Goal: Contribute content: Contribute content

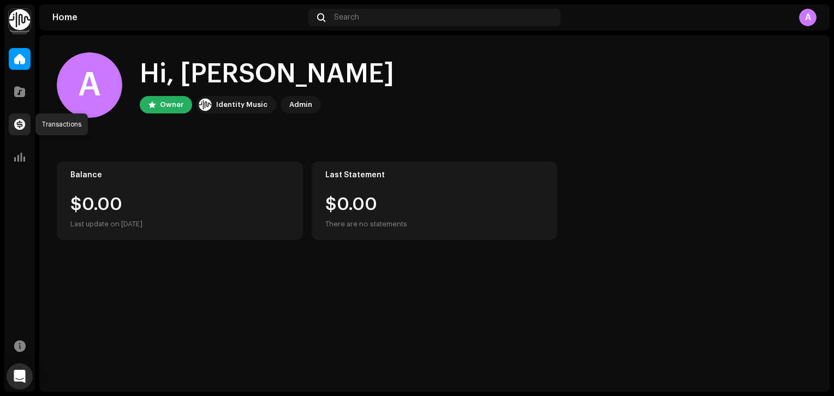
click at [22, 124] on span at bounding box center [19, 124] width 11 height 9
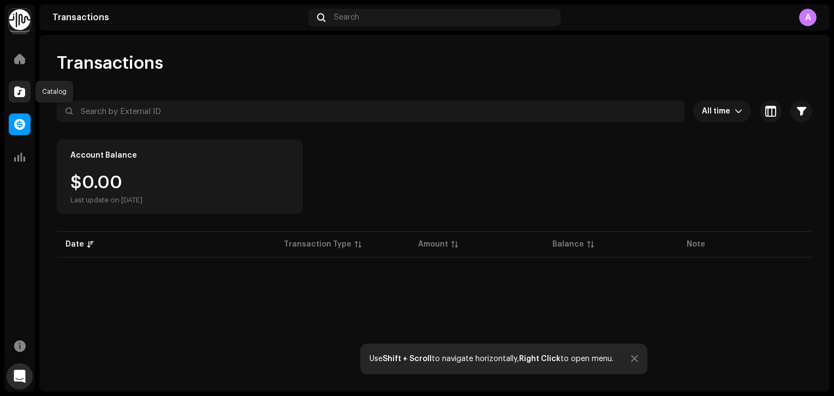
click at [21, 98] on div at bounding box center [20, 92] width 22 height 22
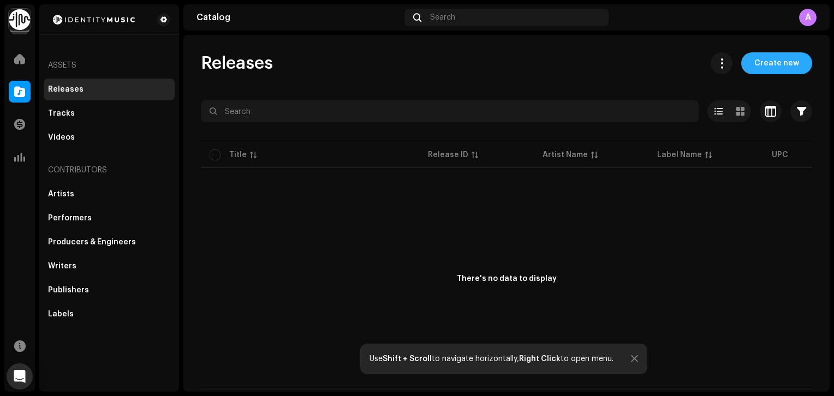
click at [787, 70] on span "Create new" at bounding box center [776, 63] width 45 height 22
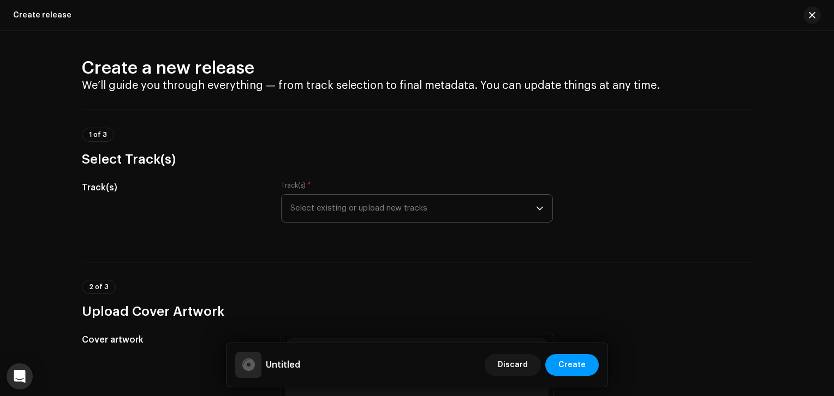
click at [349, 212] on span "Select existing or upload new tracks" at bounding box center [413, 208] width 246 height 27
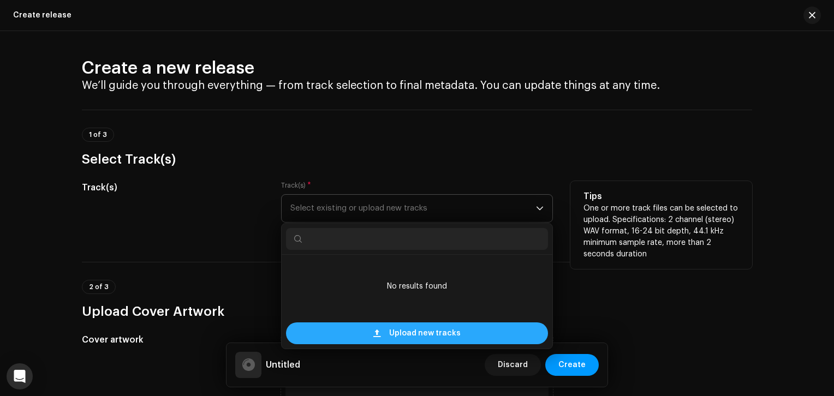
click at [404, 338] on span "Upload new tracks" at bounding box center [425, 334] width 72 height 22
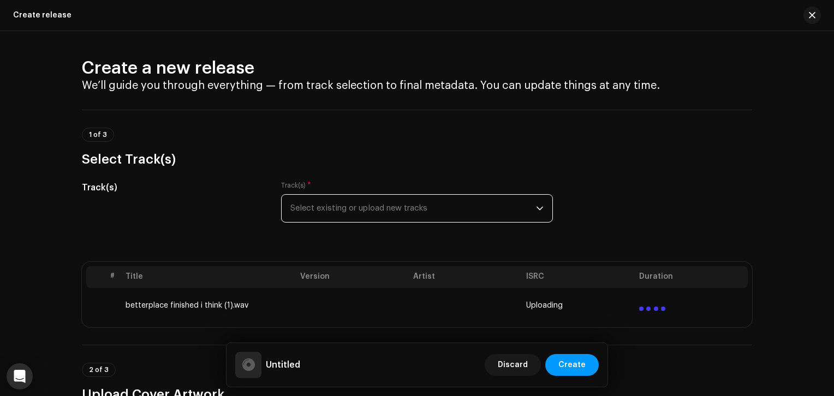
click at [231, 310] on td "betterplace finished i think (1).wav" at bounding box center [208, 305] width 175 height 35
click at [360, 207] on span "Select existing or upload new tracks" at bounding box center [413, 208] width 246 height 27
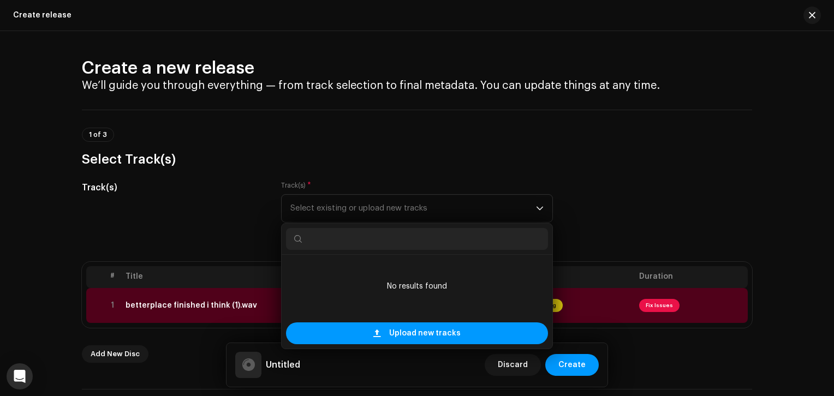
click at [186, 227] on div "Track(s)" at bounding box center [173, 208] width 182 height 55
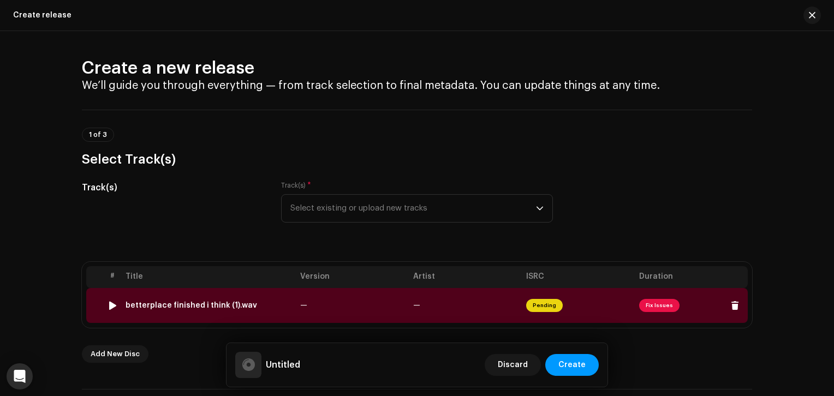
click at [650, 304] on span "Fix Issues" at bounding box center [659, 305] width 40 height 13
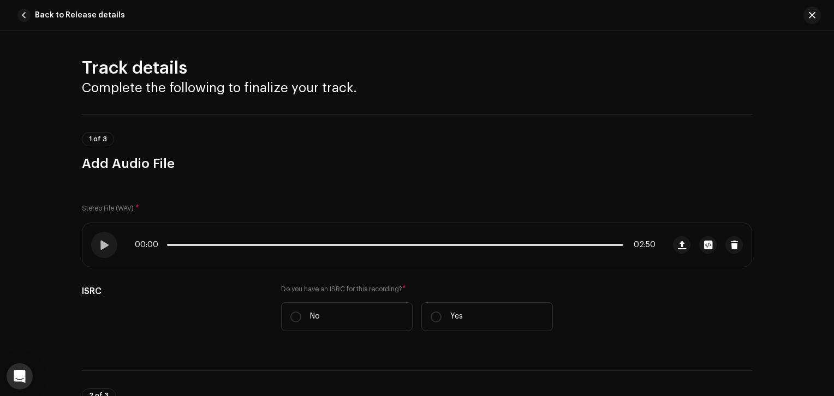
scroll to position [458, 0]
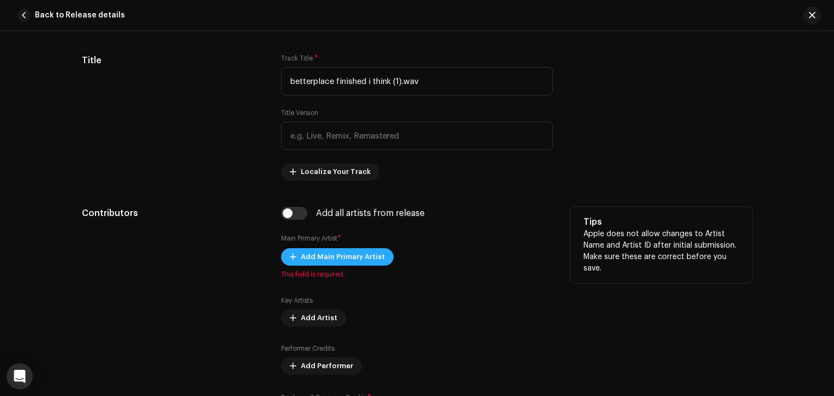
click at [328, 260] on span "Add Main Primary Artist" at bounding box center [343, 257] width 84 height 22
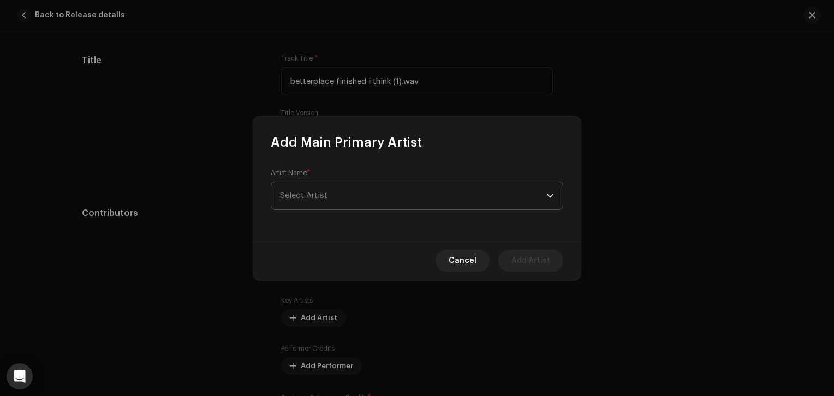
click at [332, 193] on span "Select Artist" at bounding box center [413, 195] width 266 height 27
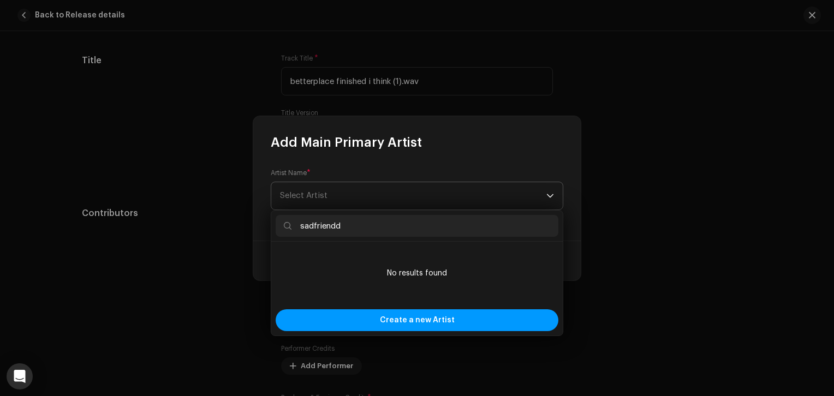
type input "sadfriendd"
click at [386, 207] on span "Select Artist" at bounding box center [413, 195] width 266 height 27
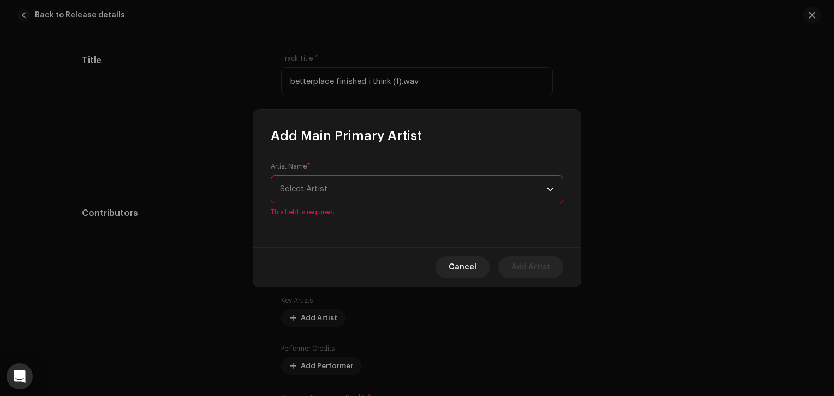
click at [362, 180] on span "Select Artist" at bounding box center [413, 189] width 266 height 27
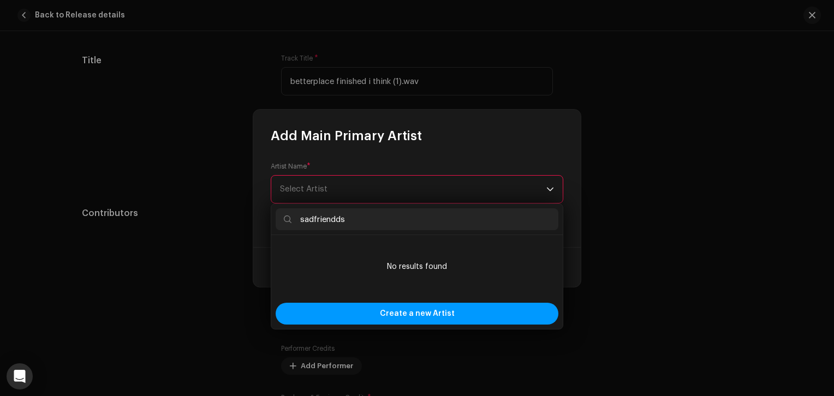
type input "sadfriendd"
click at [426, 158] on div "Artist Name * [PERSON_NAME] This field is required." at bounding box center [416, 196] width 327 height 103
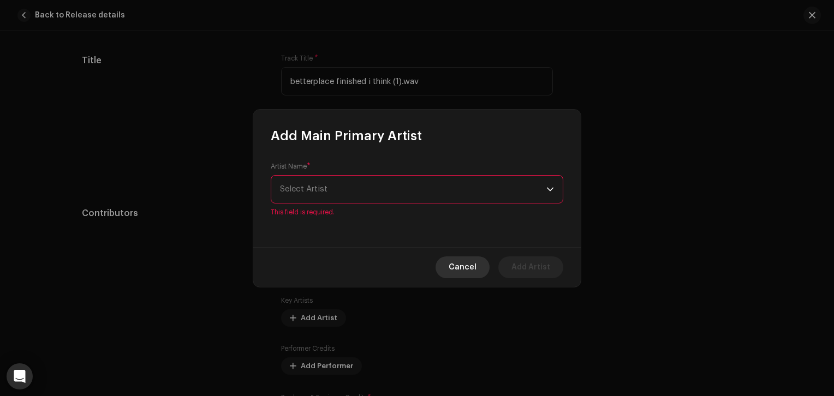
click at [465, 266] on span "Cancel" at bounding box center [463, 268] width 28 height 22
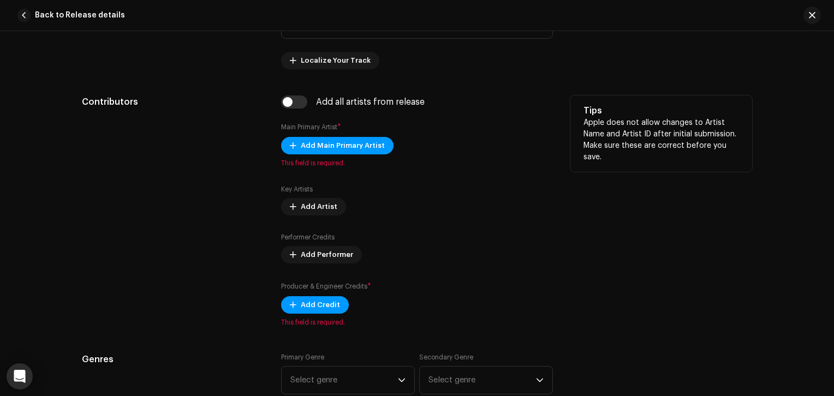
scroll to position [589, 0]
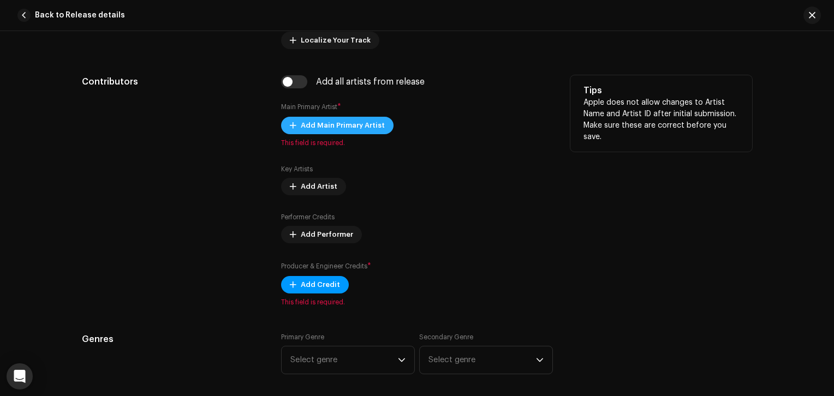
click at [345, 128] on span "Add Main Primary Artist" at bounding box center [343, 126] width 84 height 22
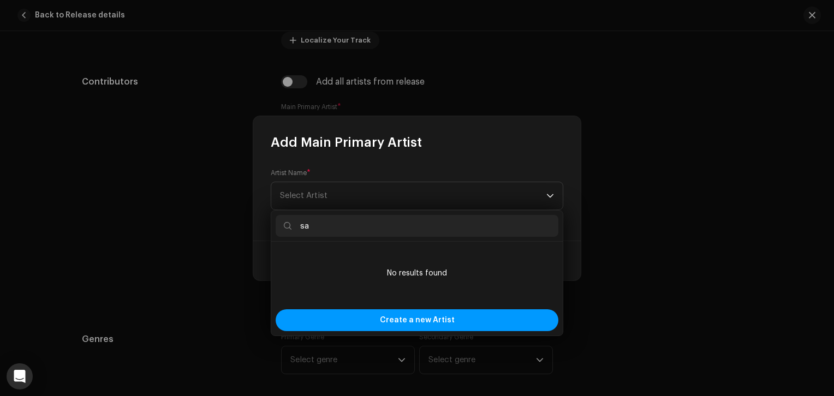
type input "s"
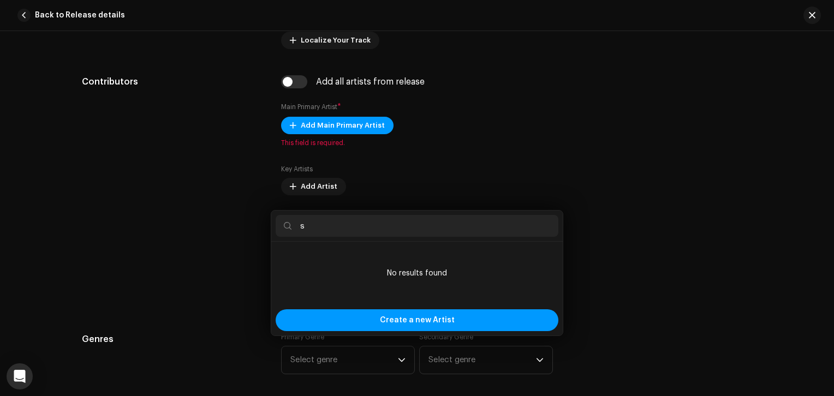
click at [65, 185] on div "Add Main Primary Artist Artist Name * [PERSON_NAME] Cancel Add Artist" at bounding box center [417, 198] width 834 height 396
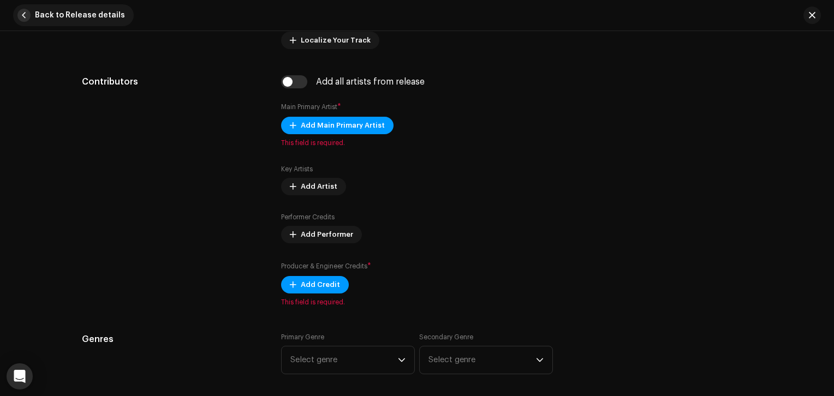
click at [52, 26] on span "Back to Release details" at bounding box center [80, 15] width 90 height 22
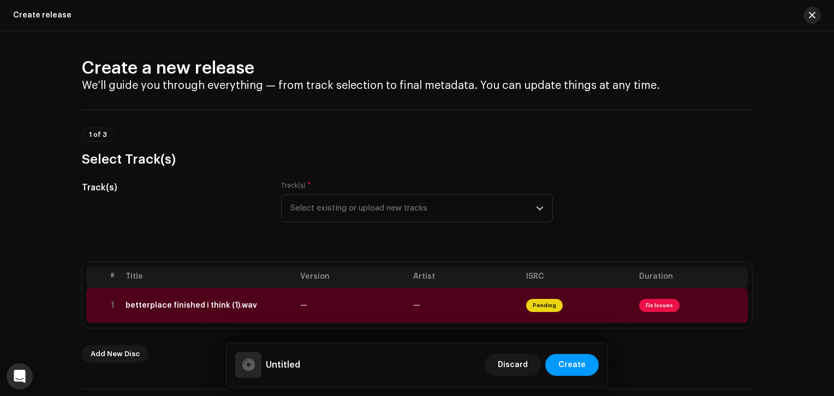
click at [814, 15] on span "button" at bounding box center [812, 15] width 7 height 9
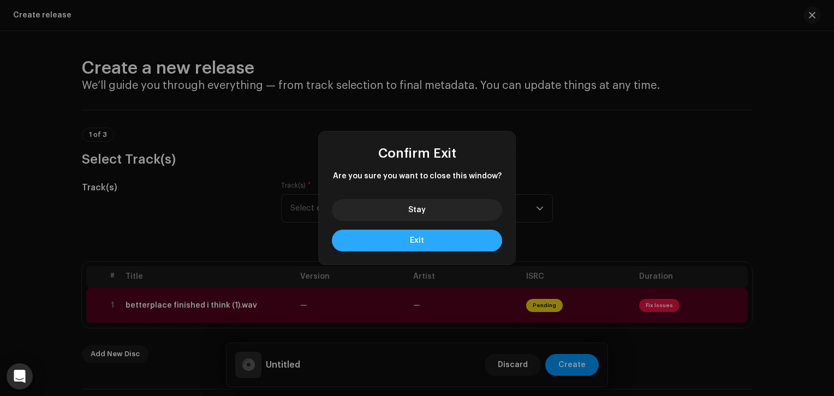
click at [431, 244] on button "Exit" at bounding box center [417, 241] width 170 height 22
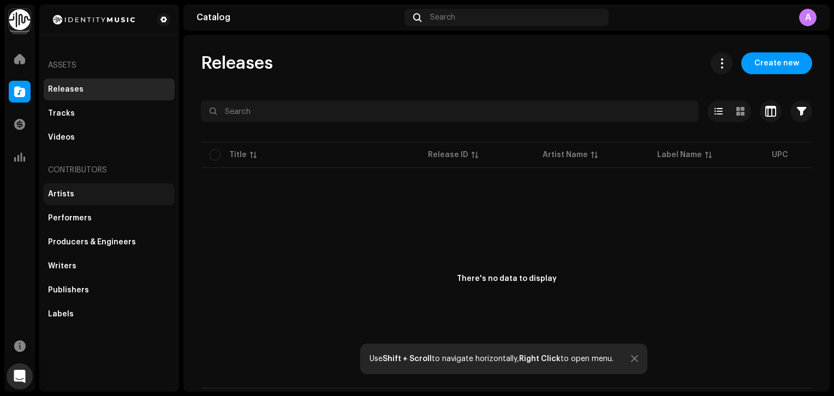
click at [74, 199] on div "Artists" at bounding box center [109, 194] width 131 height 22
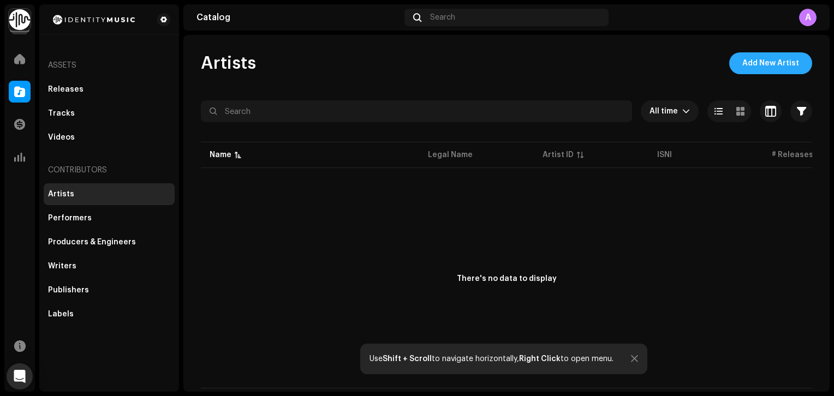
click at [753, 63] on span "Add New Artist" at bounding box center [770, 63] width 57 height 22
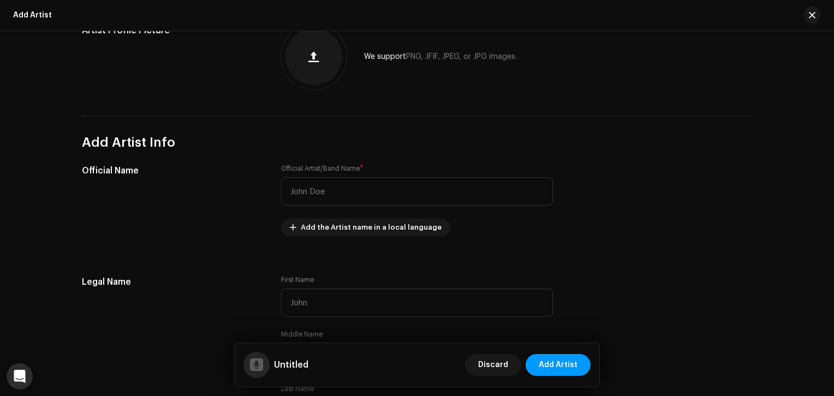
scroll to position [144, 0]
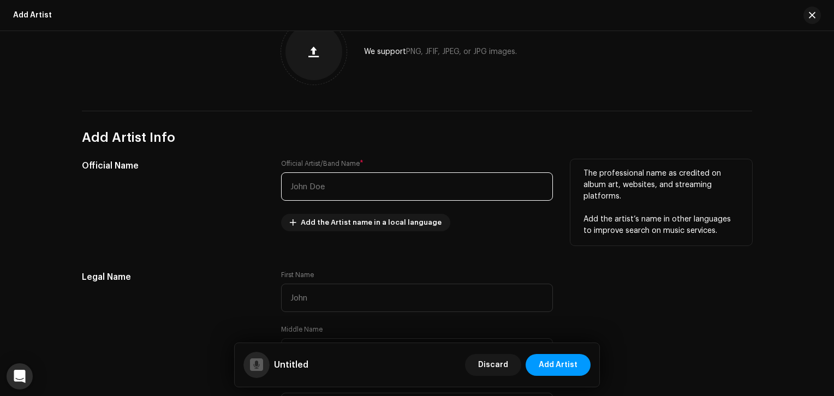
click at [333, 196] on input "text" at bounding box center [417, 186] width 272 height 28
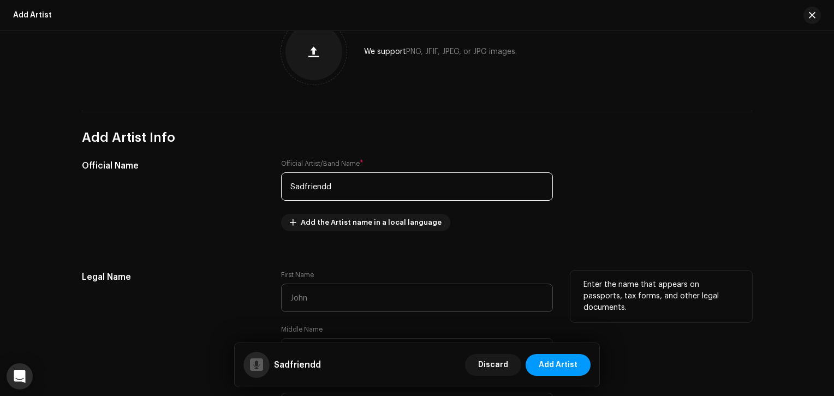
type input "Sadfriendd"
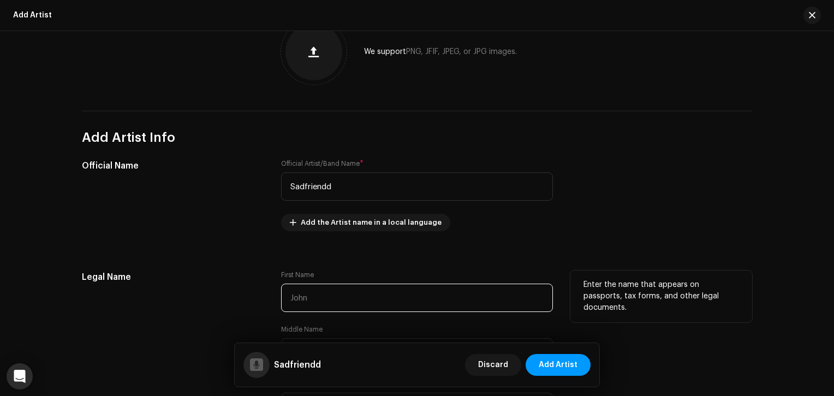
click at [314, 311] on input "text" at bounding box center [417, 298] width 272 height 28
type input "[PERSON_NAME]"
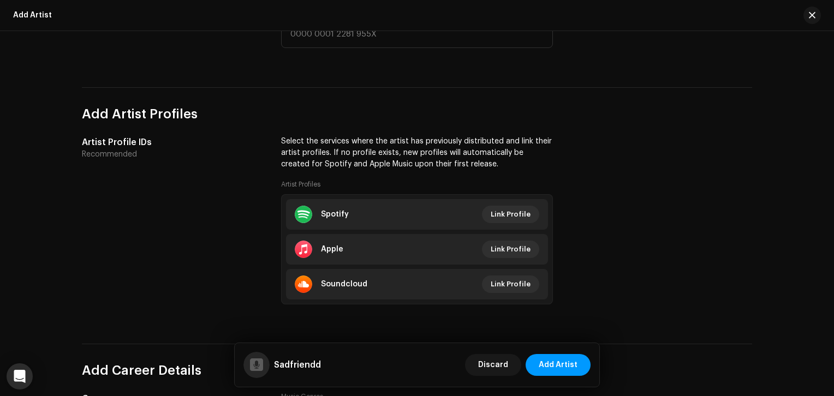
scroll to position [598, 0]
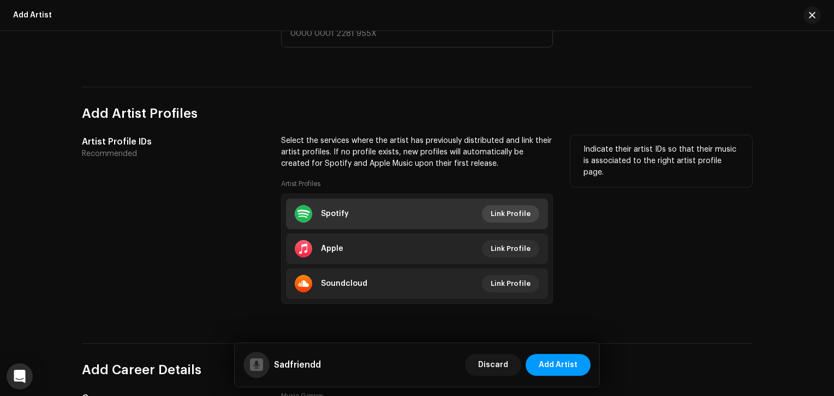
click at [517, 212] on span "Link Profile" at bounding box center [511, 214] width 40 height 22
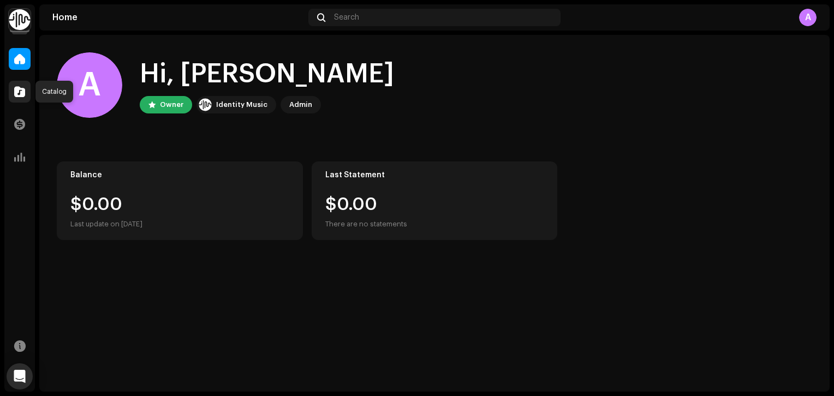
click at [15, 87] on span at bounding box center [19, 91] width 11 height 9
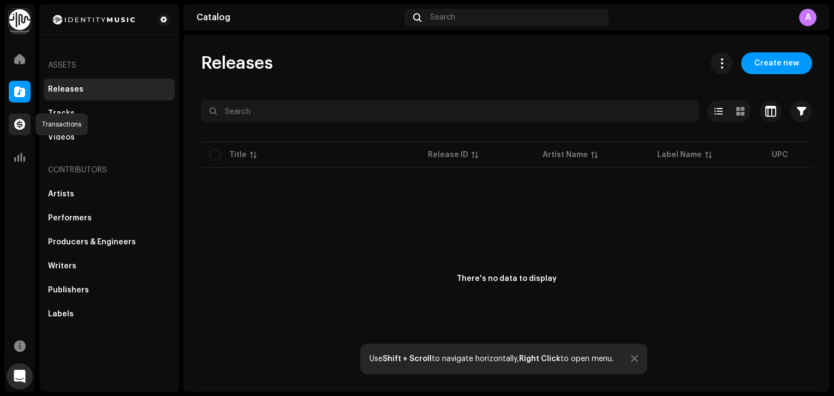
click at [21, 126] on span at bounding box center [19, 124] width 11 height 9
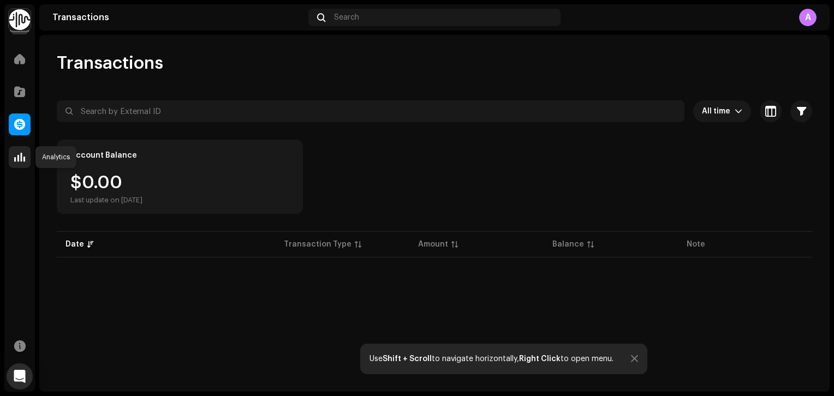
click at [20, 154] on span at bounding box center [19, 157] width 11 height 9
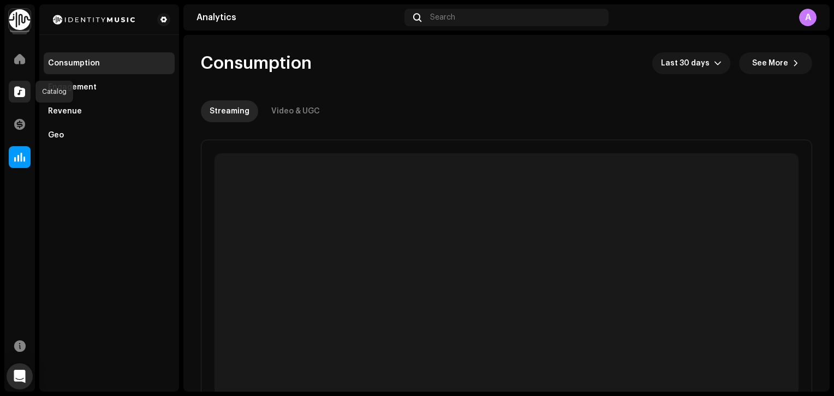
click at [21, 88] on span at bounding box center [19, 91] width 11 height 9
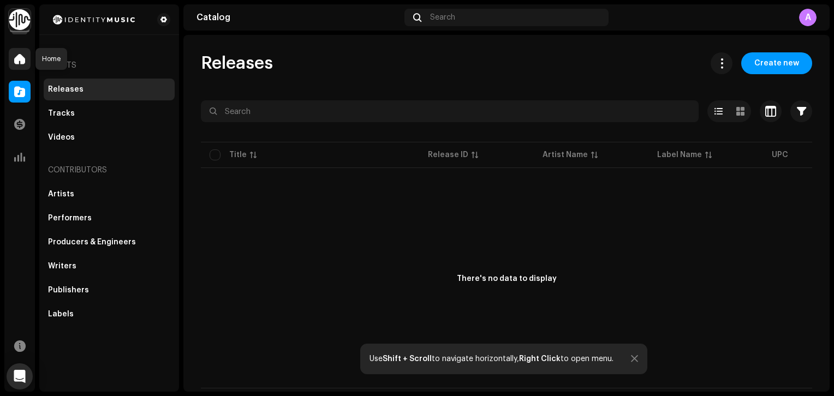
click at [21, 63] on span at bounding box center [19, 59] width 11 height 9
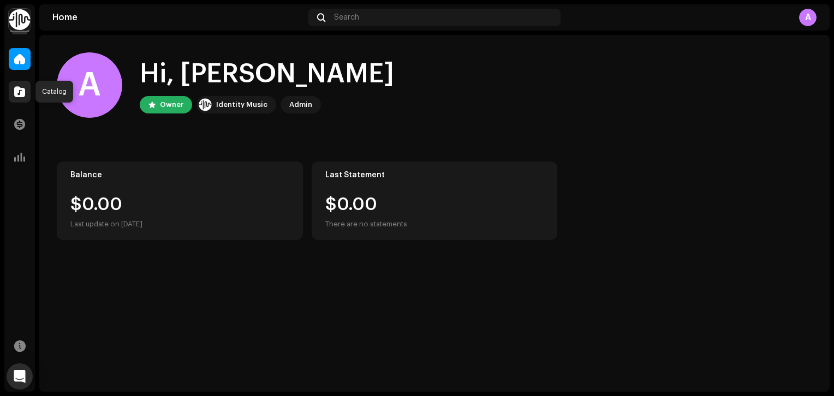
click at [20, 91] on span at bounding box center [19, 91] width 11 height 9
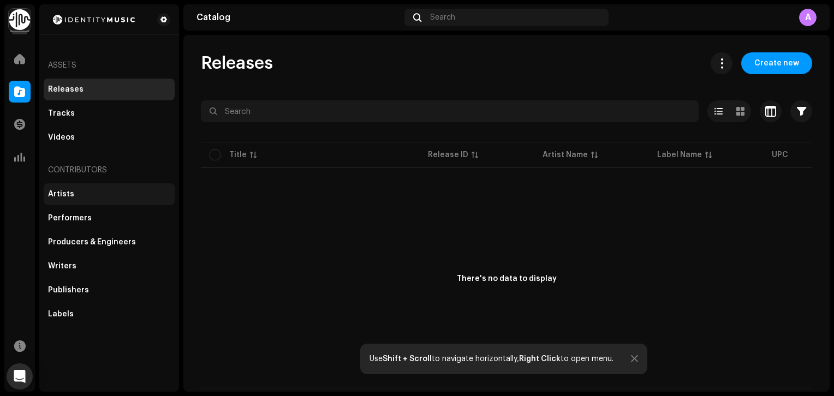
click at [78, 196] on div "Artists" at bounding box center [109, 194] width 122 height 9
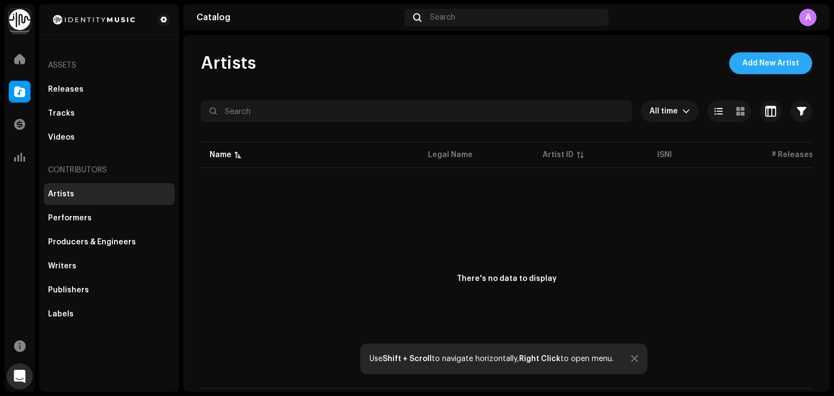
click at [764, 61] on span "Add New Artist" at bounding box center [770, 63] width 57 height 22
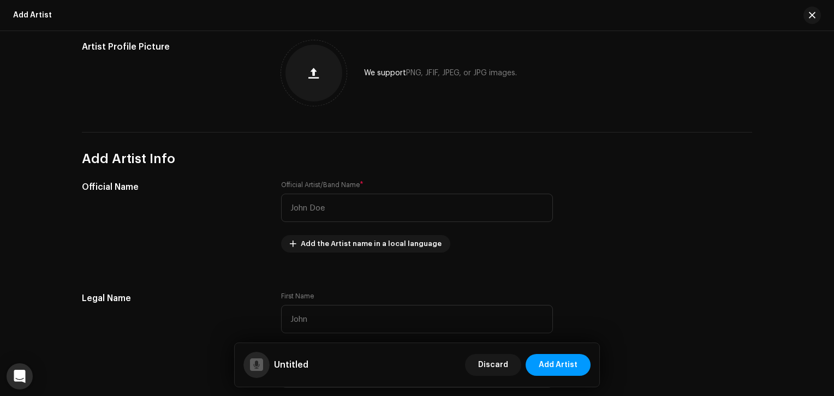
scroll to position [124, 0]
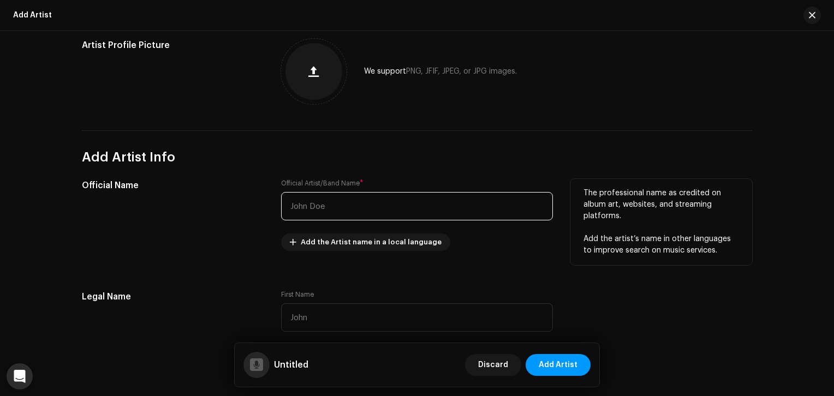
click at [341, 212] on input "text" at bounding box center [417, 206] width 272 height 28
type input "s"
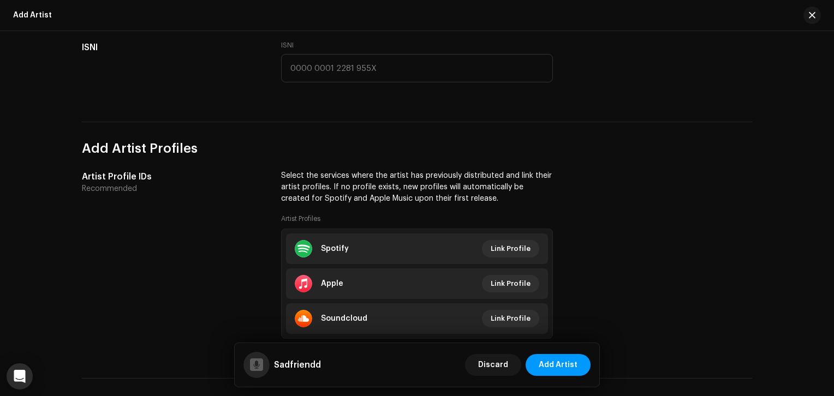
scroll to position [653, 0]
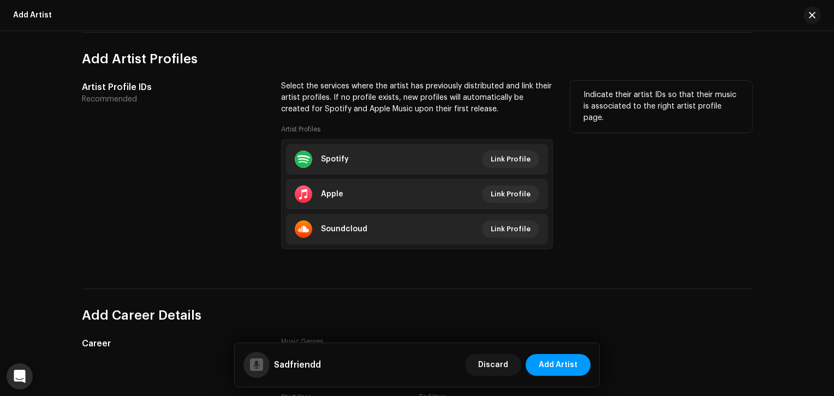
type input "Sadfriendd"
click at [182, 247] on div "Artist Profile IDs Recommended" at bounding box center [173, 172] width 182 height 182
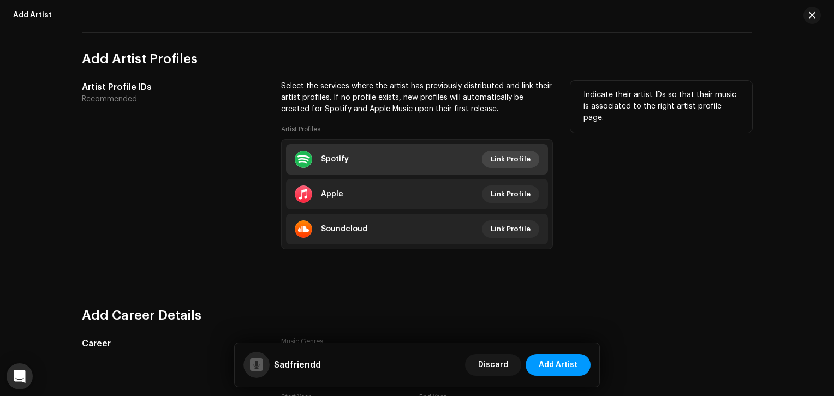
click at [507, 166] on span "Link Profile" at bounding box center [511, 159] width 40 height 22
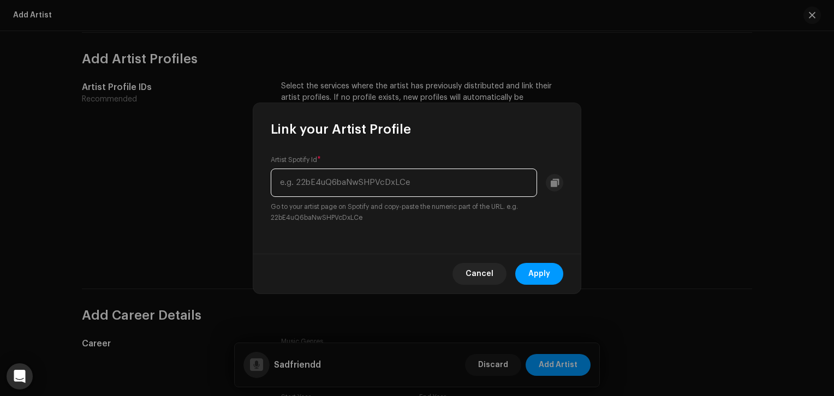
paste input "https://open.spotify.com/artist/4UT0p3ljEiD472lZp44KLH?si=9u0IW7iDQU-sI3EyRu_M9Q"
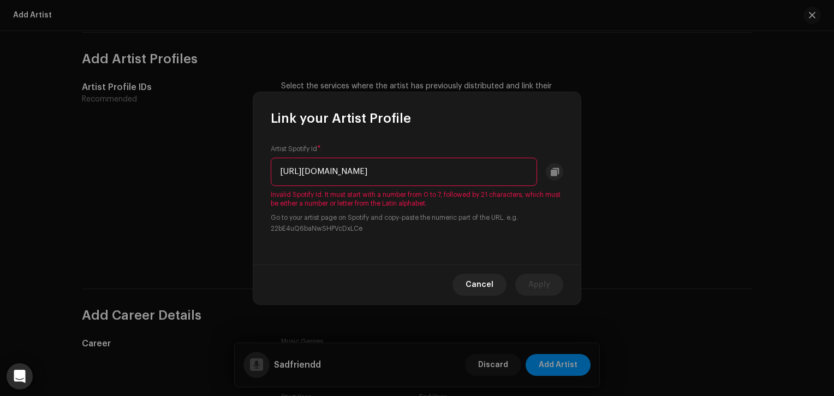
scroll to position [0, 88]
click at [390, 165] on input "https://open.spotify.com/artist/4UT0p3ljEiD472lZp44KLH?si=9u0IW7iDQU-sI3EyRu_M9Q" at bounding box center [404, 172] width 266 height 28
drag, startPoint x: 400, startPoint y: 171, endPoint x: -2, endPoint y: 176, distance: 401.7
click at [0, 176] on html "Sadfriendd Home Catalog Transactions Analytics Resources Assets Releases Tracks…" at bounding box center [417, 198] width 834 height 396
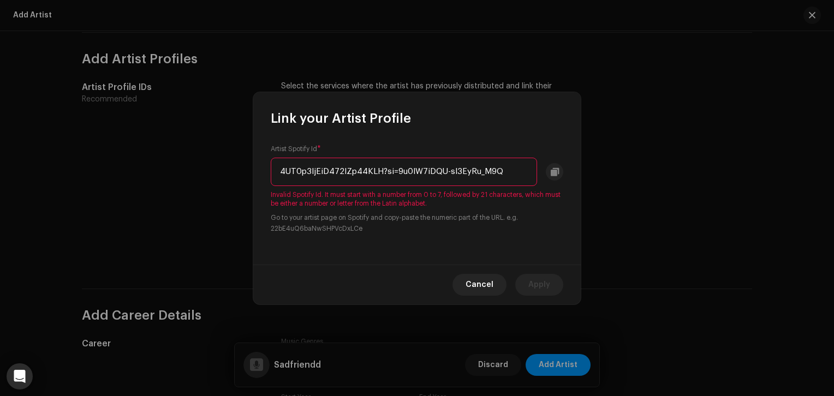
type input "4UT0p3ljEiD472lZp44KLH?si=9u0IW7iDQU-sI3EyRu_M9Q"
click at [413, 271] on div "Cancel Apply" at bounding box center [416, 285] width 327 height 40
drag, startPoint x: 503, startPoint y: 174, endPoint x: 214, endPoint y: 160, distance: 289.6
click at [214, 160] on div "Link your Artist Profile Artist Spotify Id * 4UT0p3ljEiD472lZp44KLH?si=9u0IW7iD…" at bounding box center [417, 198] width 834 height 396
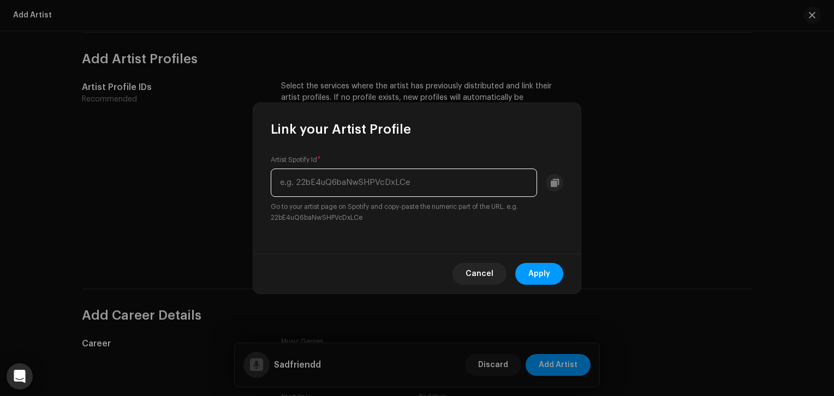
paste input "https://open.spotify.com/artist/4UT0p3ljEiD472lZp44KLH?si=9u0IW7iDQU-sI3EyRu_M9Q"
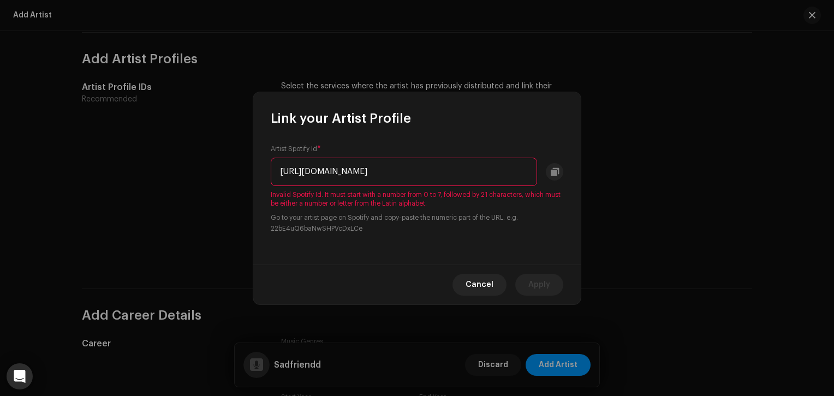
drag, startPoint x: 310, startPoint y: 174, endPoint x: 15, endPoint y: 174, distance: 295.3
click at [15, 174] on div "Link your Artist Profile Artist Spotify Id * https://open.spotify.com/artist/4U…" at bounding box center [417, 198] width 834 height 396
click at [502, 175] on input "4UT0p3ljEiD472lZp44KLH?si=9u0IW7iDQU-sI3EyRu_M9Q" at bounding box center [404, 172] width 266 height 28
type input "4UT0p3ljEiD472lZp44KLH?si=9u0IW7iDQU-sI3EyRu_M9Q"
click at [487, 287] on span "Cancel" at bounding box center [480, 285] width 28 height 22
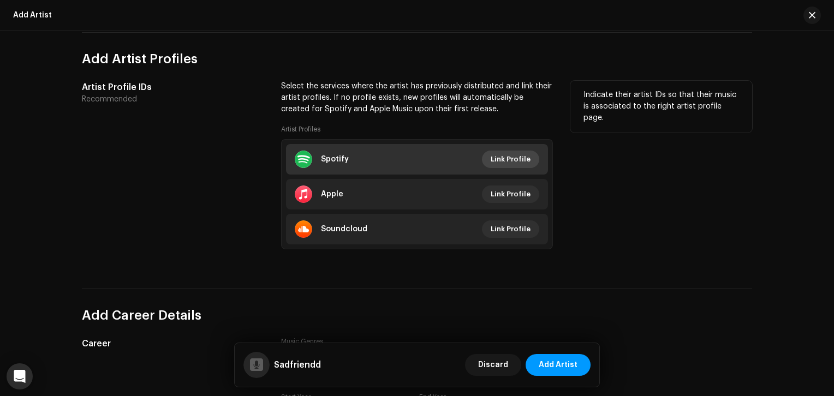
click at [514, 157] on span "Link Profile" at bounding box center [511, 159] width 40 height 22
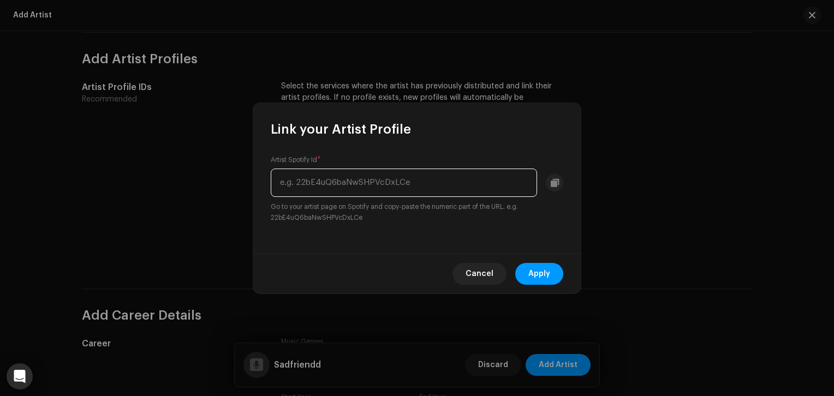
click at [441, 182] on input "text" at bounding box center [404, 183] width 266 height 28
paste input "4UT0p3ljEiD472lZp44KLH"
type input "4UT0p3ljEiD472lZp44KLH"
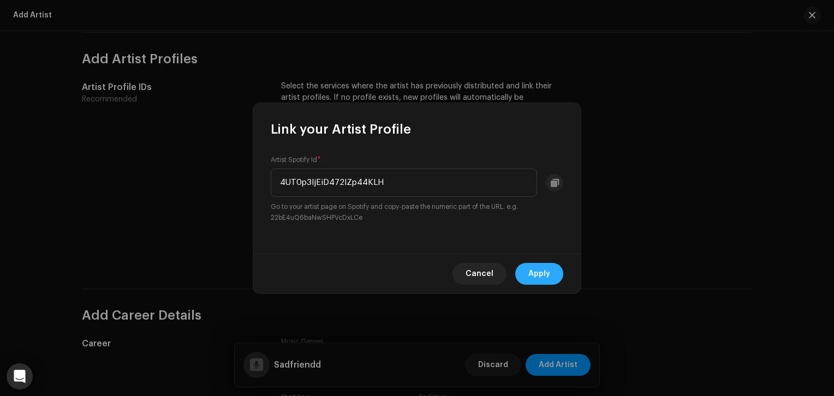
click at [535, 269] on span "Apply" at bounding box center [539, 274] width 22 height 22
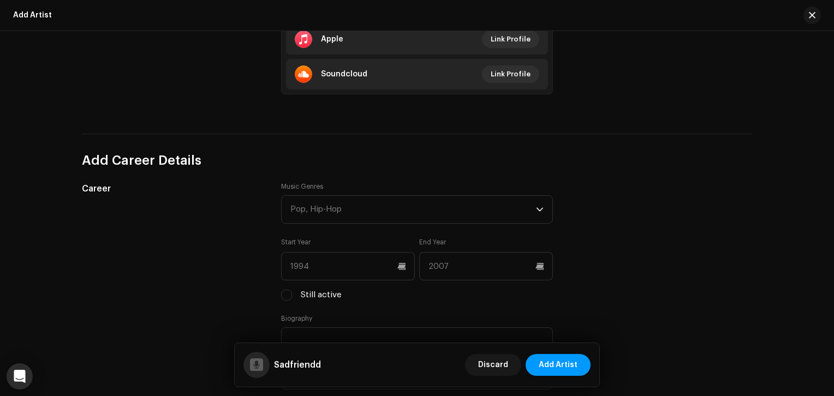
scroll to position [844, 0]
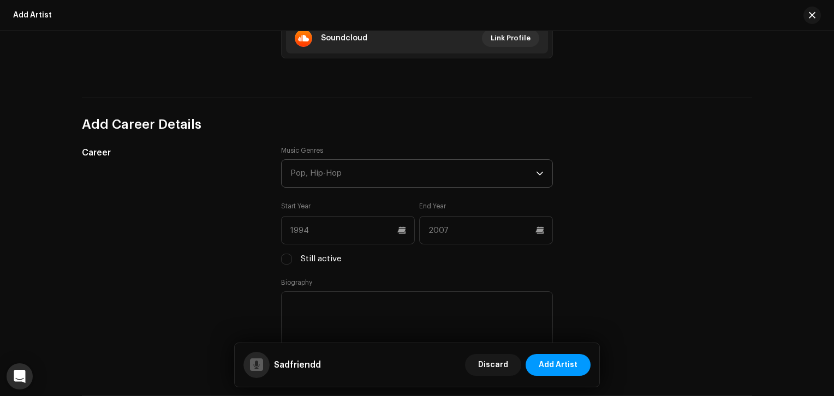
click at [363, 176] on div "Pop, Hip-Hop" at bounding box center [413, 173] width 246 height 27
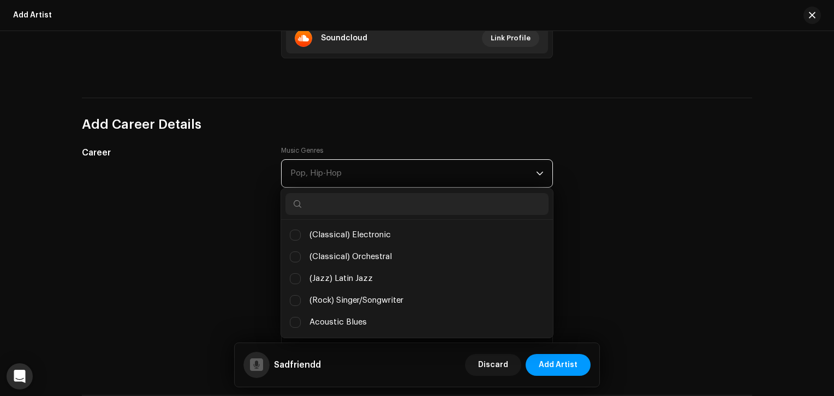
scroll to position [5, 46]
click at [246, 196] on div "Career" at bounding box center [173, 257] width 182 height 223
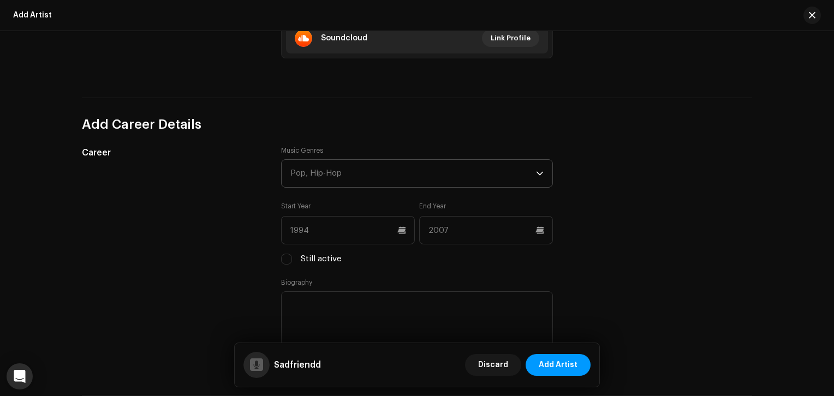
click at [295, 183] on div "Pop, Hip-Hop" at bounding box center [413, 173] width 246 height 27
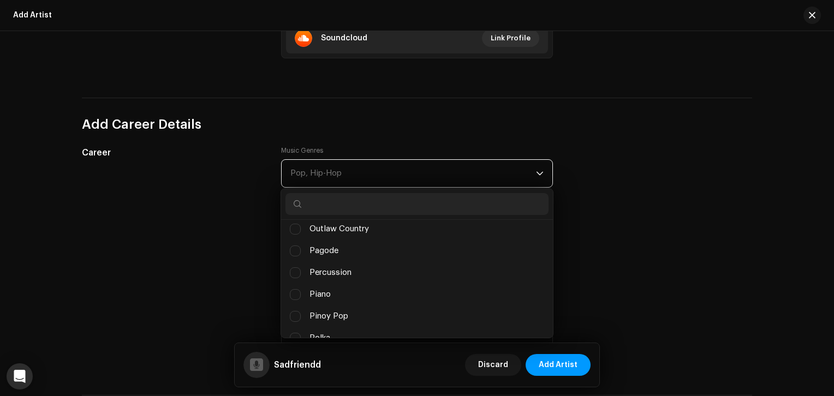
scroll to position [6728, 0]
click at [623, 183] on div "Career Music Genres Pop, Hip-Hop (Classical) Electronic (Classical) Orchestral …" at bounding box center [417, 257] width 670 height 223
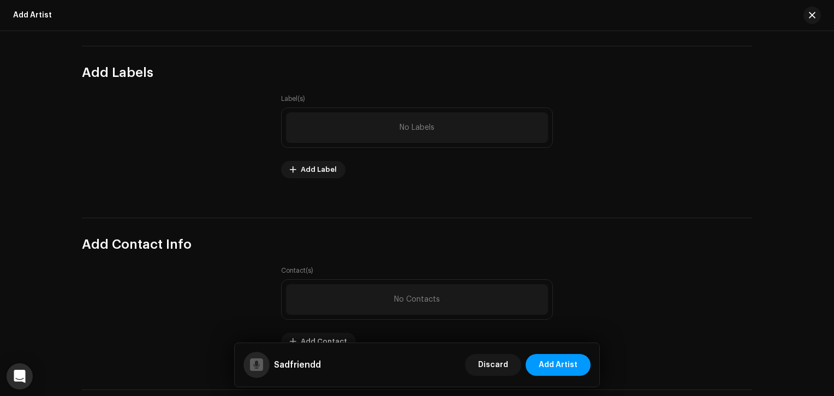
scroll to position [1401, 0]
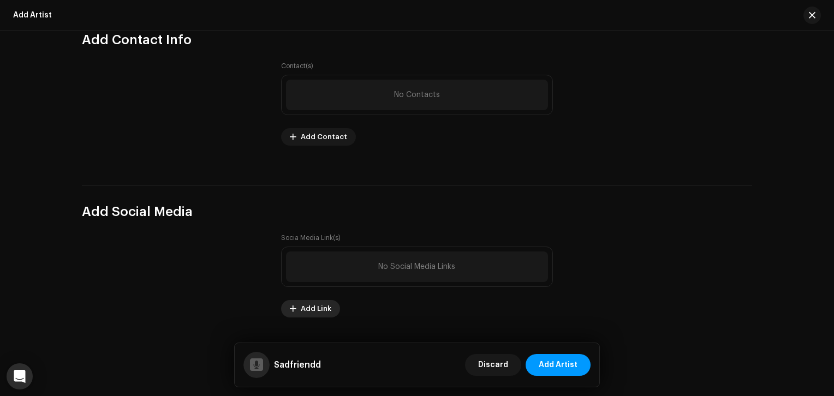
click at [315, 311] on span "Add Link" at bounding box center [316, 309] width 31 height 22
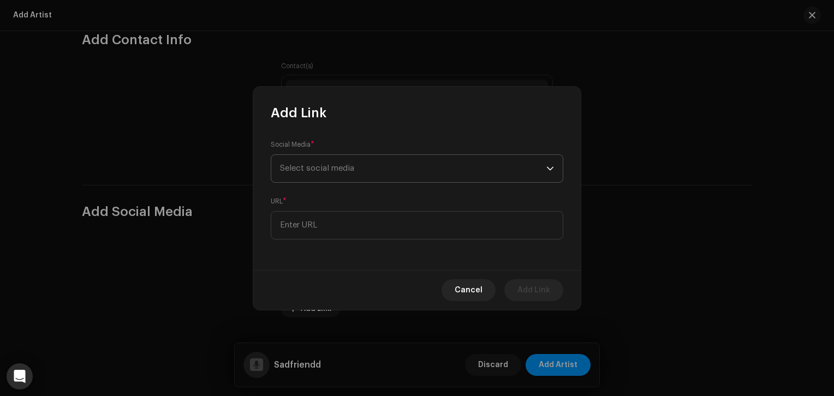
click at [347, 169] on span "Select social media" at bounding box center [317, 168] width 74 height 8
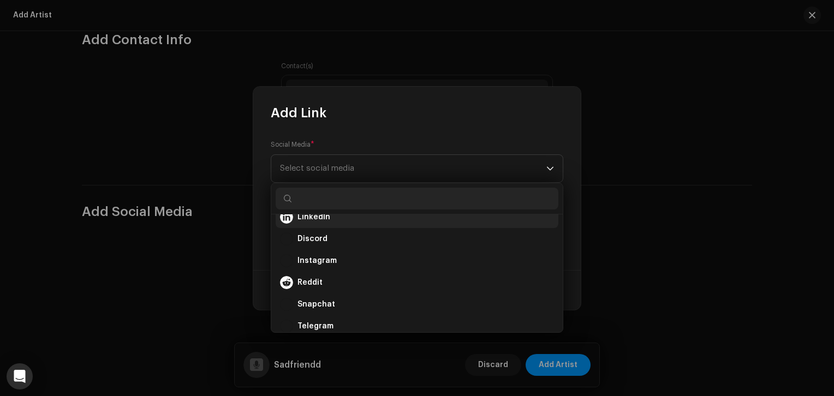
scroll to position [55, 0]
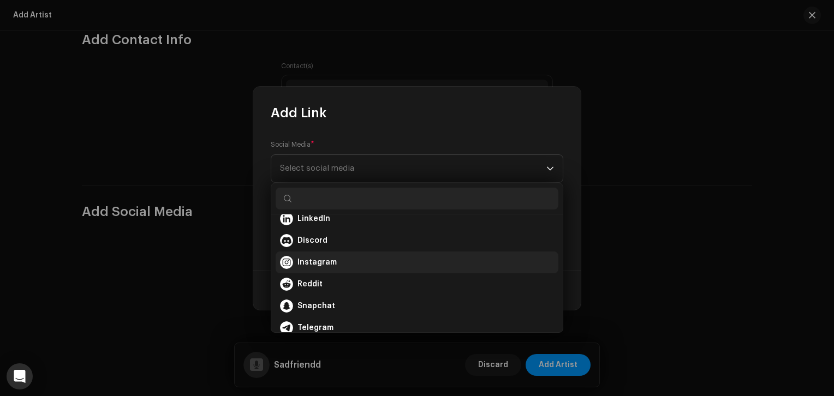
click at [314, 263] on span "Instagram" at bounding box center [316, 262] width 39 height 11
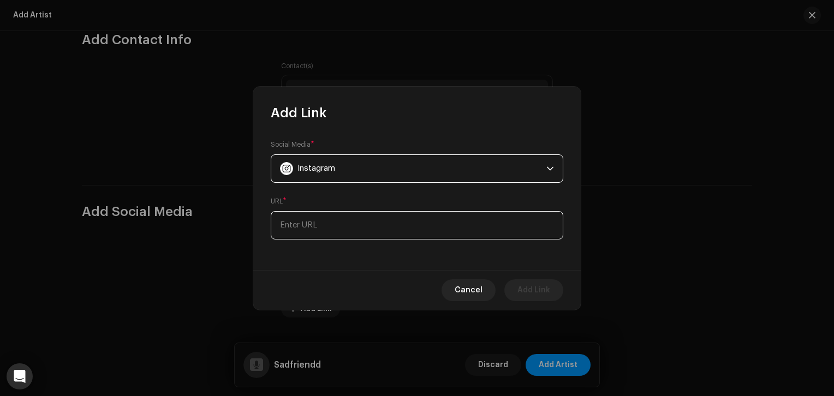
click at [336, 227] on input at bounding box center [417, 225] width 293 height 28
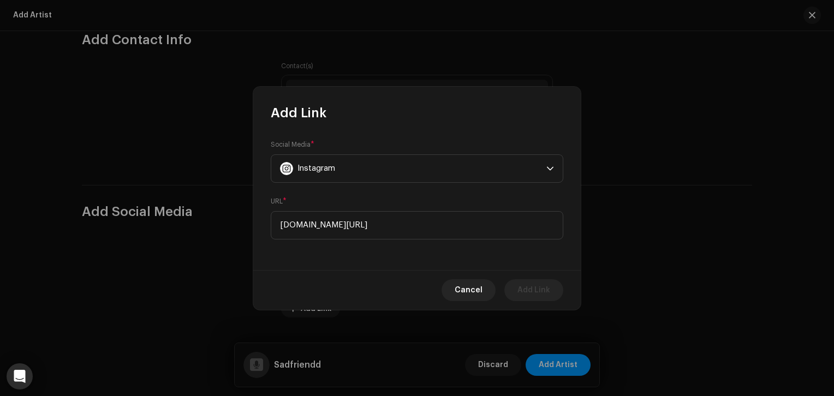
click at [507, 255] on div "Social Media * Instagram URL * instagram.com/sadfriendd" at bounding box center [416, 196] width 327 height 148
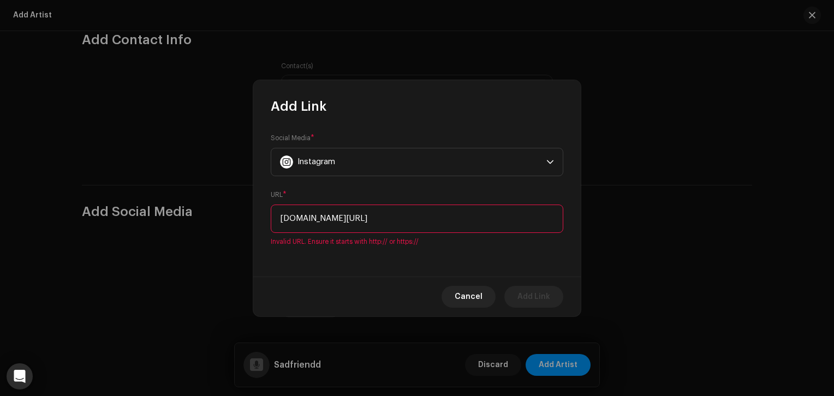
click at [277, 217] on input "instagram.com/sadfriendd" at bounding box center [417, 219] width 293 height 28
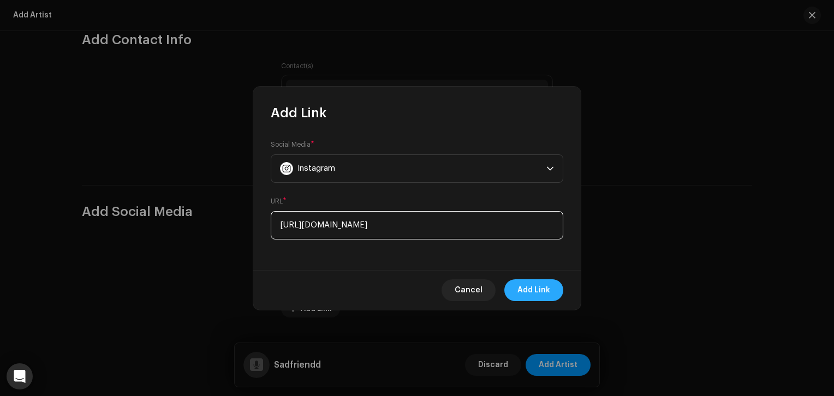
type input "http://www.instagram.com/sadfriendd"
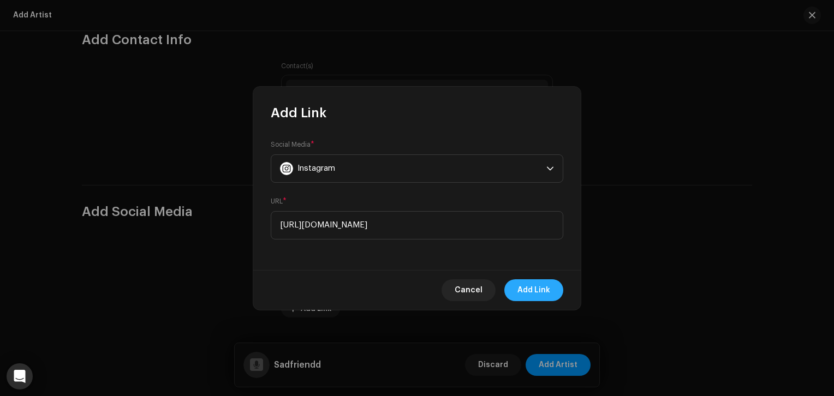
click at [552, 293] on button "Add Link" at bounding box center [533, 290] width 59 height 22
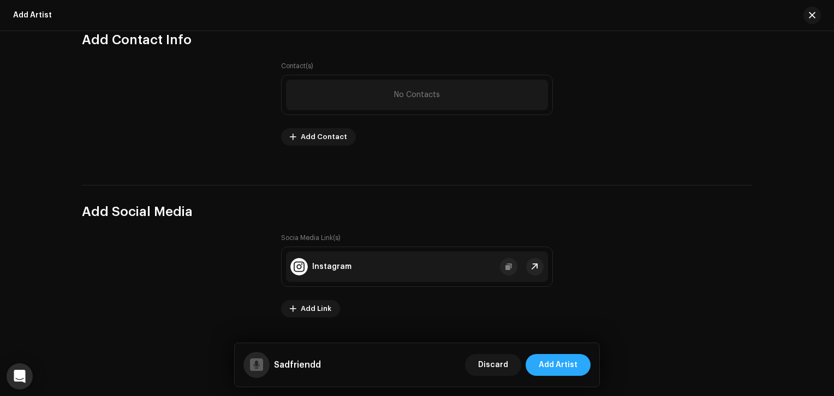
click at [560, 366] on span "Add Artist" at bounding box center [558, 365] width 39 height 22
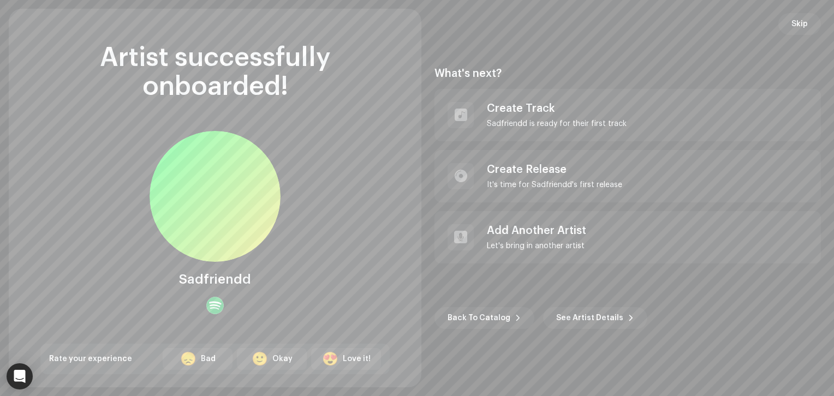
click at [216, 309] on div at bounding box center [214, 305] width 17 height 17
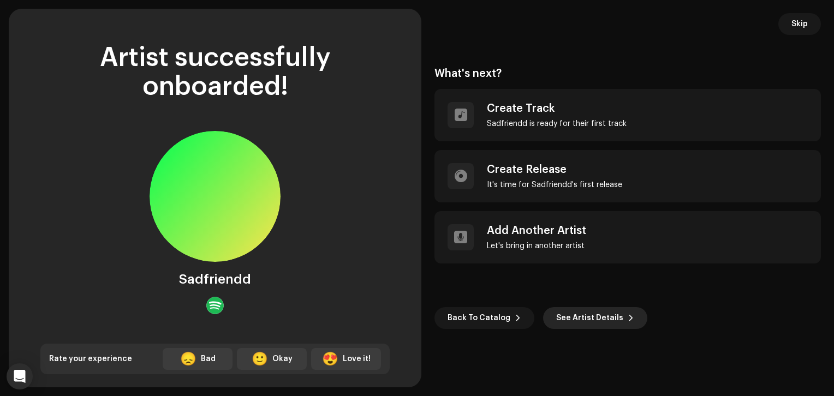
click at [588, 315] on span "See Artist Details" at bounding box center [589, 318] width 67 height 22
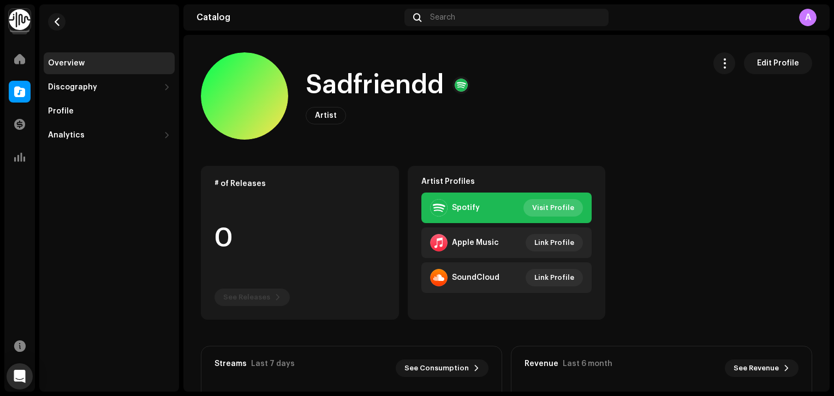
click at [546, 207] on span "Visit Profile" at bounding box center [553, 208] width 42 height 22
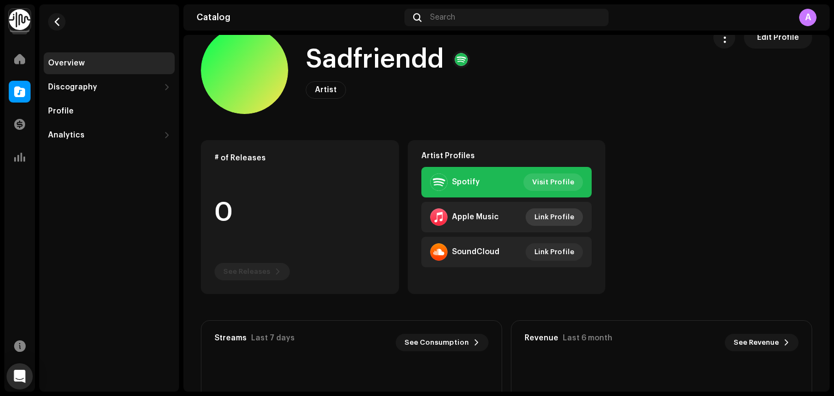
click at [546, 219] on span "Link Profile" at bounding box center [554, 217] width 40 height 22
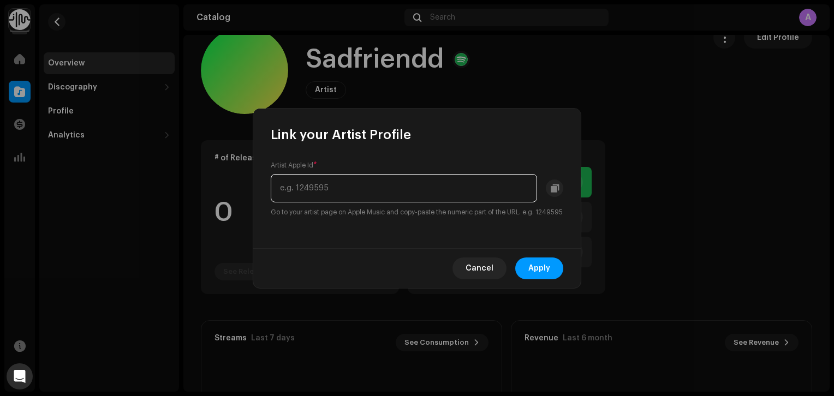
paste input "1475687032"
type input "1475687032"
click at [539, 279] on span "Apply" at bounding box center [539, 269] width 22 height 22
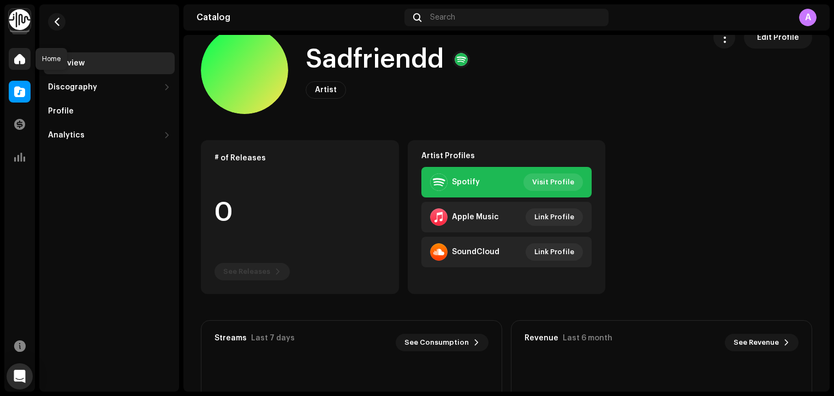
click at [16, 52] on div at bounding box center [20, 59] width 22 height 22
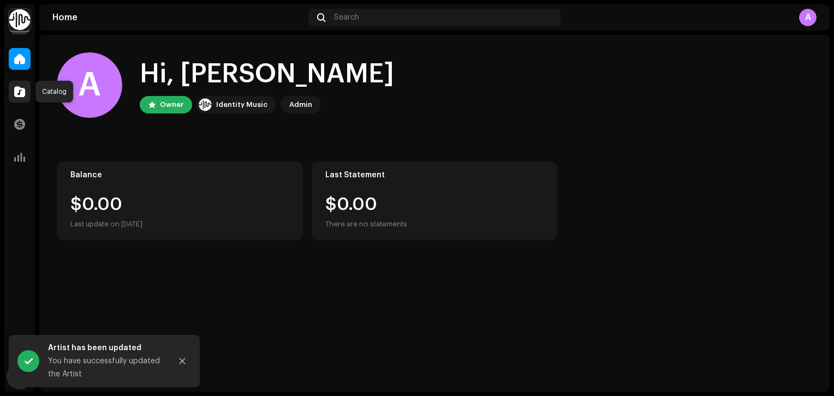
click at [23, 92] on span at bounding box center [19, 91] width 11 height 9
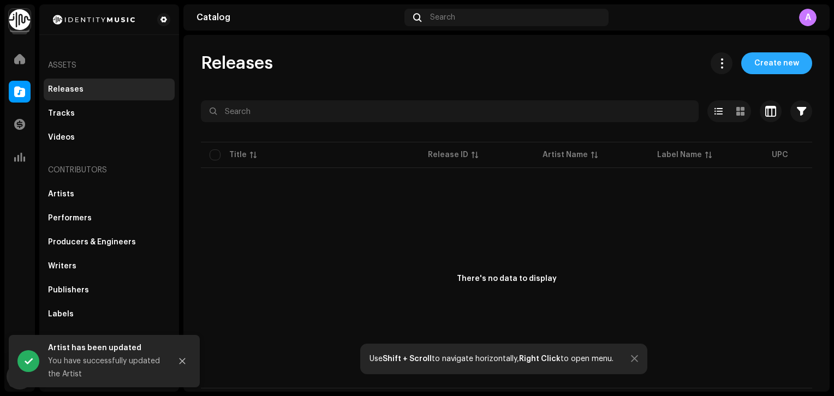
click at [773, 65] on span "Create new" at bounding box center [776, 63] width 45 height 22
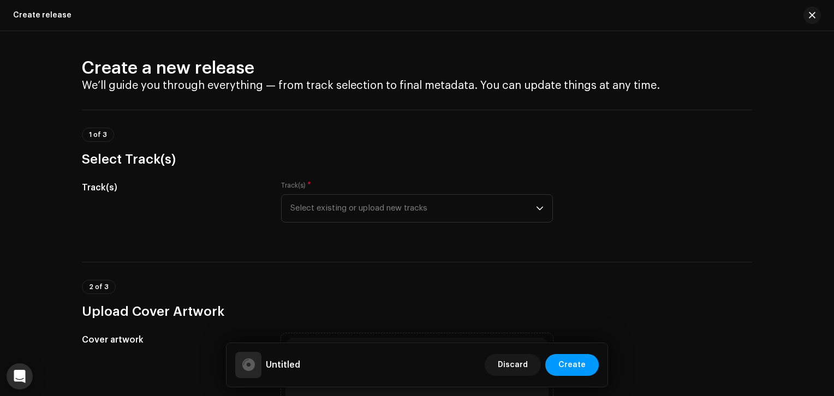
scroll to position [98, 0]
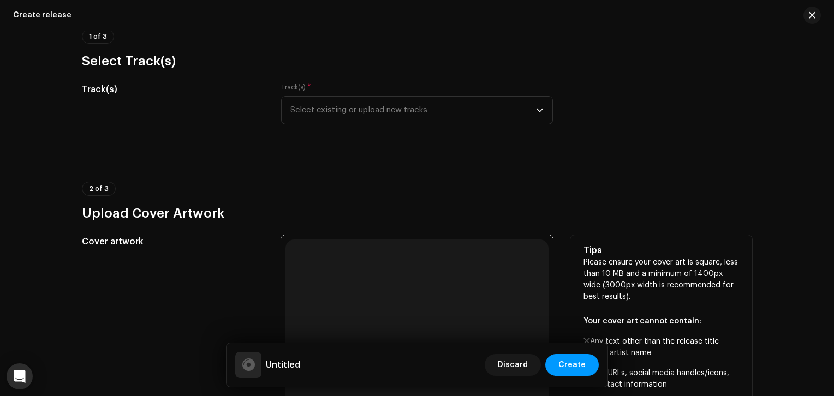
click at [386, 290] on div "Browse or drag and drop image file We support: JPG, JPEG, PNG, JFIF" at bounding box center [416, 371] width 263 height 263
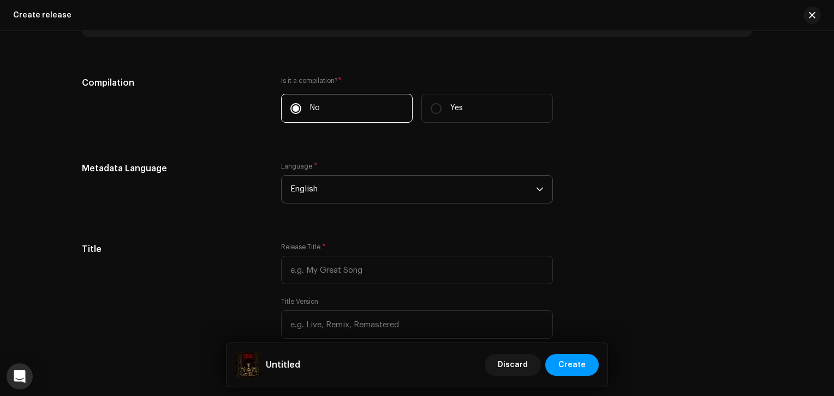
scroll to position [698, 0]
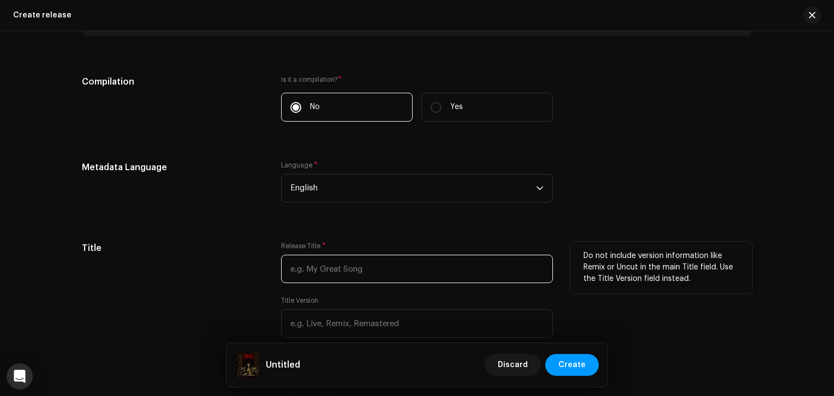
click at [341, 267] on input "text" at bounding box center [417, 269] width 272 height 28
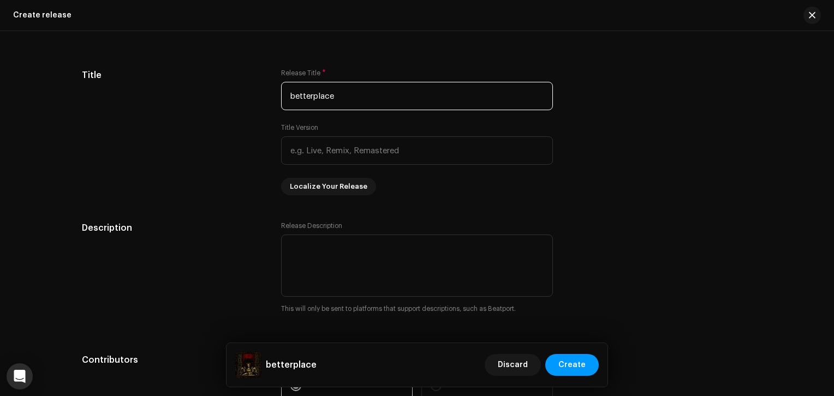
scroll to position [877, 0]
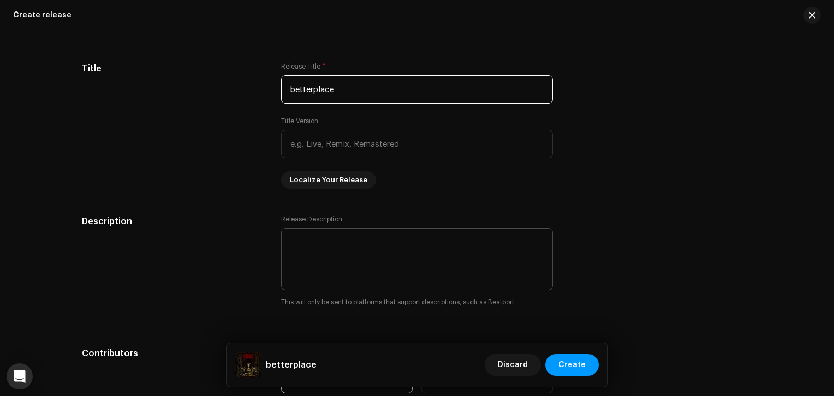
type input "betterplace"
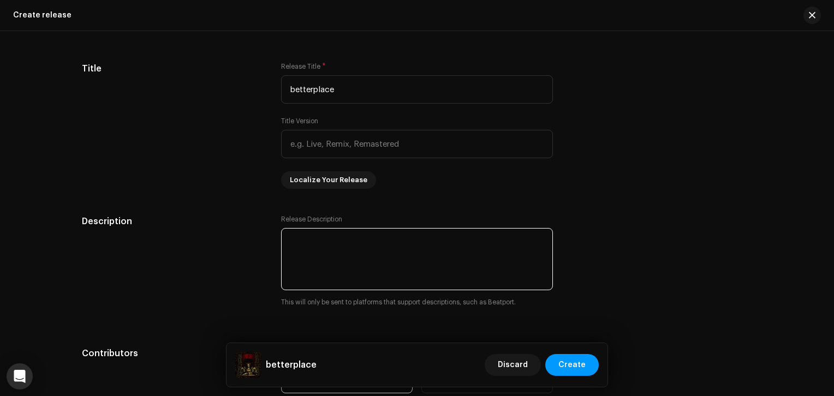
click at [351, 243] on textarea at bounding box center [417, 259] width 272 height 62
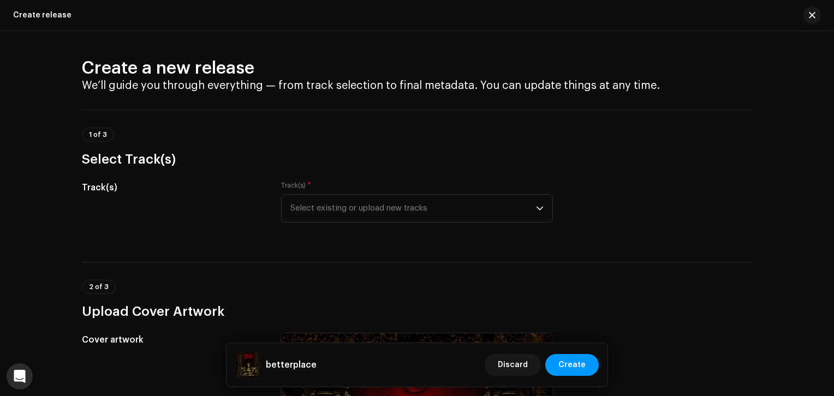
scroll to position [43, 0]
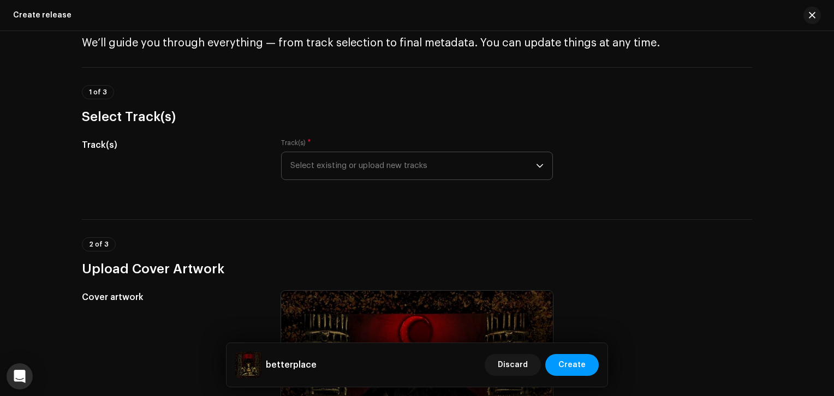
type textarea "sadfriendd expresses his true love and interest for all forms of rock with bett…"
click at [332, 166] on span "Select existing or upload new tracks" at bounding box center [413, 165] width 246 height 27
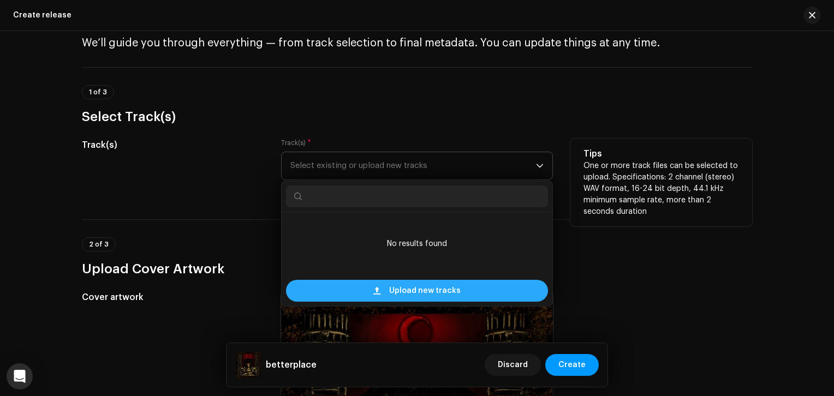
click at [393, 294] on span "Upload new tracks" at bounding box center [425, 291] width 72 height 22
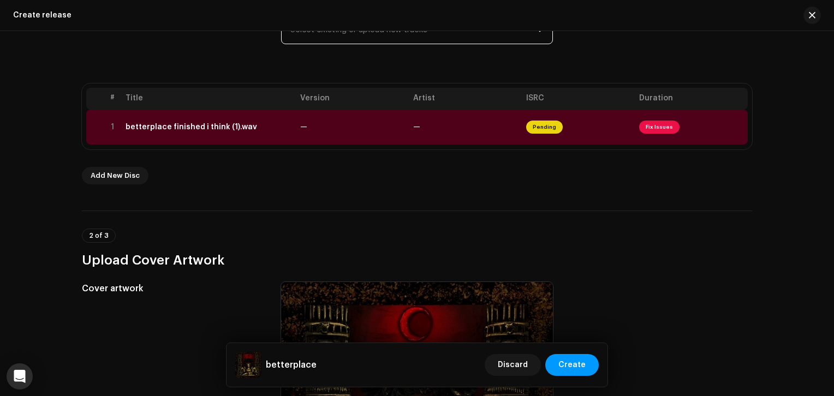
scroll to position [178, 0]
click at [206, 131] on div "betterplace finished i think (1).wav" at bounding box center [192, 127] width 132 height 9
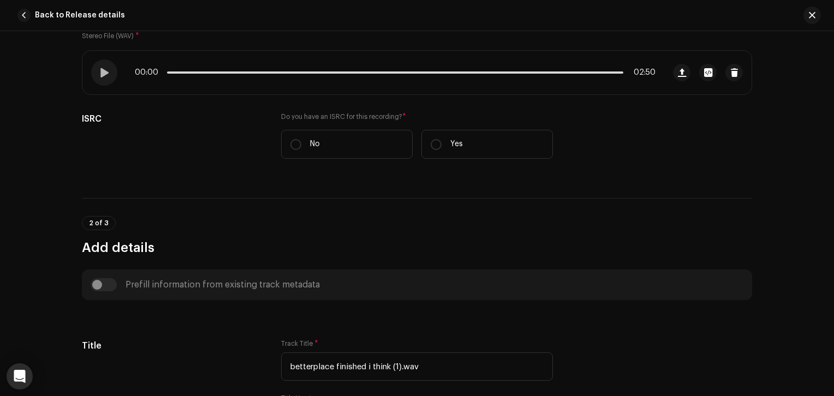
scroll to position [343, 0]
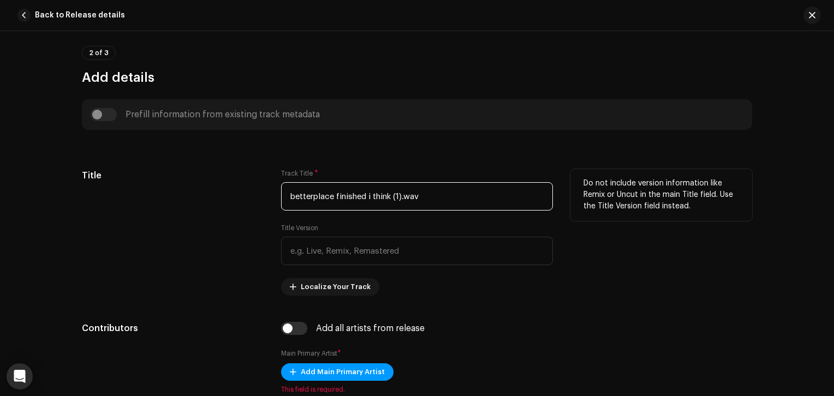
drag, startPoint x: 430, startPoint y: 198, endPoint x: 333, endPoint y: 195, distance: 96.7
click at [333, 195] on input "betterplace finished i think (1).wav" at bounding box center [417, 196] width 272 height 28
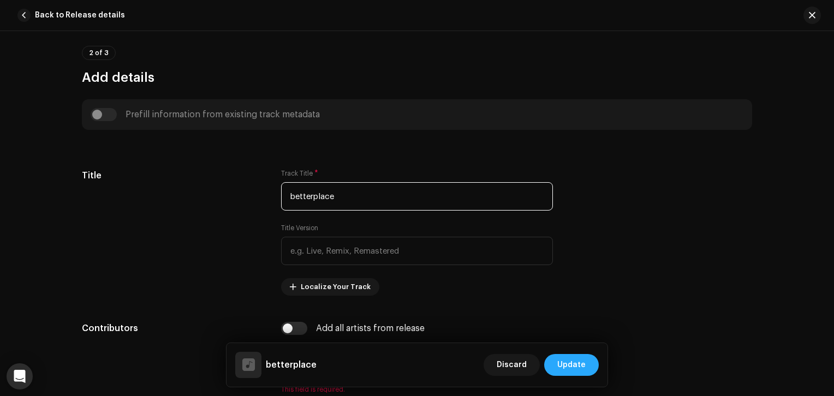
type input "betterplace"
click at [563, 363] on span "Update" at bounding box center [571, 365] width 28 height 22
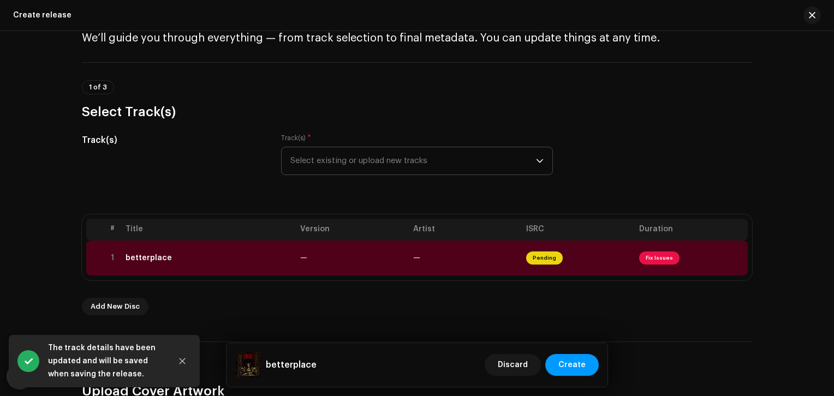
scroll to position [47, 0]
click at [187, 255] on div "betterplace" at bounding box center [209, 258] width 166 height 9
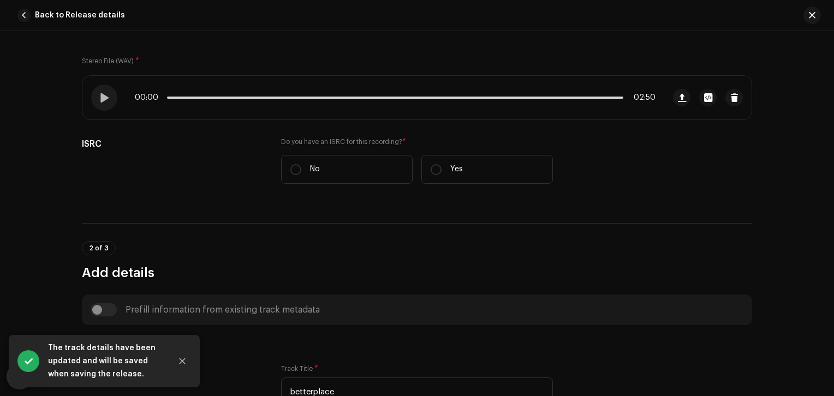
scroll to position [153, 0]
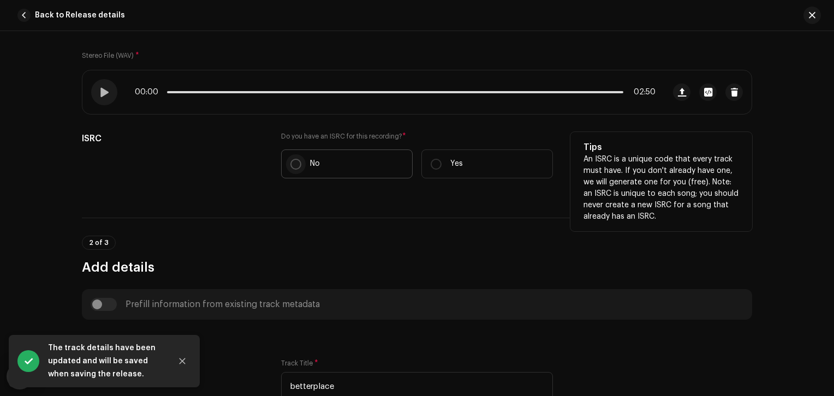
click at [290, 161] on input "No" at bounding box center [295, 164] width 11 height 11
radio input "true"
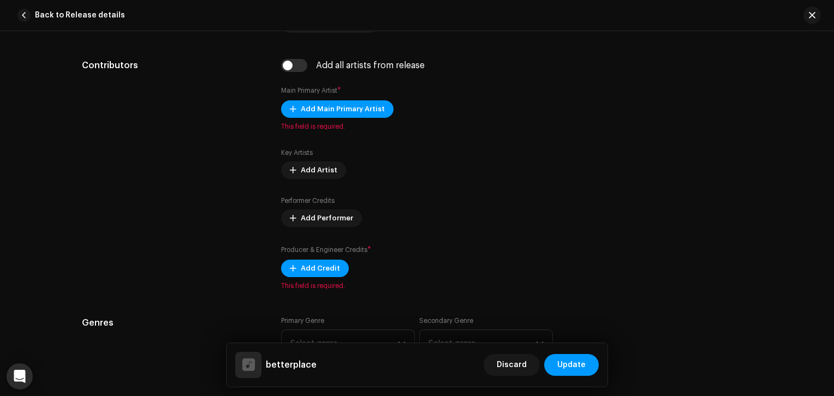
scroll to position [635, 0]
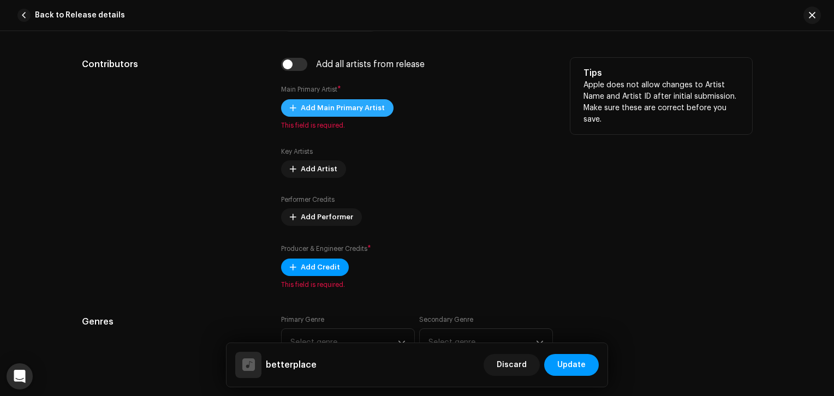
click at [356, 113] on span "Add Main Primary Artist" at bounding box center [343, 108] width 84 height 22
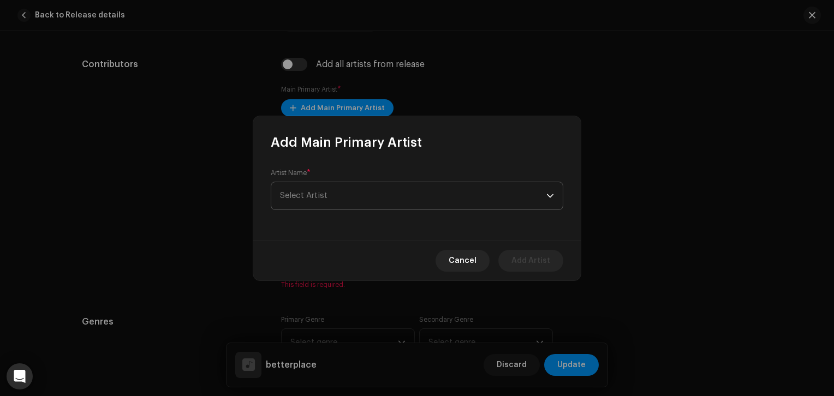
click at [390, 195] on span "Select Artist" at bounding box center [413, 195] width 266 height 27
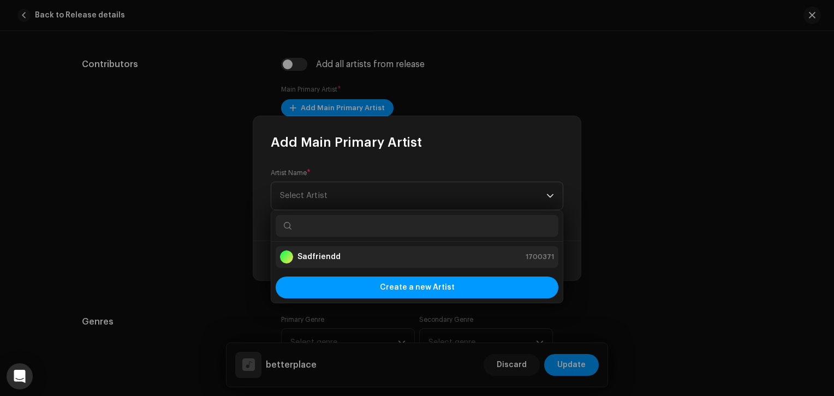
click at [338, 261] on div "Sadfriendd 1700371" at bounding box center [417, 257] width 274 height 13
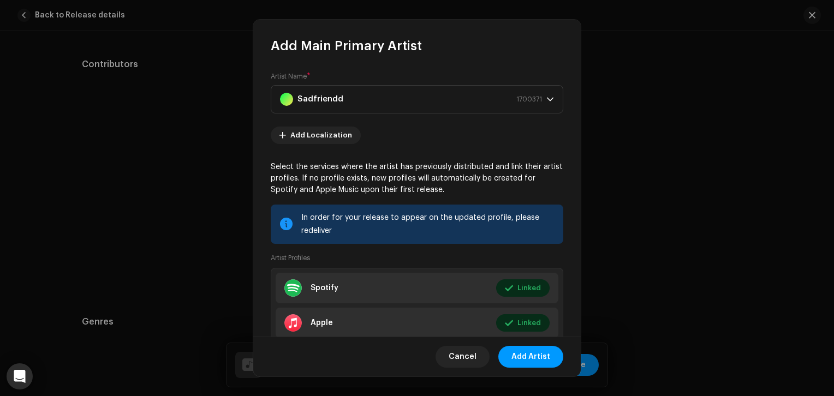
scroll to position [72, 0]
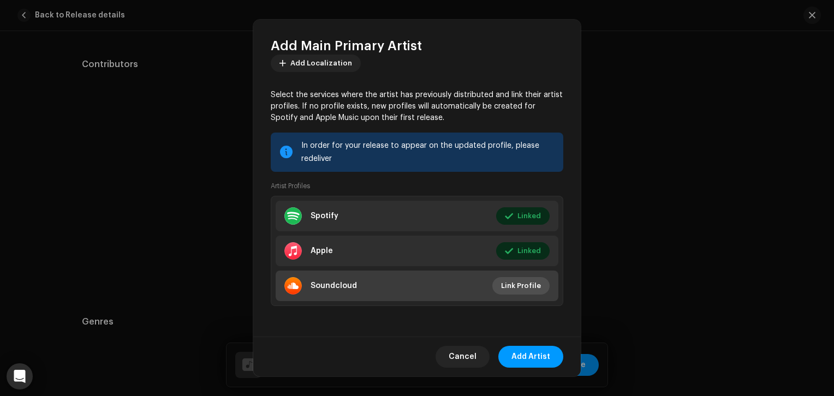
click at [524, 283] on span "Link Profile" at bounding box center [521, 286] width 40 height 22
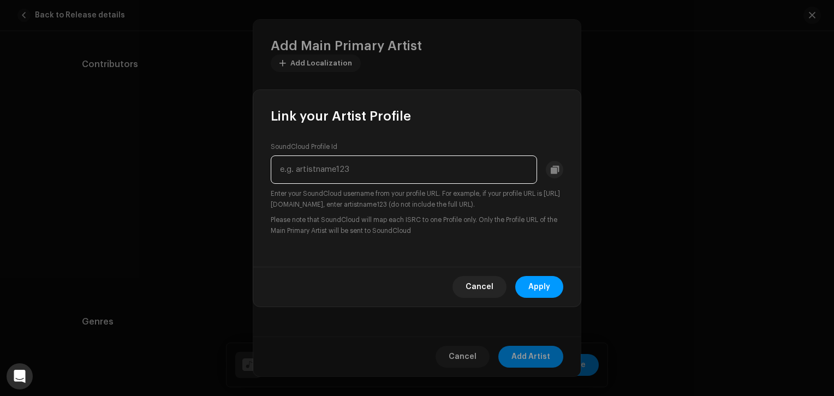
click at [373, 171] on input "text" at bounding box center [404, 170] width 266 height 28
paste input "https://soundcloud.com/sadfriendd"
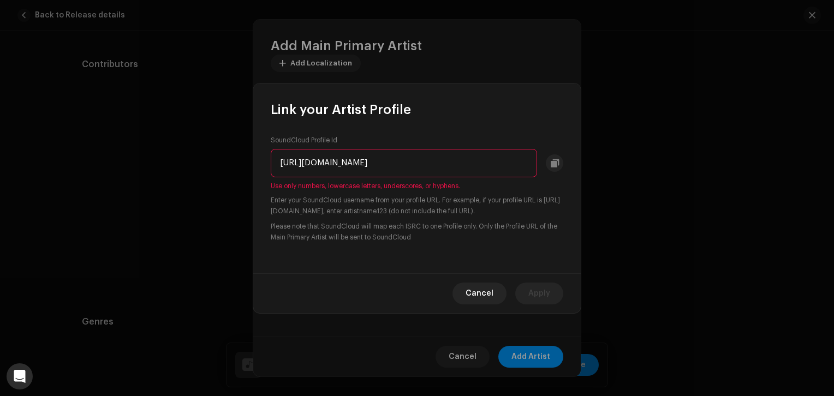
drag, startPoint x: 374, startPoint y: 160, endPoint x: 7, endPoint y: 109, distance: 370.9
click at [7, 109] on div "Link your Artist Profile SoundCloud Profile Id https://soundcloud.com/sadfriend…" at bounding box center [417, 198] width 834 height 396
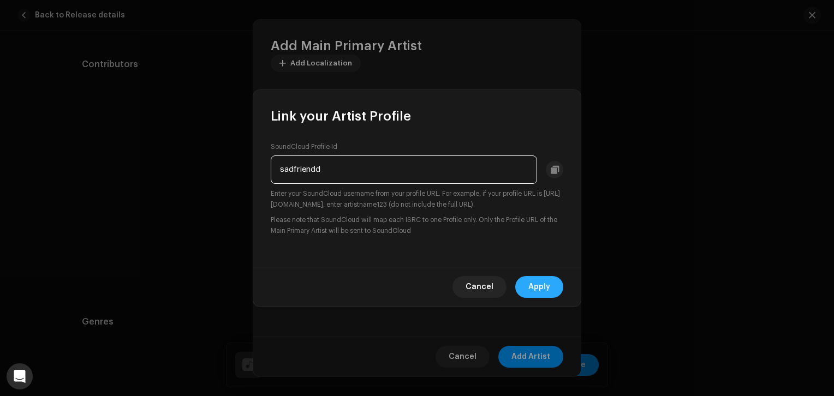
type input "sadfriendd"
click at [531, 289] on span "Apply" at bounding box center [539, 287] width 22 height 22
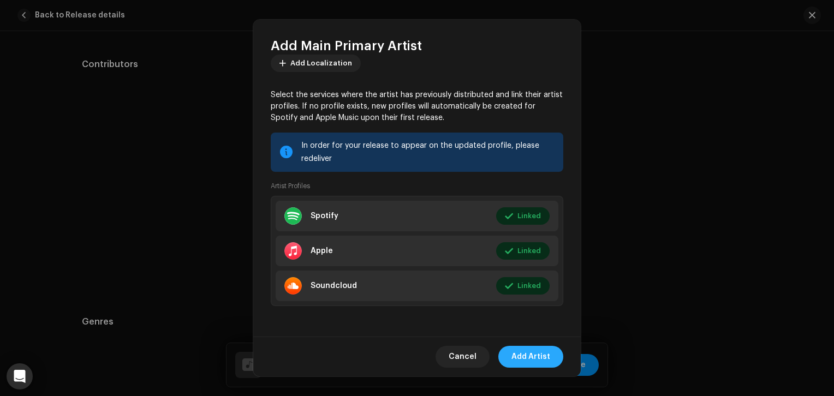
click at [528, 355] on span "Add Artist" at bounding box center [530, 357] width 39 height 22
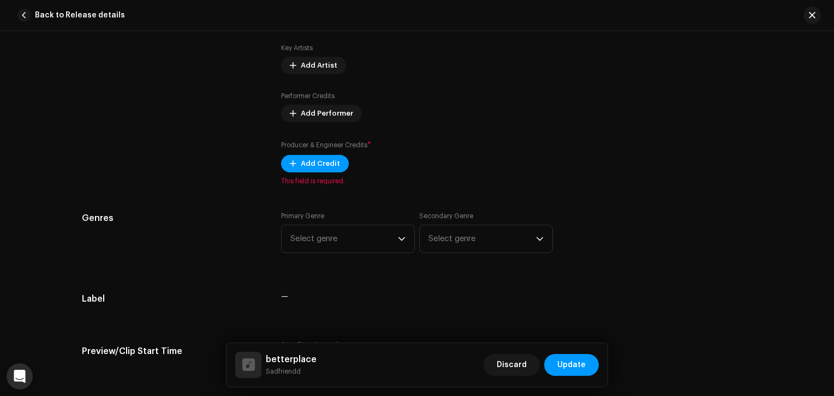
scroll to position [755, 0]
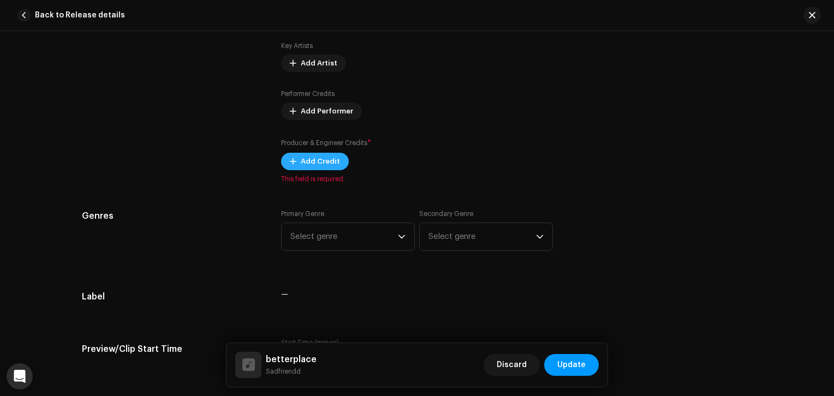
click at [324, 163] on span "Add Credit" at bounding box center [320, 162] width 39 height 22
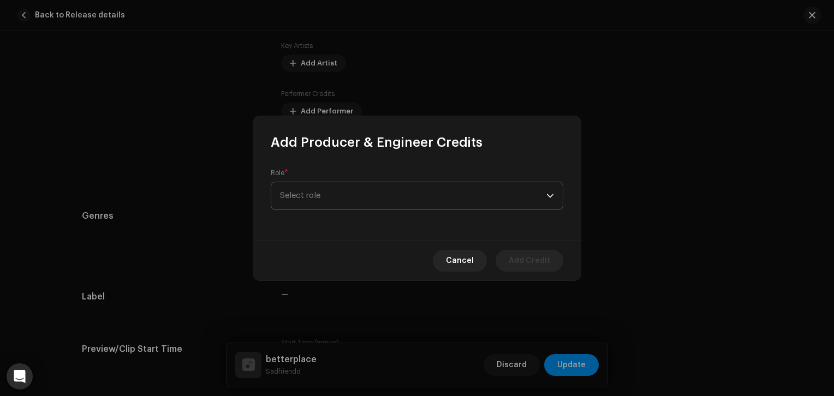
click at [366, 194] on span "Select role" at bounding box center [413, 195] width 266 height 27
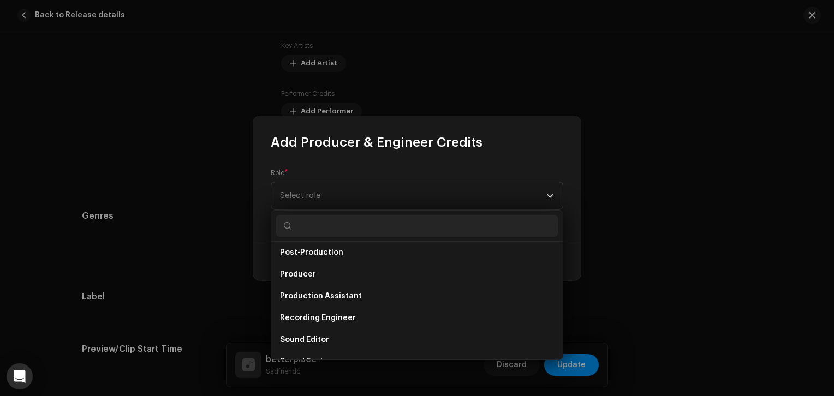
scroll to position [480, 0]
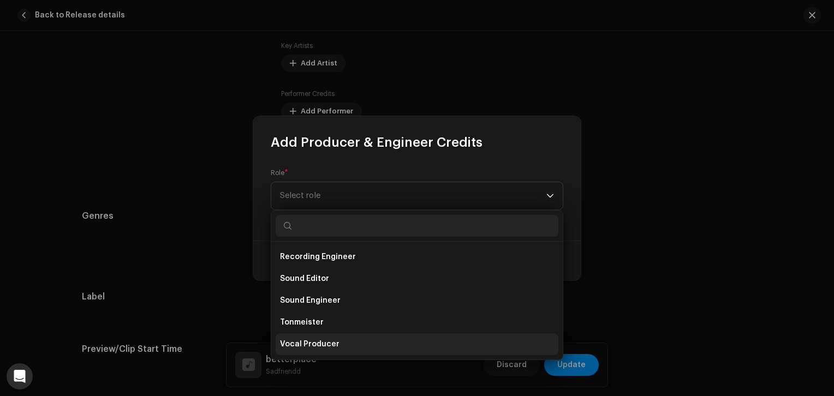
click at [315, 347] on span "Vocal Producer" at bounding box center [309, 344] width 59 height 11
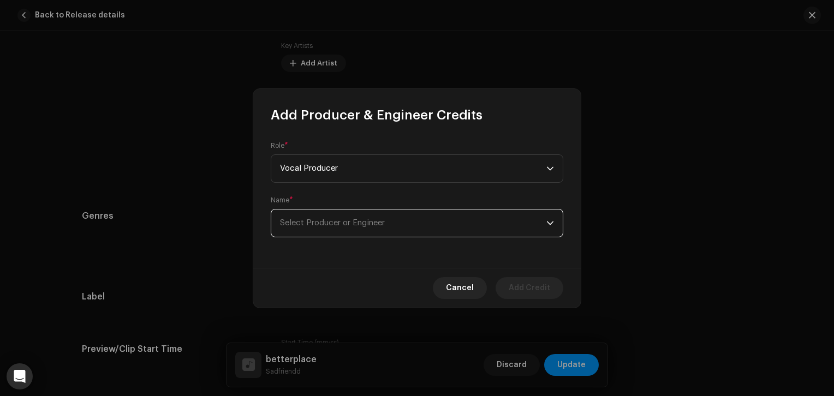
click at [431, 225] on span "Select Producer or Engineer" at bounding box center [413, 223] width 266 height 27
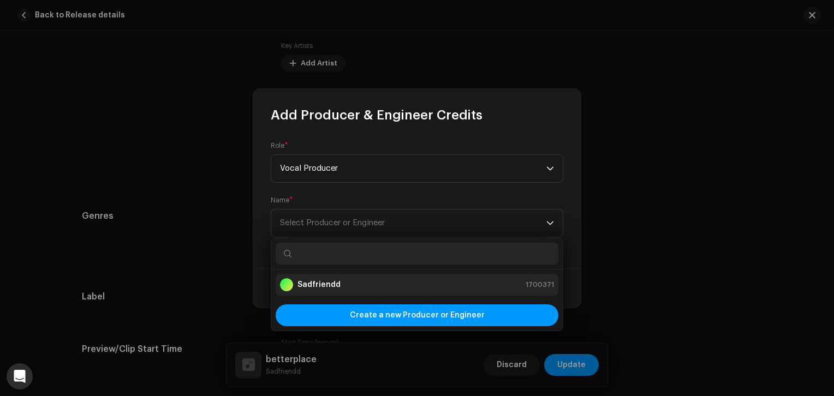
click at [353, 284] on div "Sadfriendd 1700371" at bounding box center [417, 284] width 274 height 13
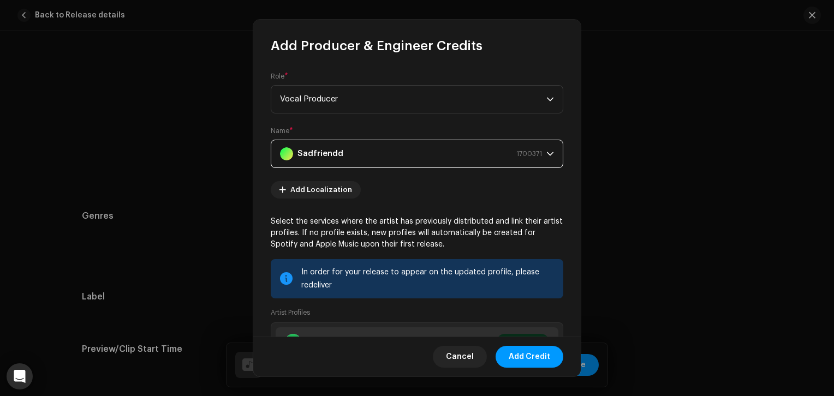
scroll to position [127, 0]
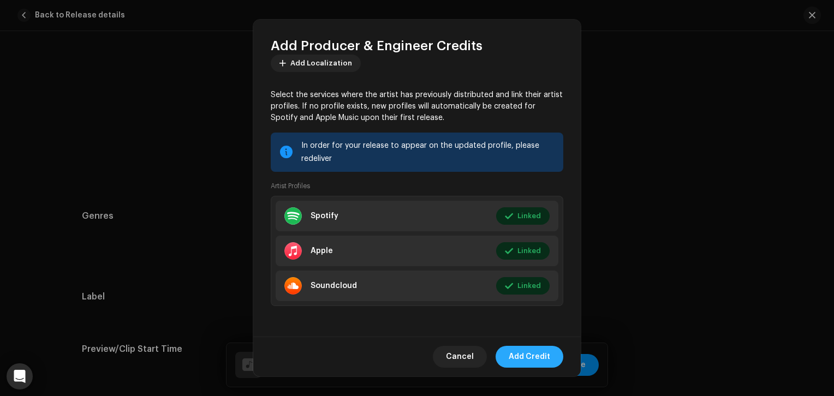
click at [522, 358] on span "Add Credit" at bounding box center [529, 357] width 41 height 22
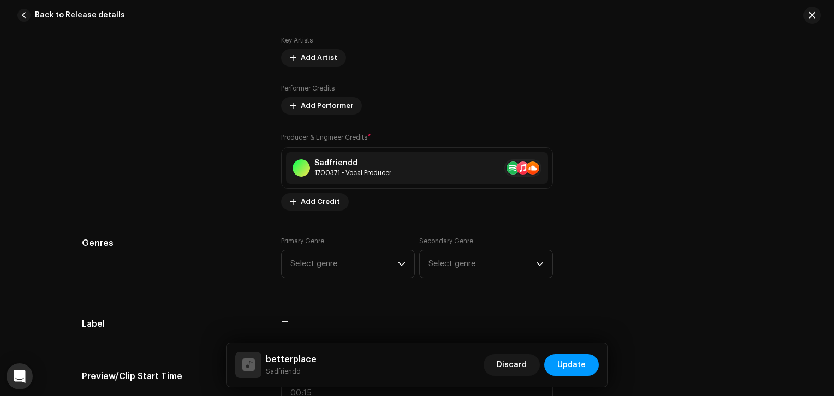
scroll to position [761, 0]
click at [535, 170] on button at bounding box center [534, 167] width 13 height 13
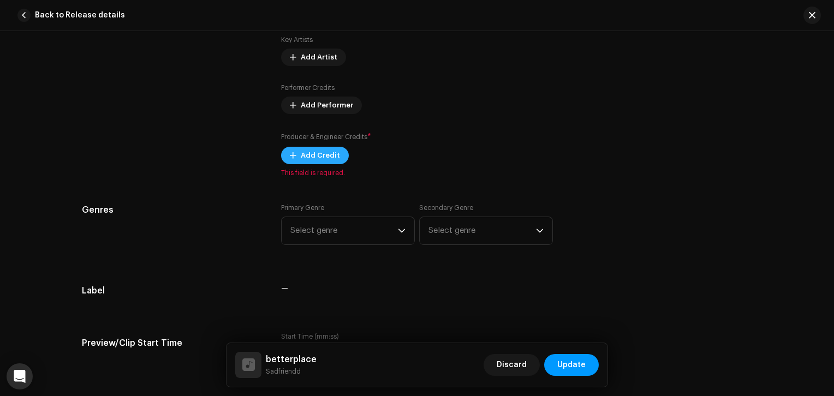
click at [305, 158] on span "Add Credit" at bounding box center [320, 156] width 39 height 22
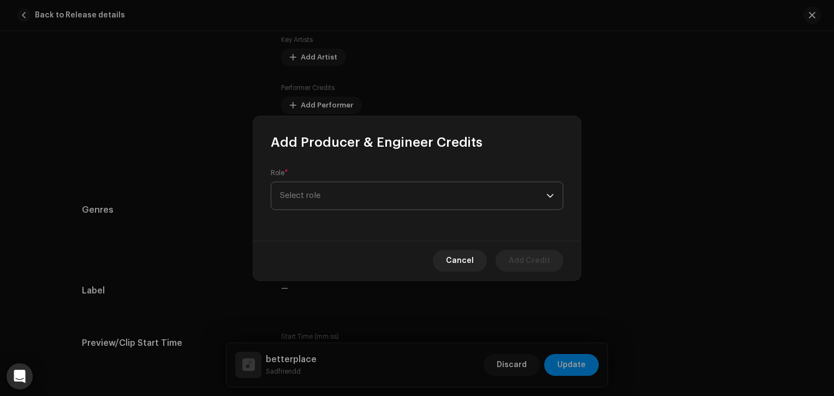
click at [348, 199] on span "Select role" at bounding box center [413, 195] width 266 height 27
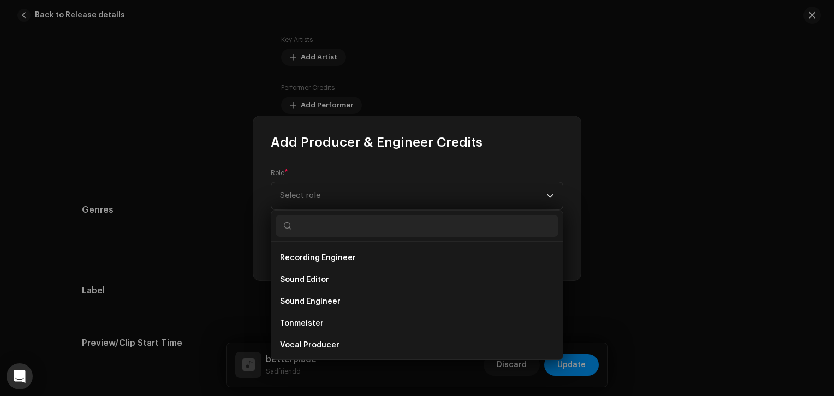
scroll to position [480, 0]
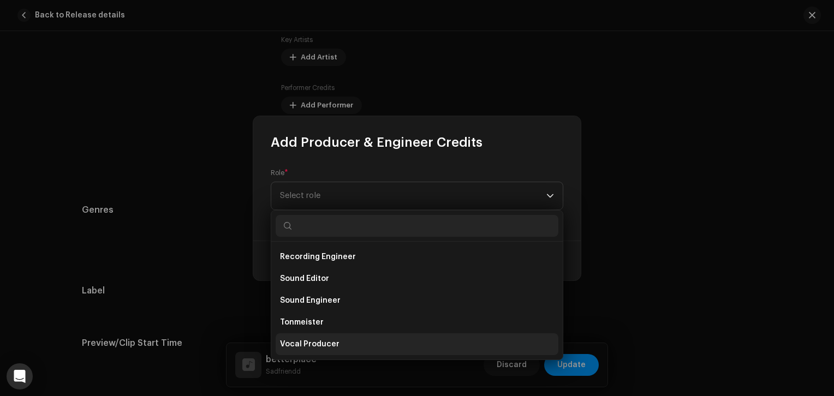
click at [330, 342] on span "Vocal Producer" at bounding box center [309, 344] width 59 height 11
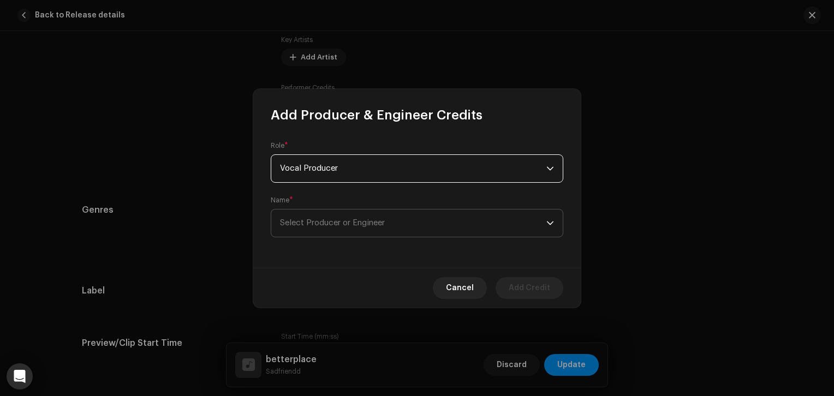
click at [383, 235] on span "Select Producer or Engineer" at bounding box center [413, 223] width 266 height 27
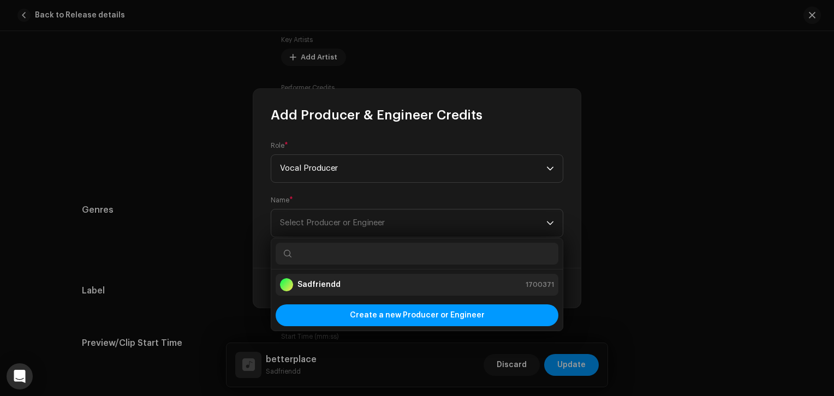
click at [319, 282] on strong "Sadfriendd" at bounding box center [318, 284] width 43 height 11
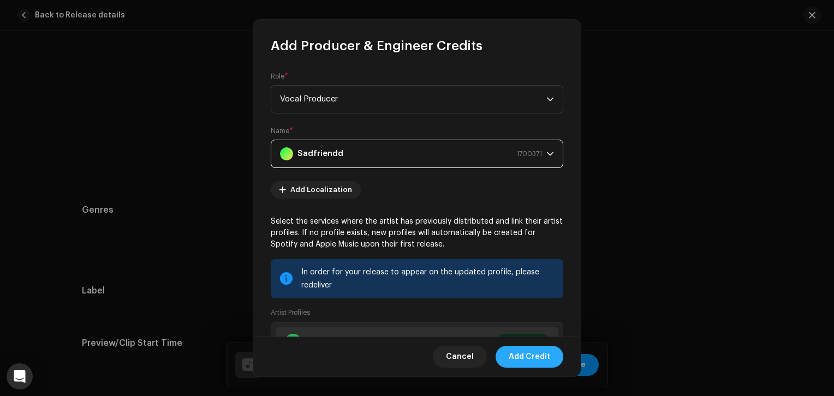
click at [534, 354] on span "Add Credit" at bounding box center [529, 357] width 41 height 22
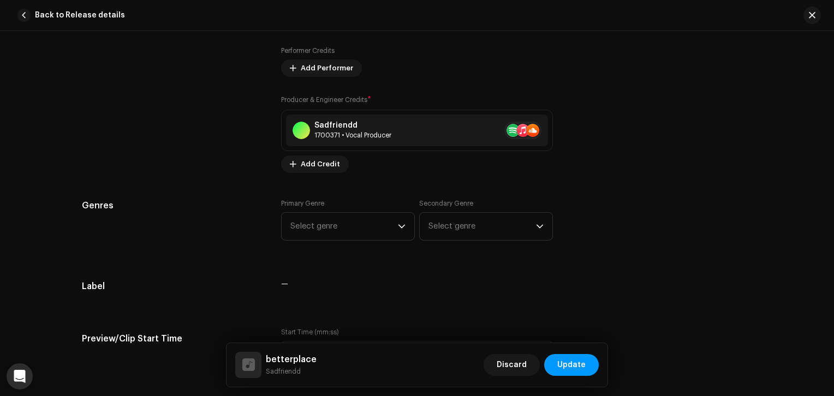
scroll to position [803, 0]
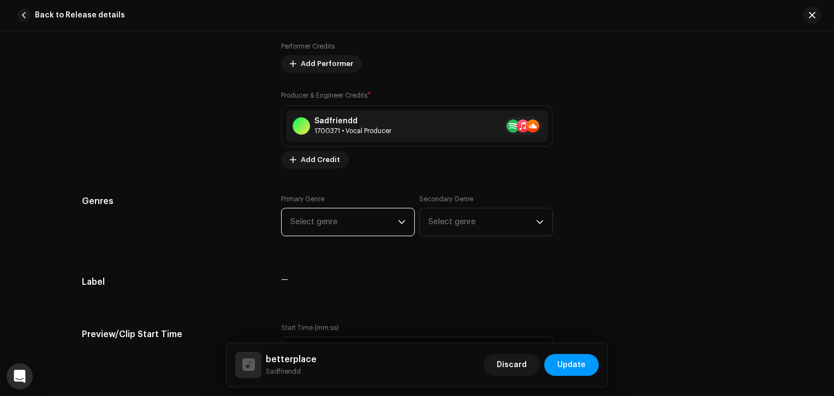
click at [382, 231] on span "Select genre" at bounding box center [344, 221] width 108 height 27
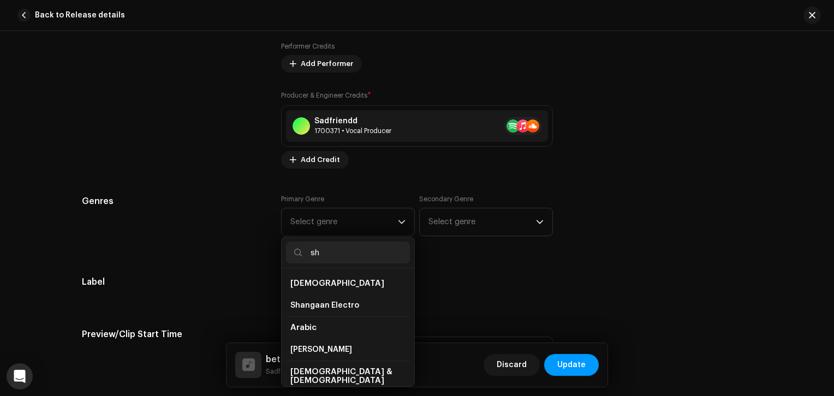
type input "s"
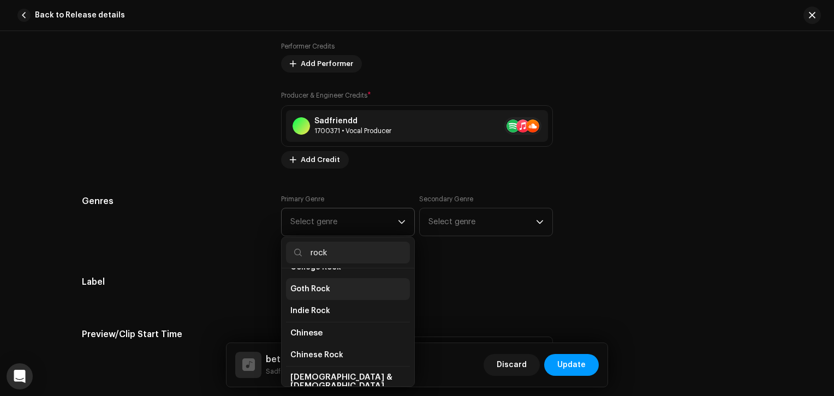
scroll to position [0, 0]
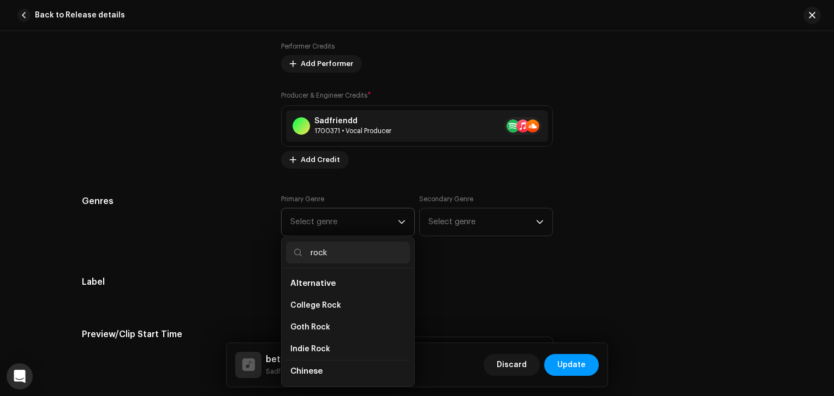
type input "rock"
click at [314, 286] on span "Alternative" at bounding box center [312, 283] width 45 height 8
click at [312, 283] on span "Alternative" at bounding box center [312, 283] width 45 height 8
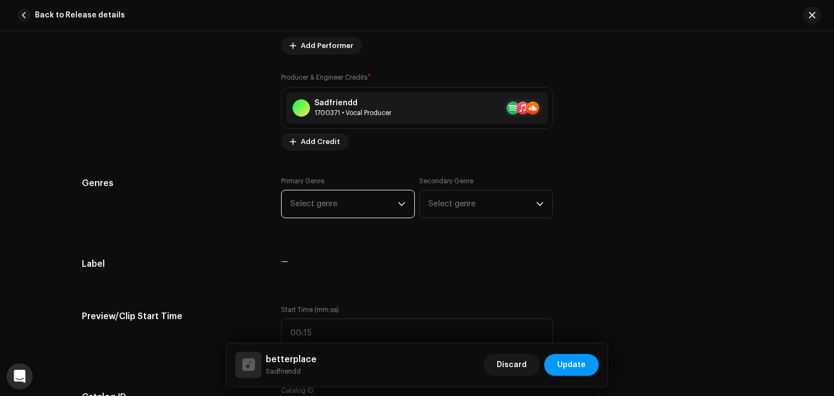
scroll to position [821, 0]
click at [367, 215] on span "Select genre" at bounding box center [344, 203] width 108 height 27
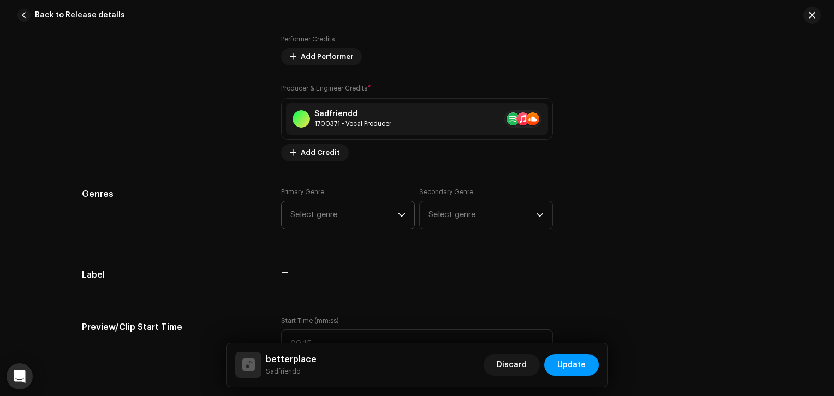
click at [364, 223] on span "Select genre" at bounding box center [344, 214] width 108 height 27
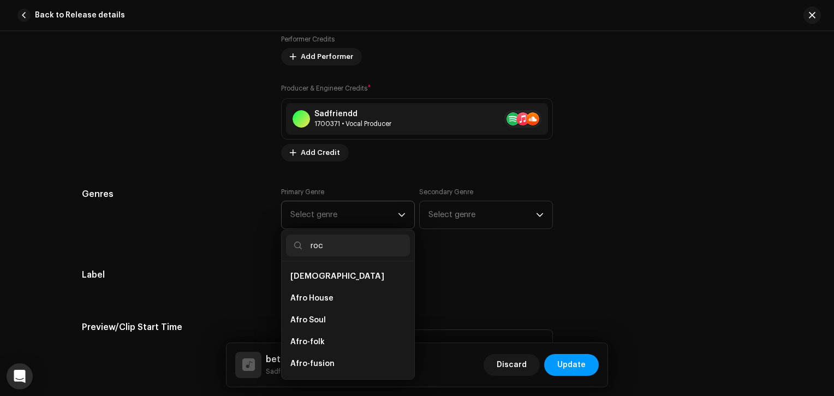
type input "rock"
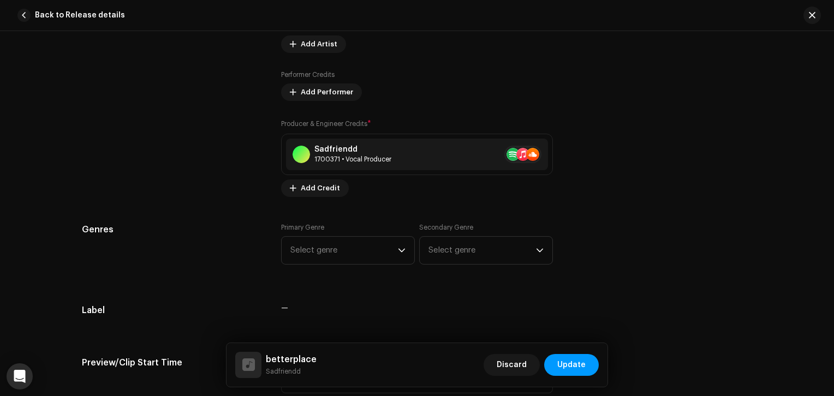
scroll to position [771, 0]
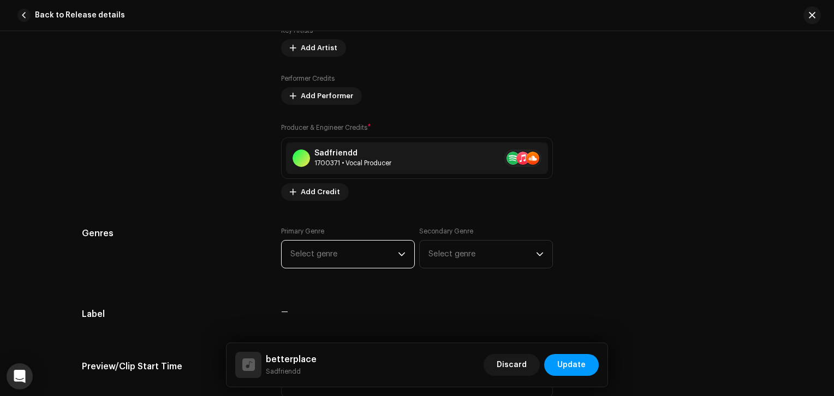
click at [314, 264] on span "Select genre" at bounding box center [344, 254] width 108 height 27
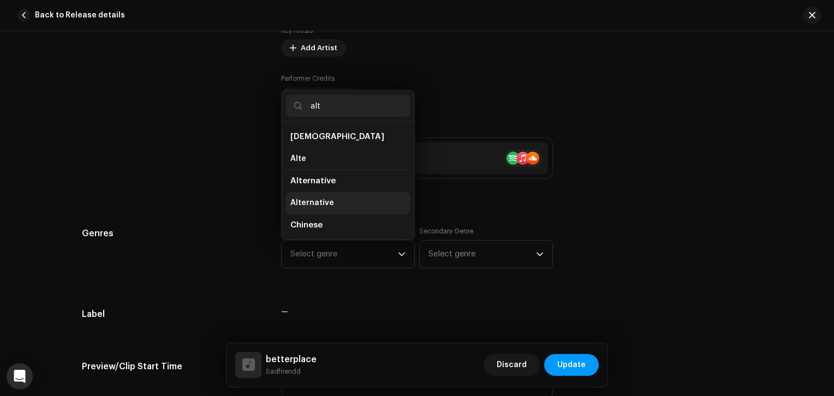
type input "alt"
click at [317, 203] on span "Alternative" at bounding box center [312, 203] width 44 height 11
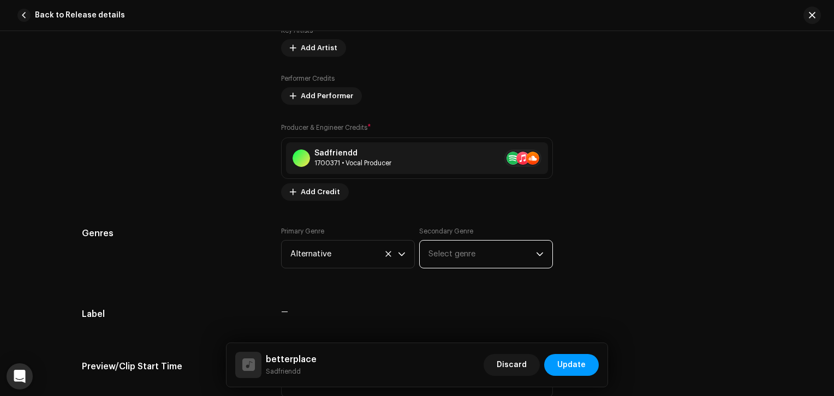
click at [448, 259] on span "Select genre" at bounding box center [482, 254] width 108 height 27
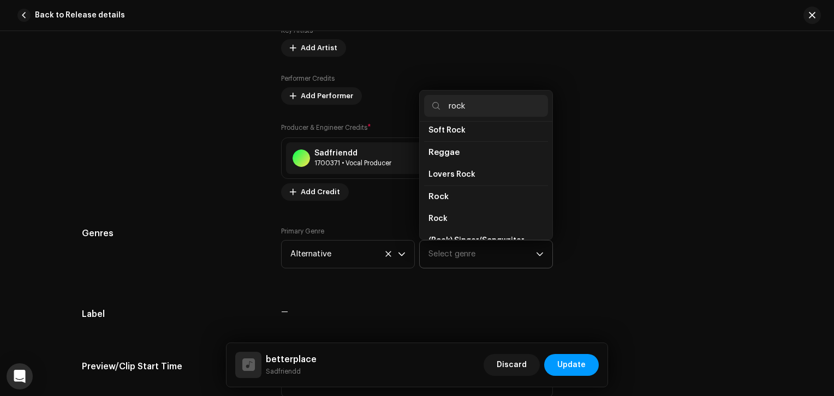
scroll to position [371, 0]
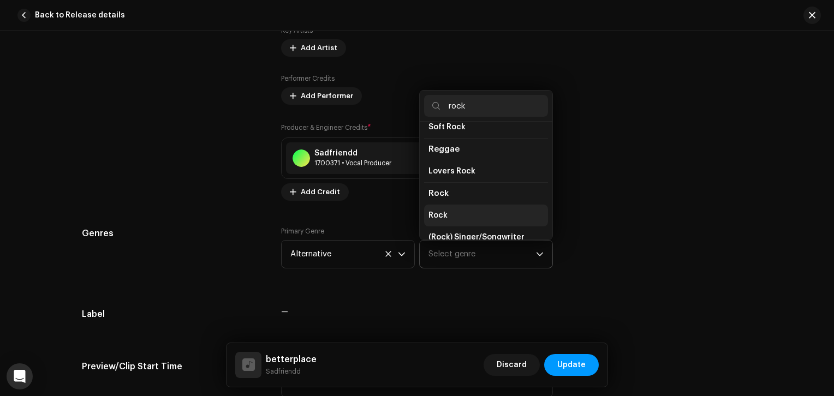
type input "rock"
click at [439, 210] on span "Rock" at bounding box center [437, 215] width 19 height 11
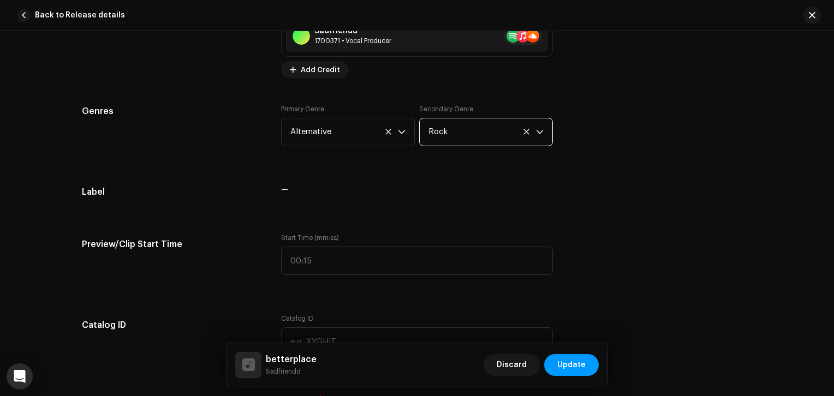
scroll to position [894, 0]
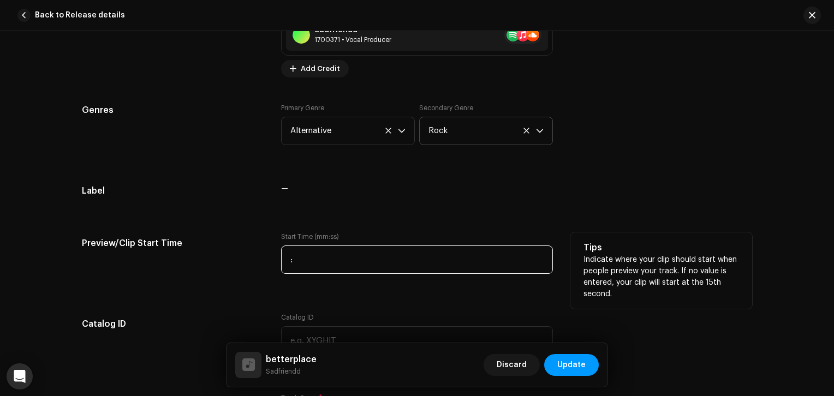
click at [325, 260] on input ":" at bounding box center [417, 260] width 272 height 28
type input "00:24"
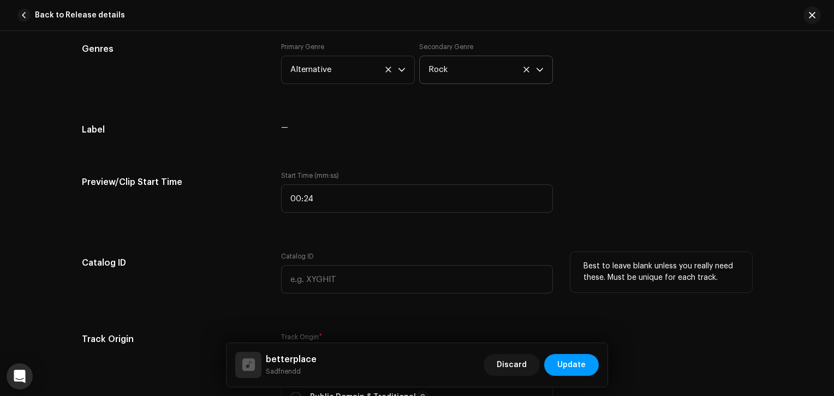
click at [255, 271] on h5 "Catalog ID" at bounding box center [173, 263] width 182 height 22
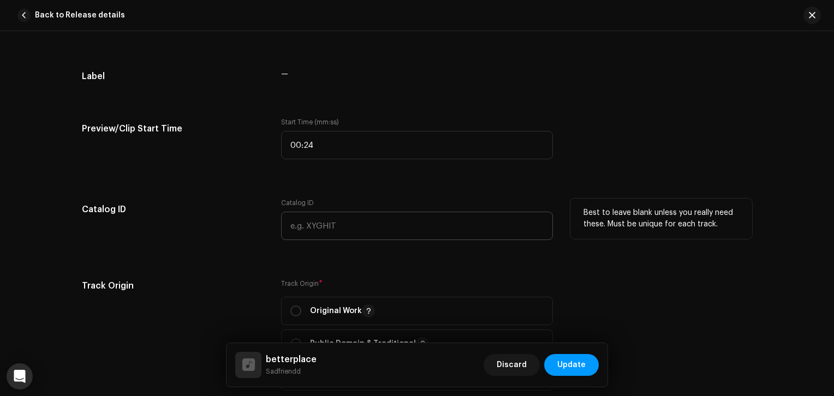
scroll to position [1069, 0]
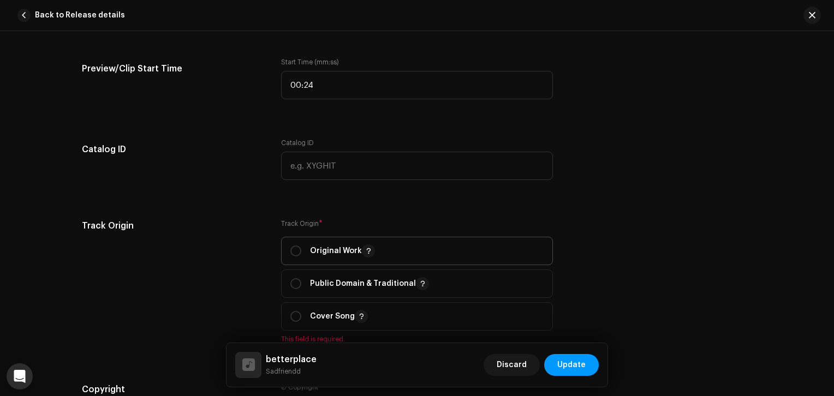
click at [295, 245] on div "Original Work" at bounding box center [332, 251] width 85 height 13
radio input "true"
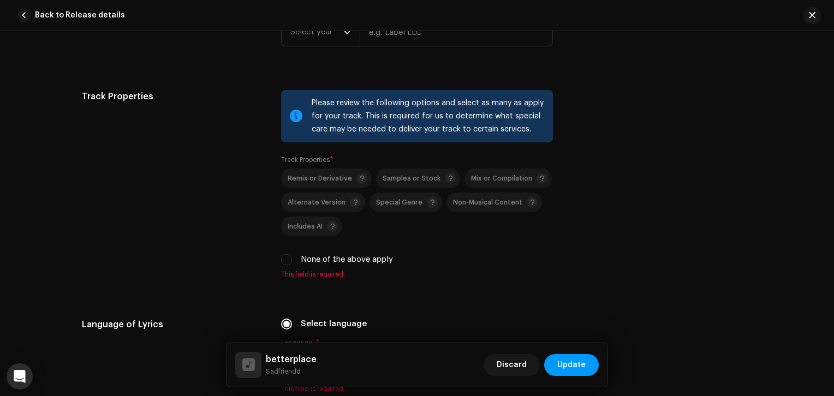
scroll to position [1434, 0]
click at [283, 263] on input "None of the above apply" at bounding box center [286, 259] width 11 height 11
checkbox input "true"
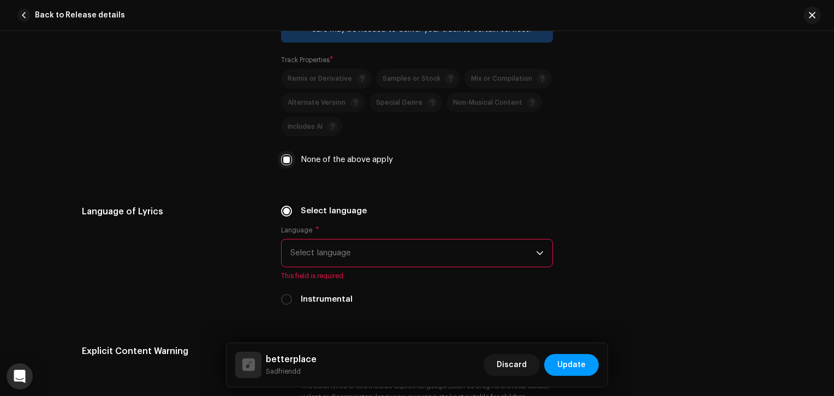
scroll to position [1535, 0]
click at [311, 248] on span "Select language" at bounding box center [413, 252] width 246 height 27
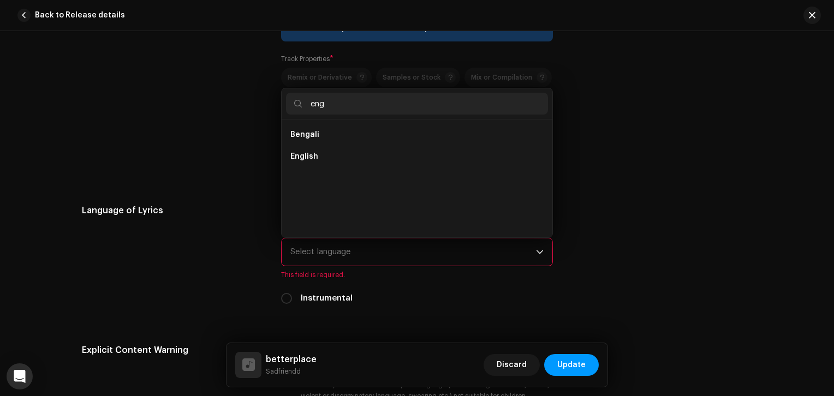
scroll to position [0, 0]
type input "engli"
click at [310, 138] on span "English" at bounding box center [304, 134] width 28 height 11
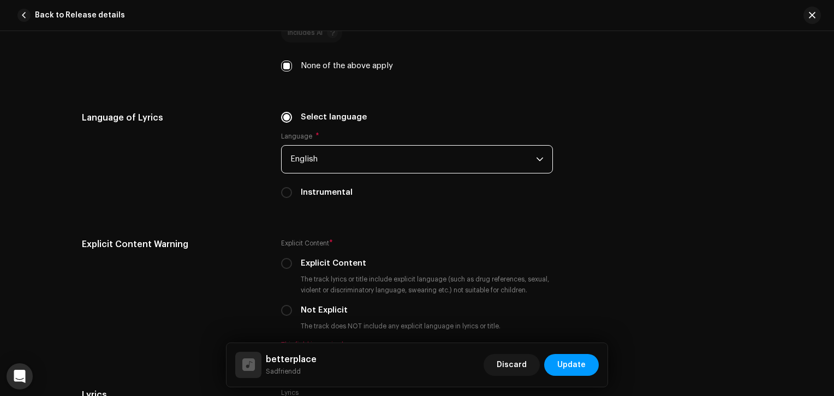
scroll to position [1705, 0]
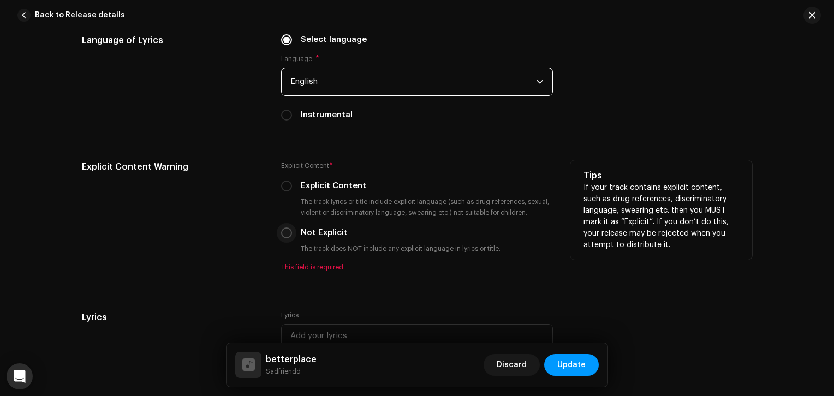
click at [286, 234] on input "Not Explicit" at bounding box center [286, 233] width 11 height 11
radio input "true"
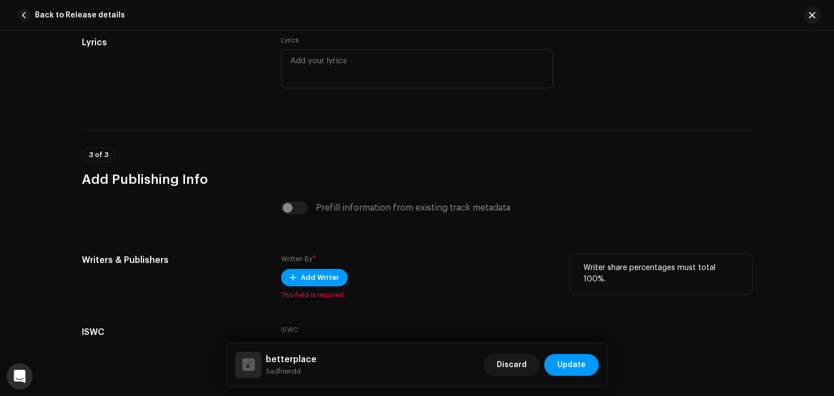
scroll to position [2024, 0]
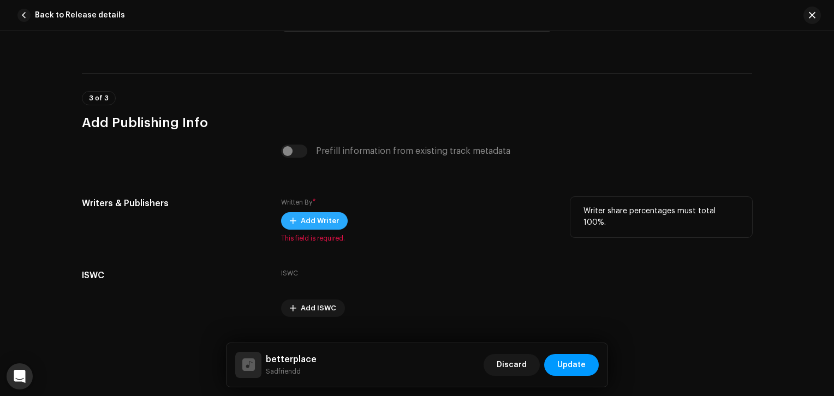
click at [321, 219] on span "Add Writer" at bounding box center [320, 221] width 38 height 22
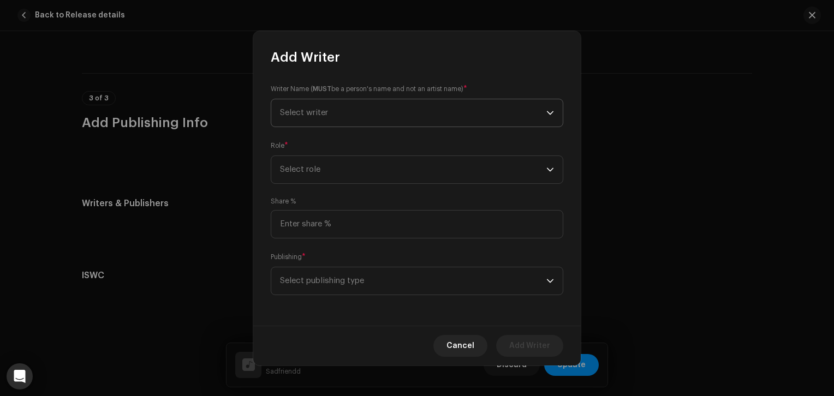
click at [347, 112] on span "Select writer" at bounding box center [413, 112] width 266 height 27
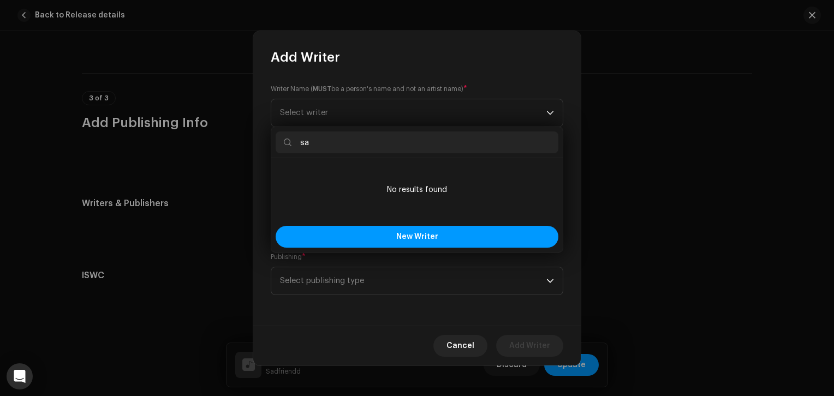
type input "s"
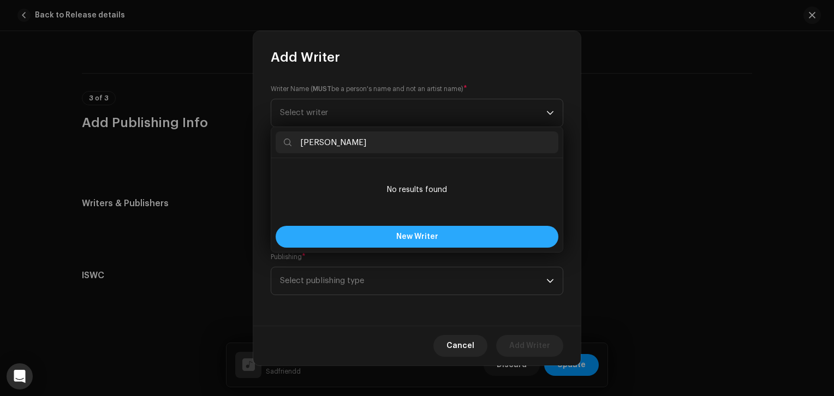
type input "aaron brandford"
click at [415, 234] on span "New Writer" at bounding box center [417, 237] width 42 height 8
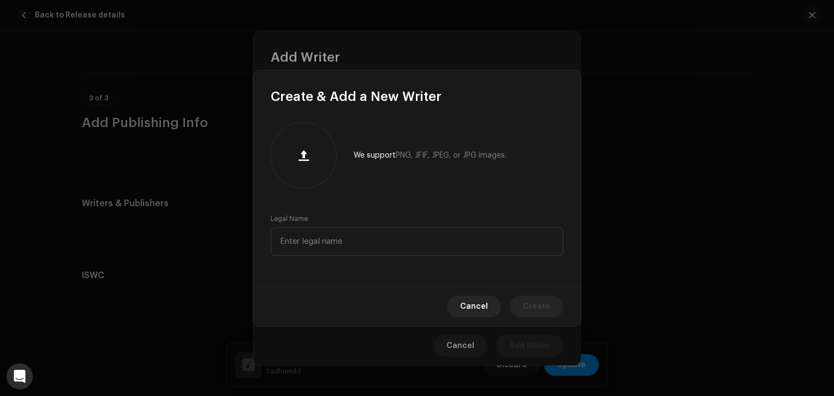
click at [329, 257] on div "We support PNG, JFIF, JPEG, or JPG images. Legal Name" at bounding box center [416, 195] width 327 height 181
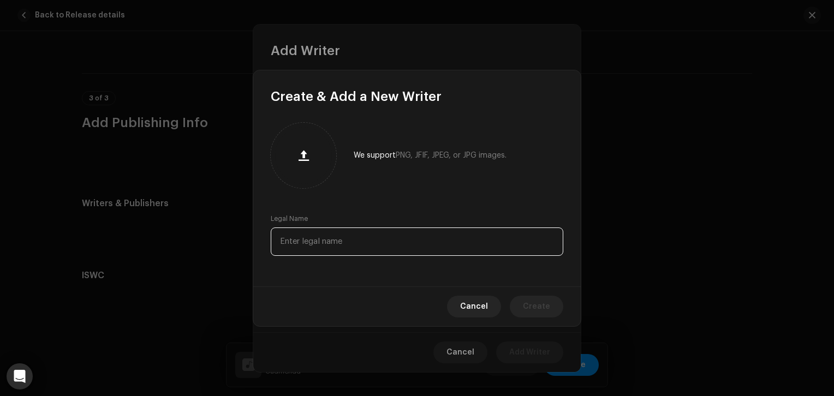
click at [336, 243] on input "text" at bounding box center [417, 242] width 293 height 28
type input "aaron brandford"
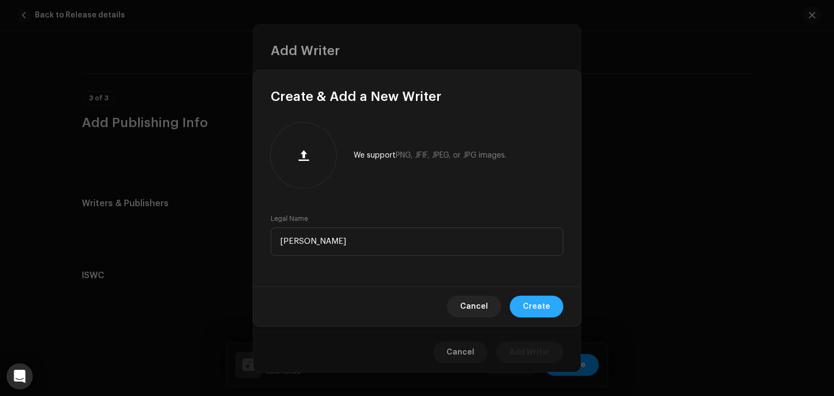
click at [544, 307] on span "Create" at bounding box center [536, 307] width 27 height 22
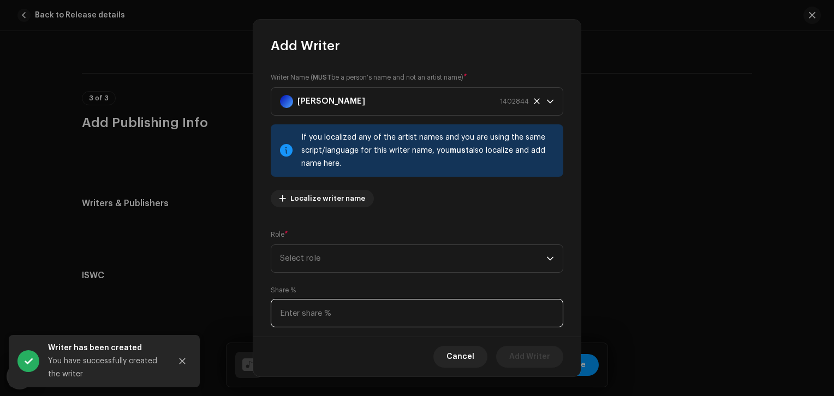
click at [353, 314] on input at bounding box center [417, 313] width 293 height 28
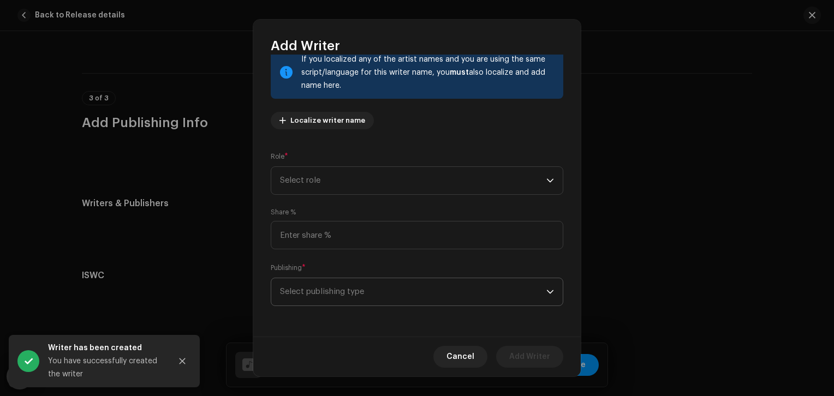
click at [352, 294] on span "Select publishing type" at bounding box center [413, 291] width 266 height 27
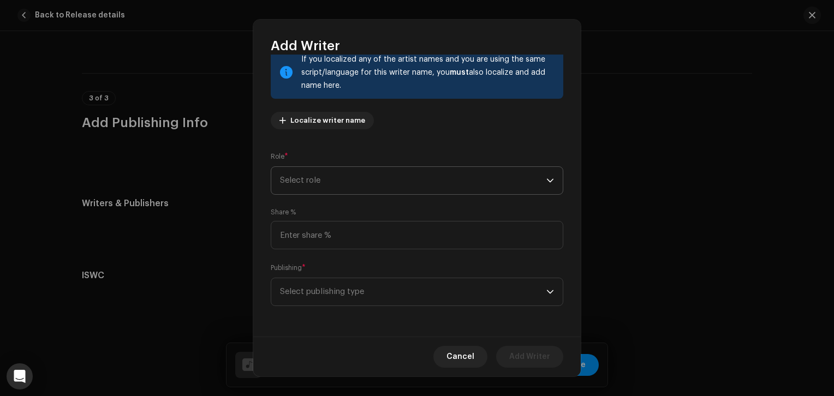
scroll to position [0, 0]
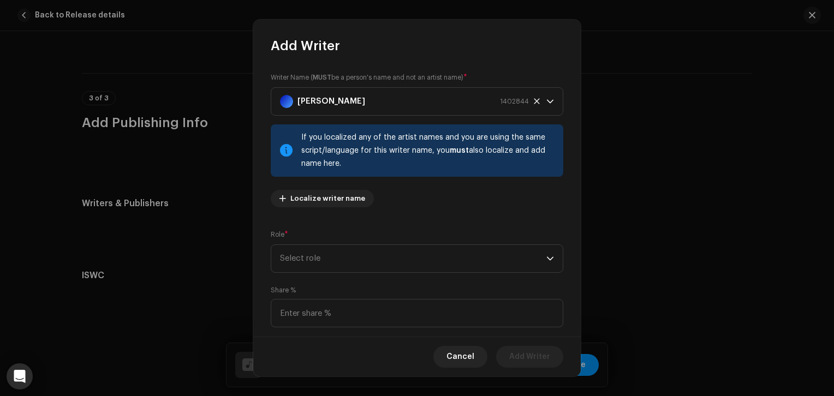
click at [418, 210] on div "Writer Name ( MUST be a person's name and not an artist name) * aaron brandford…" at bounding box center [417, 144] width 293 height 144
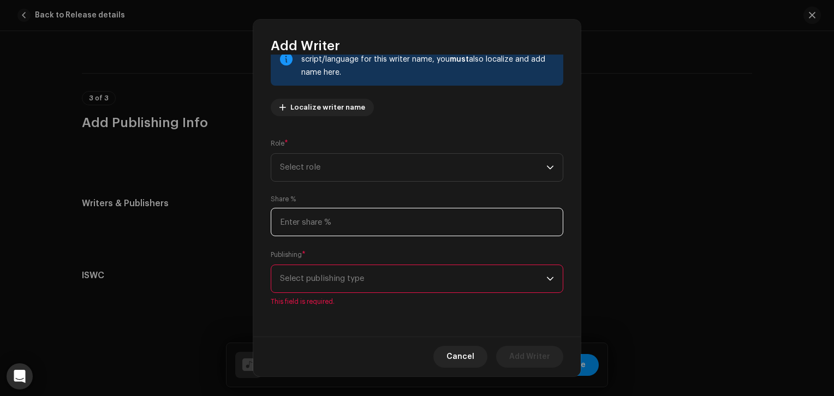
click at [385, 229] on input at bounding box center [417, 222] width 293 height 28
type input "50.00"
click at [337, 175] on span "Select role" at bounding box center [413, 167] width 266 height 27
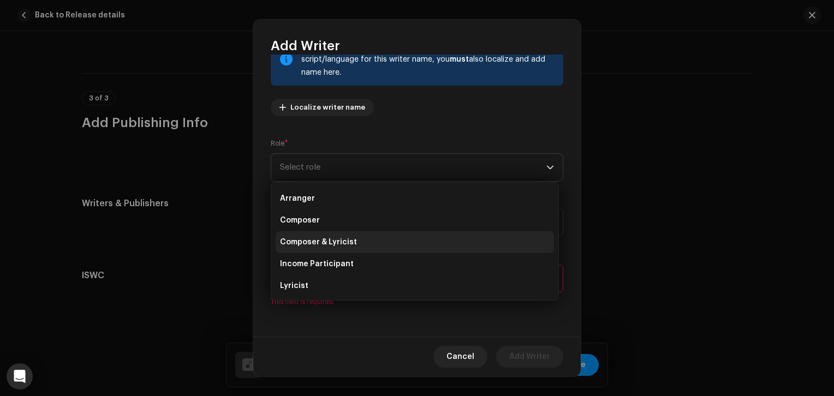
scroll to position [0, 0]
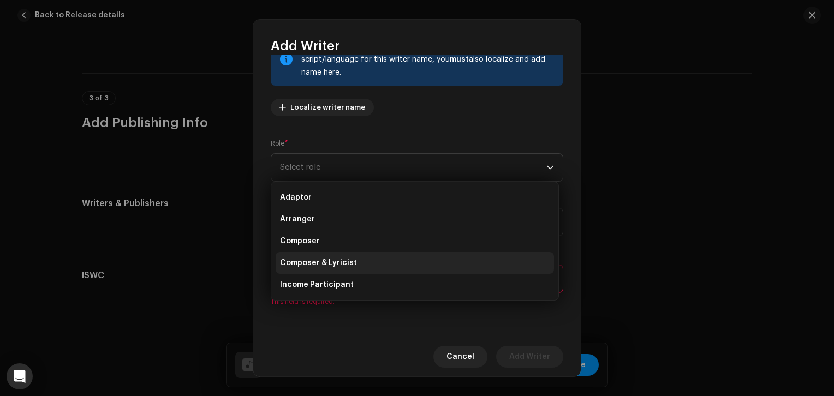
click at [333, 264] on span "Composer & Lyricist" at bounding box center [318, 263] width 77 height 11
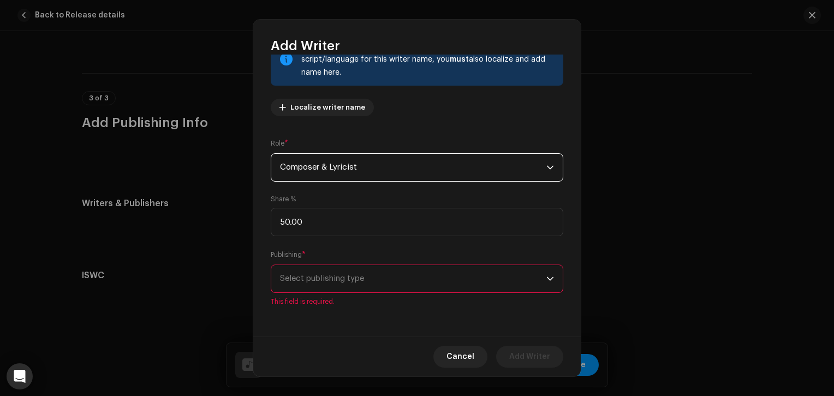
click at [381, 270] on span "Select publishing type" at bounding box center [413, 278] width 266 height 27
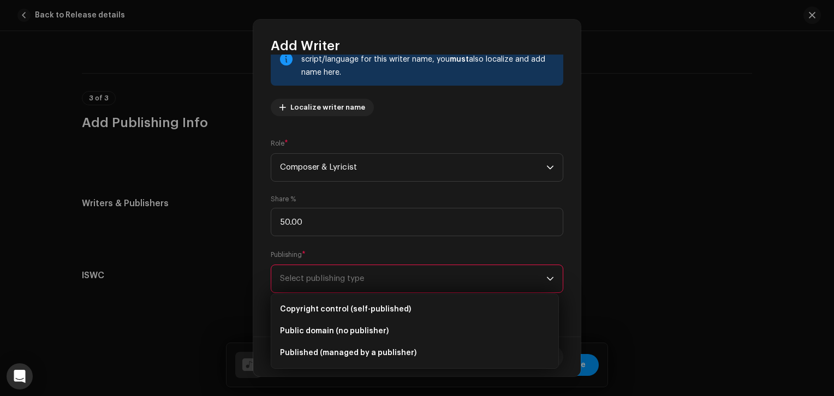
click at [304, 251] on label "Publishing *" at bounding box center [288, 254] width 35 height 11
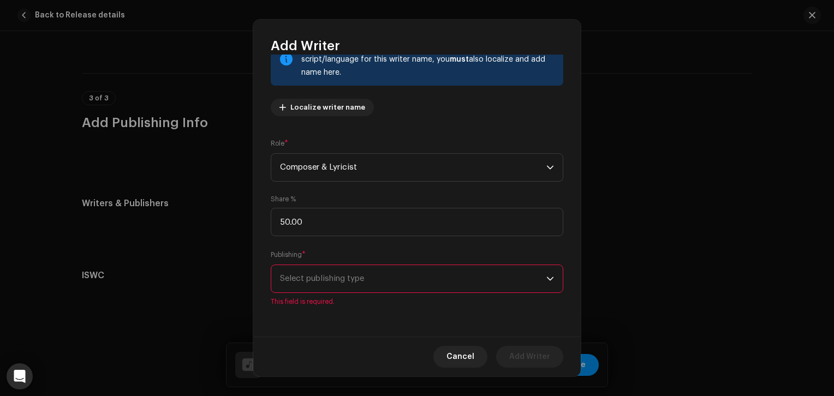
click at [327, 281] on span "Select publishing type" at bounding box center [413, 278] width 266 height 27
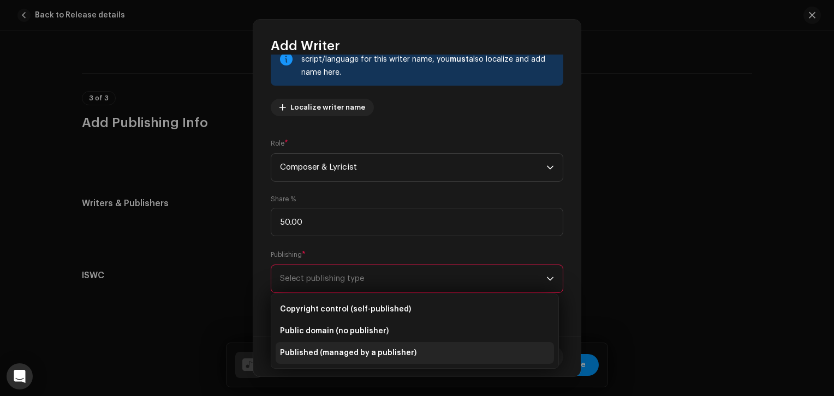
click at [407, 347] on li "Published (managed by a publisher)" at bounding box center [415, 353] width 278 height 22
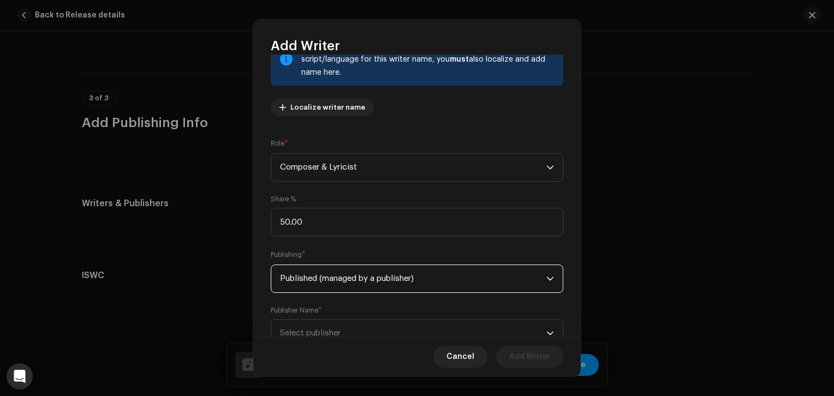
scroll to position [133, 0]
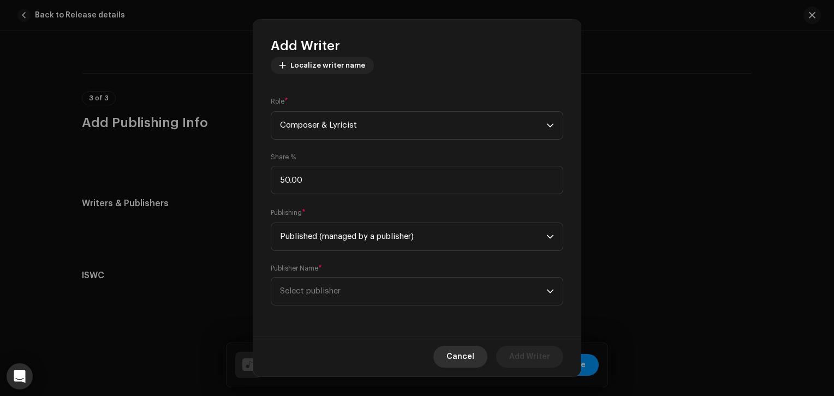
click at [476, 358] on button "Cancel" at bounding box center [460, 357] width 54 height 22
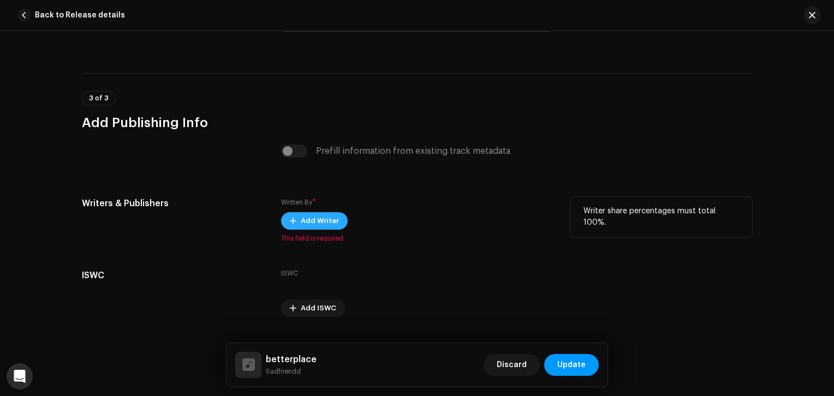
click at [326, 221] on span "Add Writer" at bounding box center [320, 221] width 38 height 22
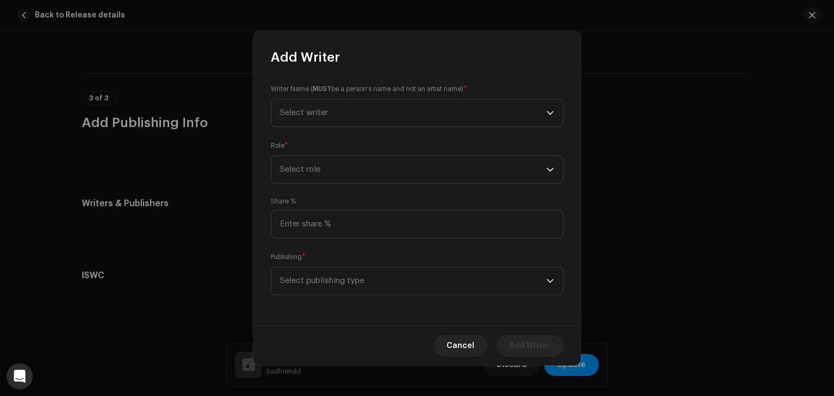
click at [373, 130] on div "Writer Name ( MUST be a person's name and not an artist name) * Select writer R…" at bounding box center [416, 196] width 327 height 260
click at [377, 115] on span "Select writer" at bounding box center [413, 112] width 266 height 27
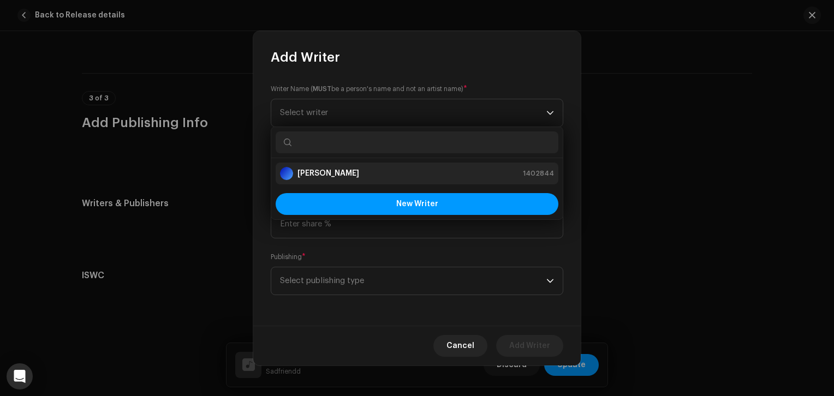
click at [362, 172] on div "aaron brandford 1402844" at bounding box center [417, 173] width 274 height 13
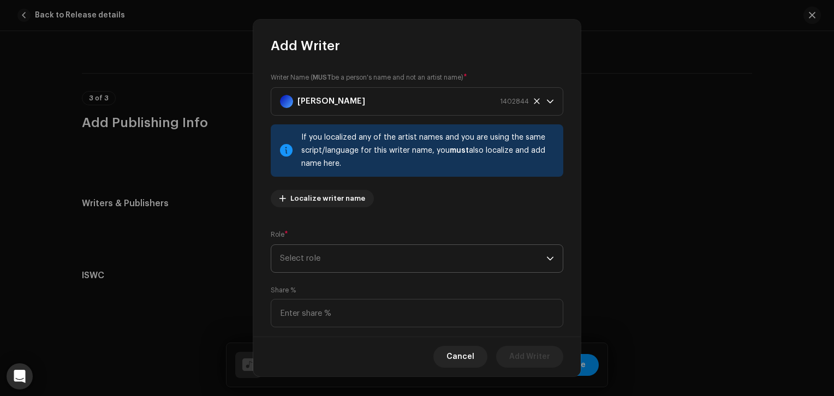
click at [339, 269] on span "Select role" at bounding box center [413, 258] width 266 height 27
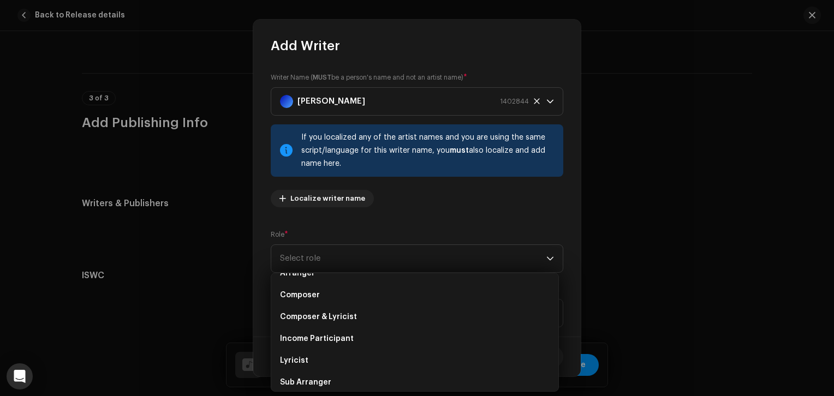
scroll to position [37, 0]
click at [319, 356] on li "Lyricist" at bounding box center [415, 361] width 278 height 22
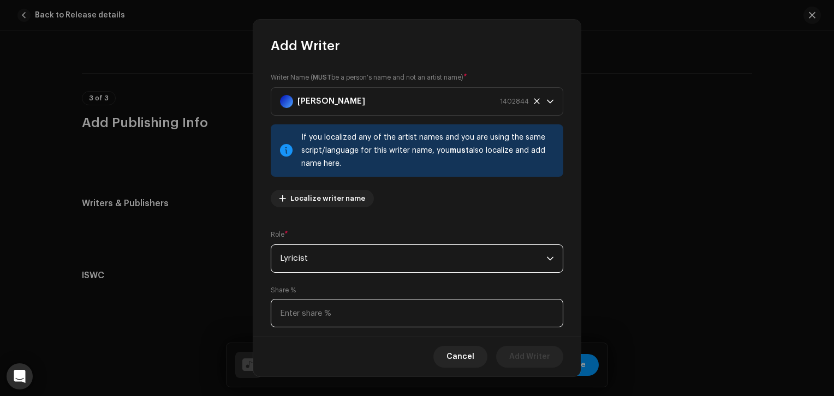
click at [327, 319] on input at bounding box center [417, 313] width 293 height 28
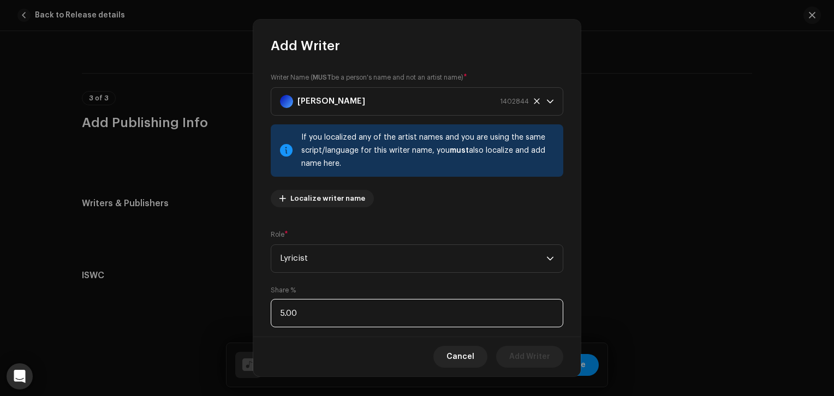
type input "50.00"
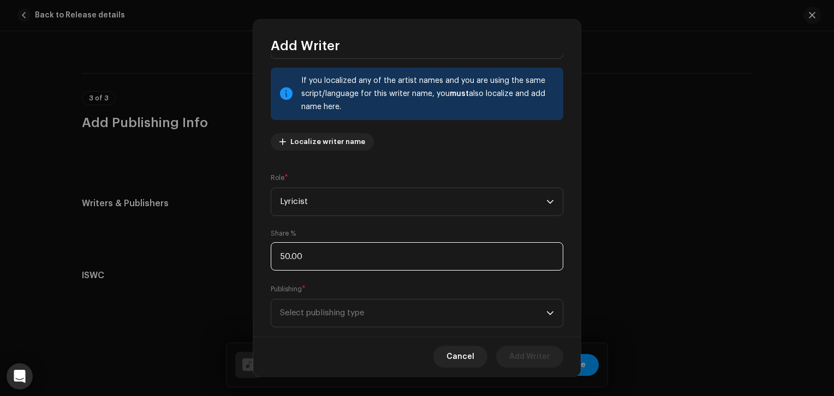
scroll to position [78, 0]
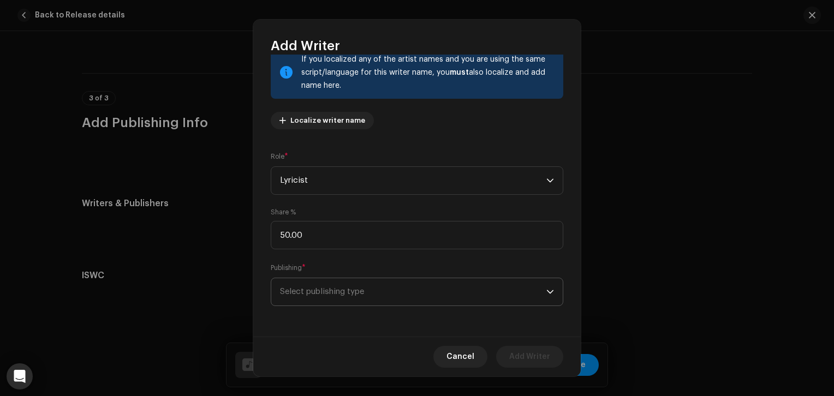
click at [348, 299] on span "Select publishing type" at bounding box center [413, 291] width 266 height 27
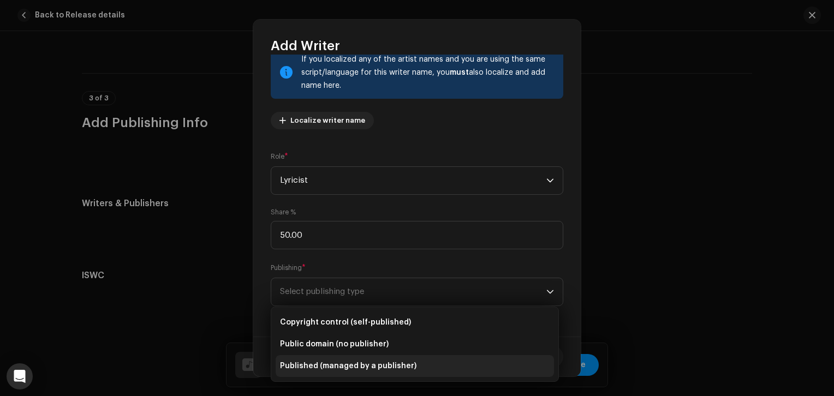
click at [370, 367] on span "Published (managed by a publisher)" at bounding box center [348, 366] width 136 height 11
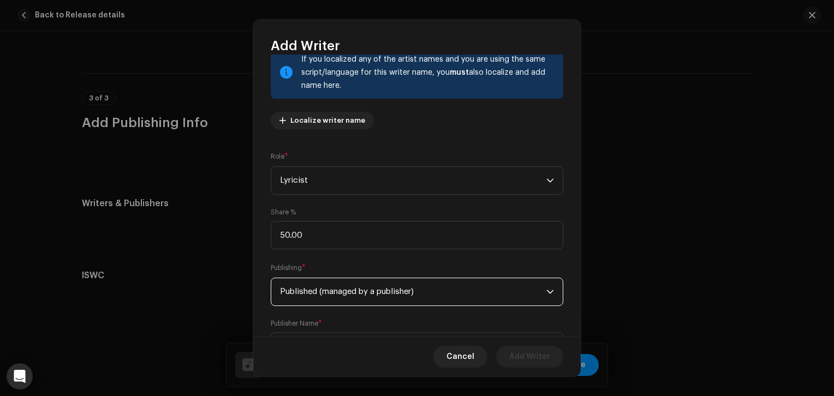
scroll to position [133, 0]
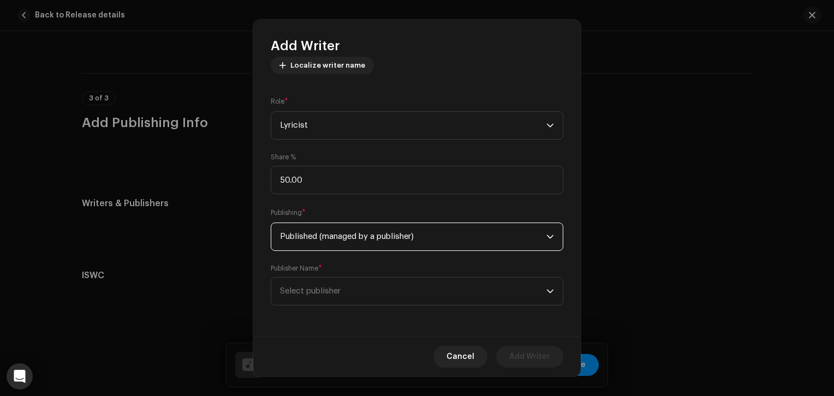
click at [372, 251] on span "Published (managed by a publisher)" at bounding box center [413, 236] width 266 height 27
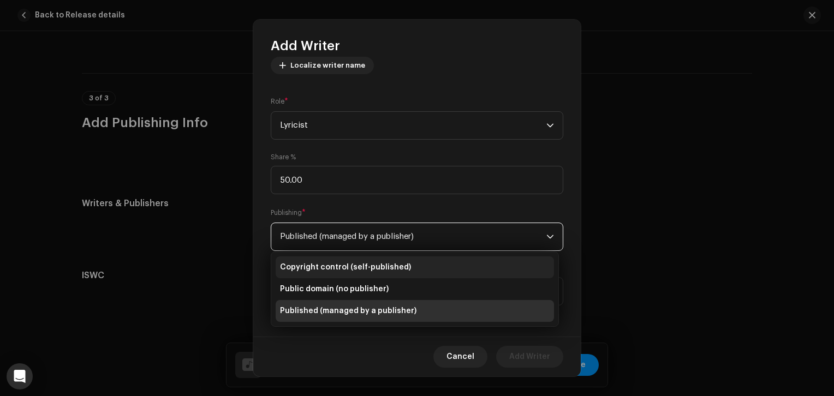
click at [373, 270] on span "Copyright control (self-published)" at bounding box center [345, 267] width 131 height 11
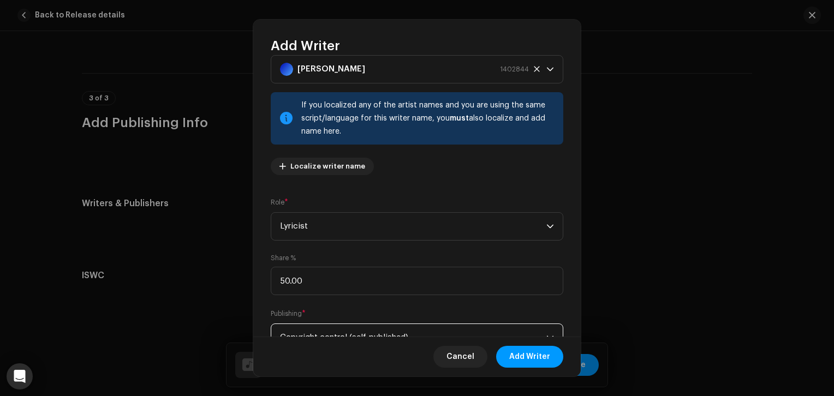
scroll to position [78, 0]
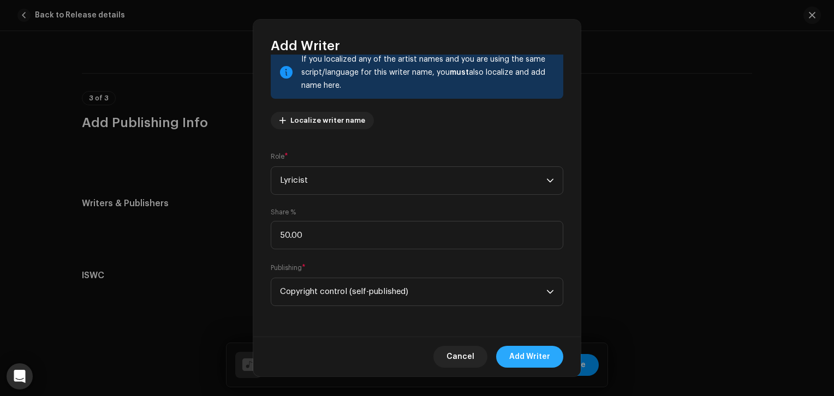
click at [539, 361] on span "Add Writer" at bounding box center [529, 357] width 41 height 22
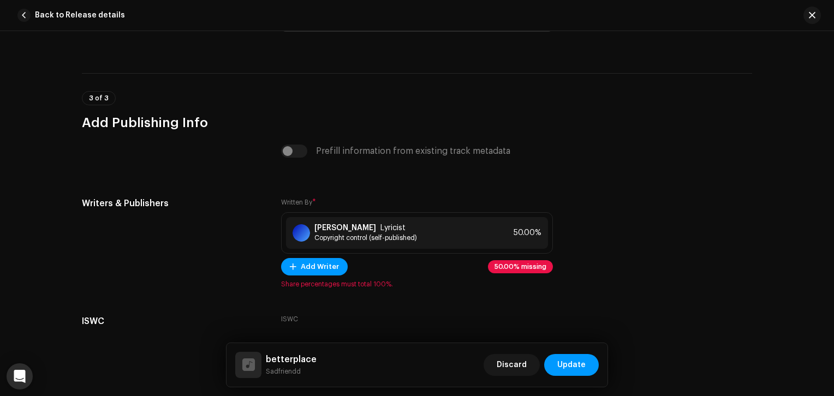
scroll to position [2092, 0]
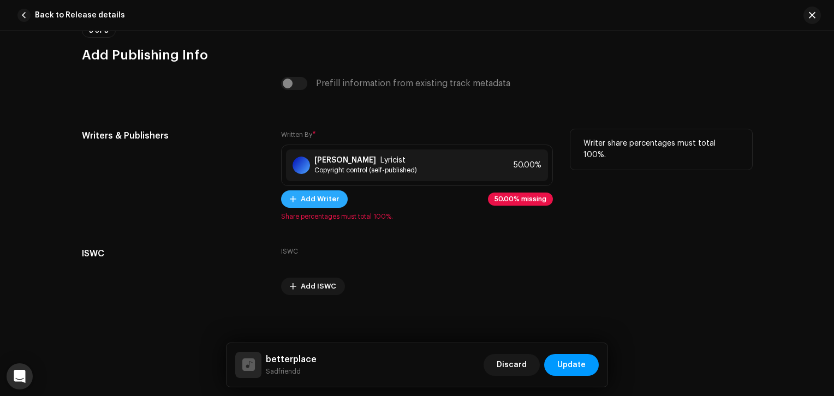
click at [320, 201] on span "Add Writer" at bounding box center [320, 199] width 38 height 22
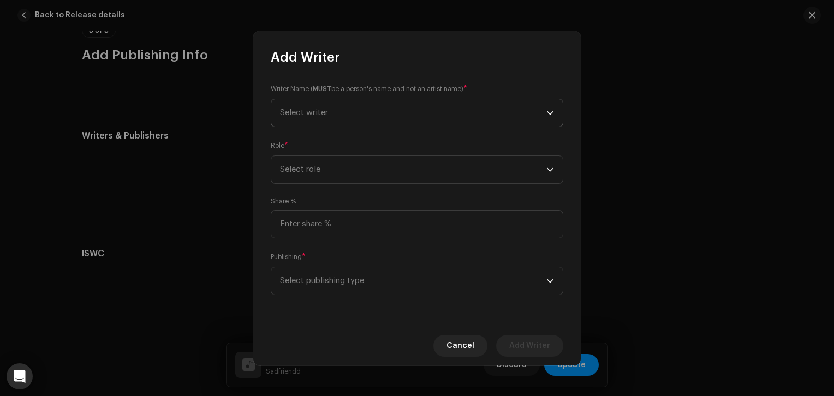
click at [338, 111] on span "Select writer" at bounding box center [413, 112] width 266 height 27
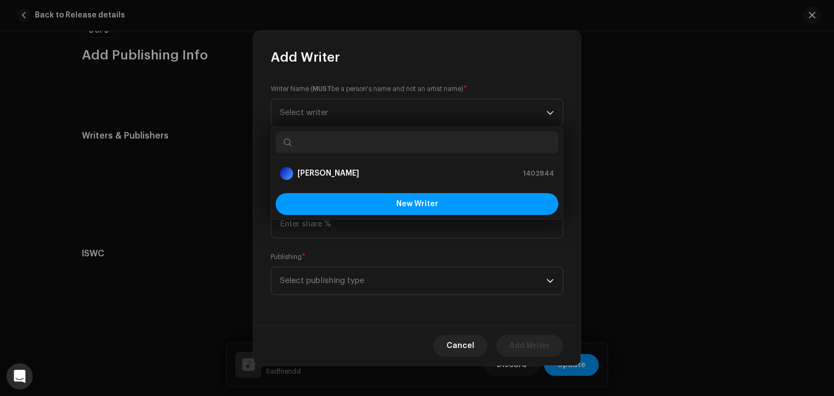
click at [404, 81] on div "Writer Name ( MUST be a person's name and not an artist name) * Select writer R…" at bounding box center [416, 196] width 327 height 260
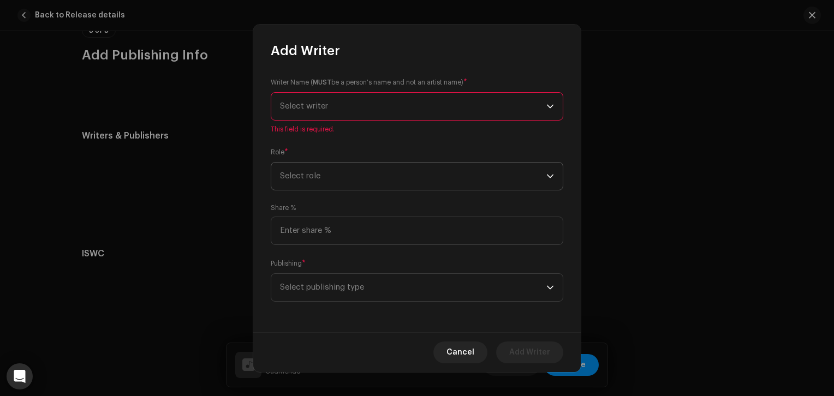
click at [415, 183] on span "Select role" at bounding box center [413, 176] width 266 height 27
click at [367, 99] on span "Select writer" at bounding box center [413, 106] width 266 height 27
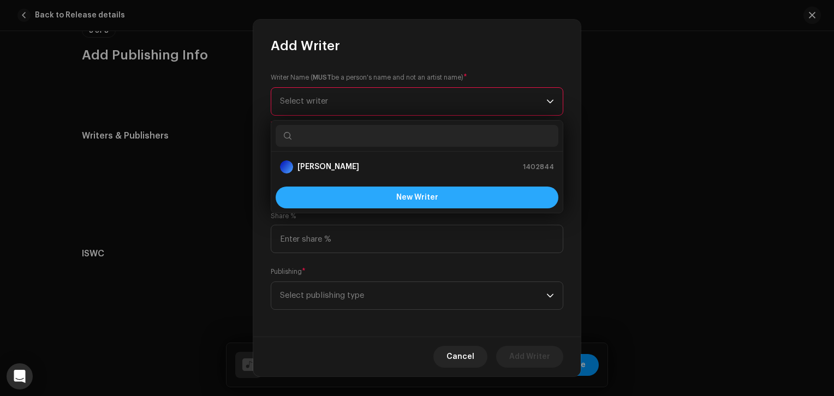
click at [392, 199] on button "New Writer" at bounding box center [417, 198] width 283 height 22
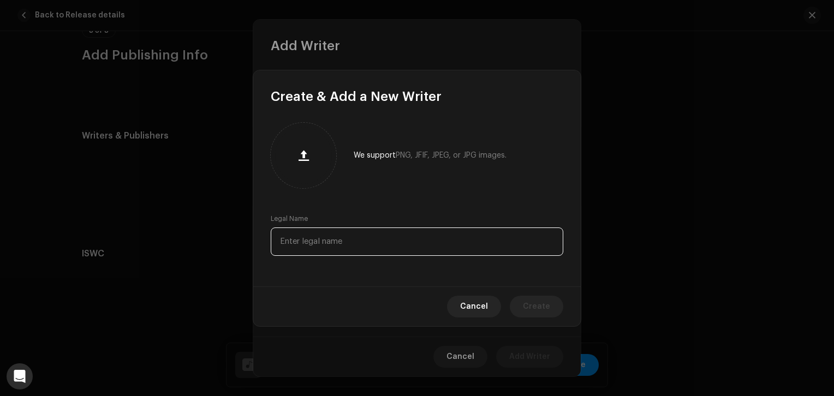
click at [372, 245] on input "text" at bounding box center [417, 242] width 293 height 28
type input "myss"
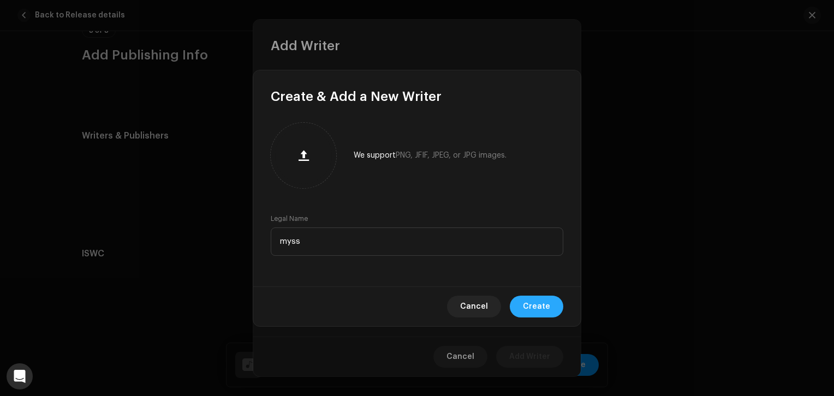
click at [539, 297] on span "Create" at bounding box center [536, 307] width 27 height 22
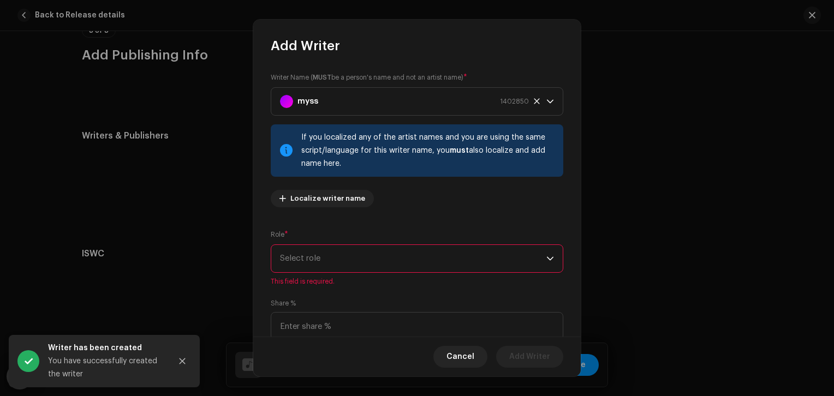
click at [345, 260] on span "Select role" at bounding box center [413, 258] width 266 height 27
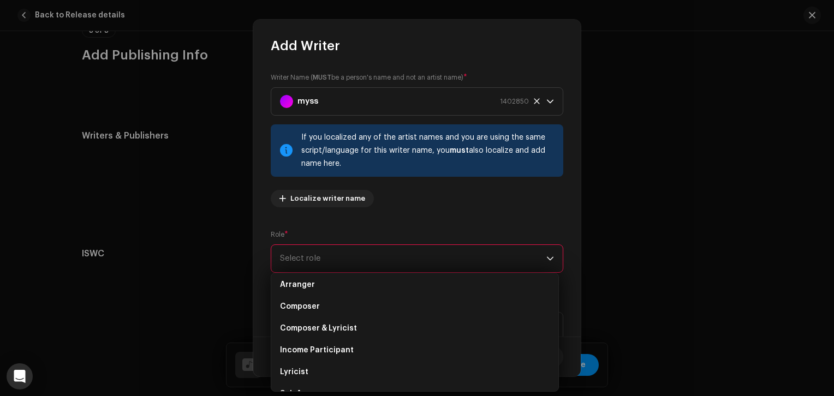
scroll to position [0, 0]
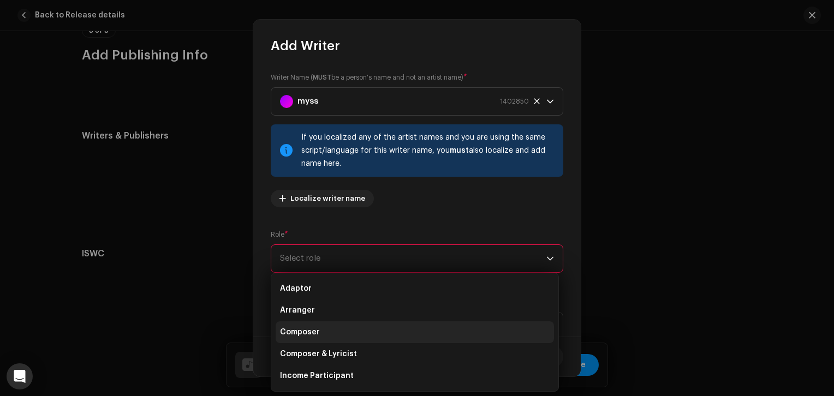
click at [310, 330] on span "Composer" at bounding box center [300, 332] width 40 height 11
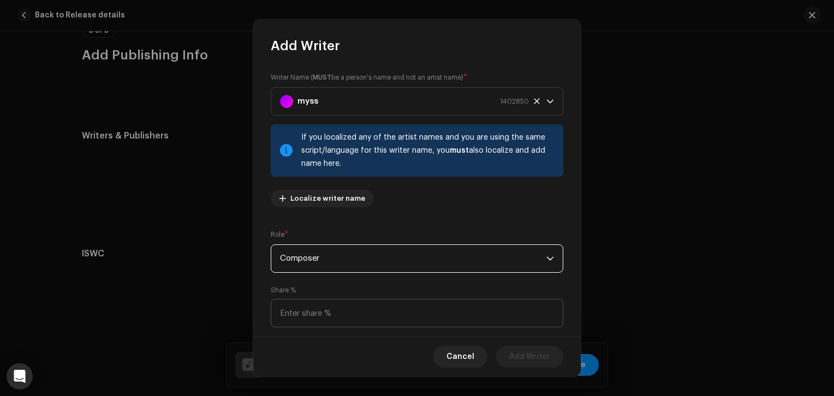
scroll to position [78, 0]
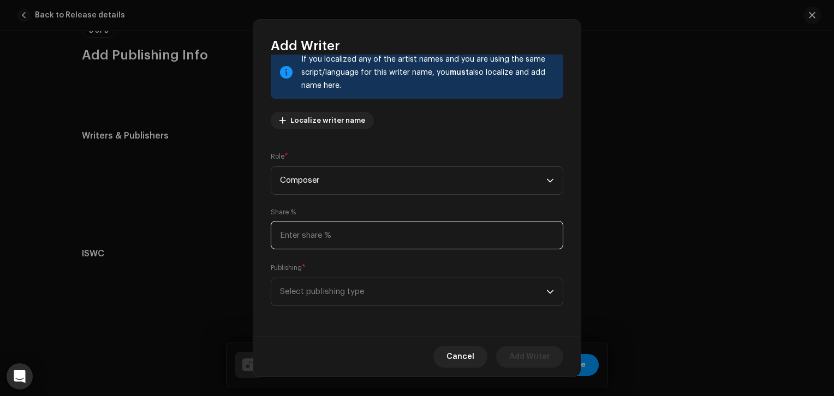
click at [407, 236] on input at bounding box center [417, 235] width 293 height 28
click at [476, 357] on button "Cancel" at bounding box center [460, 357] width 54 height 22
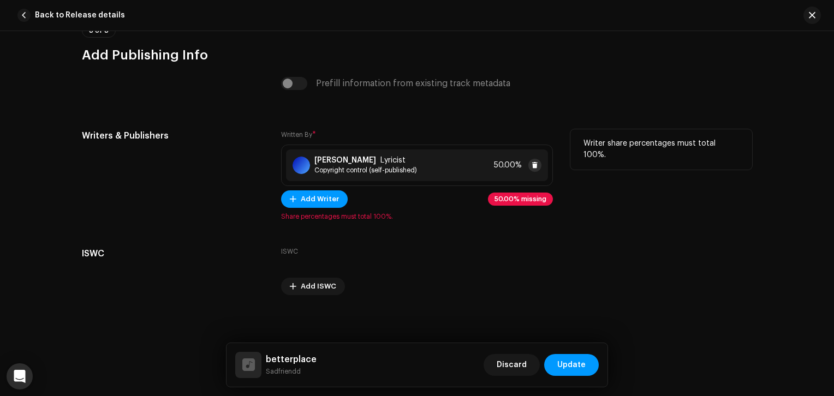
click at [528, 164] on button at bounding box center [534, 165] width 13 height 13
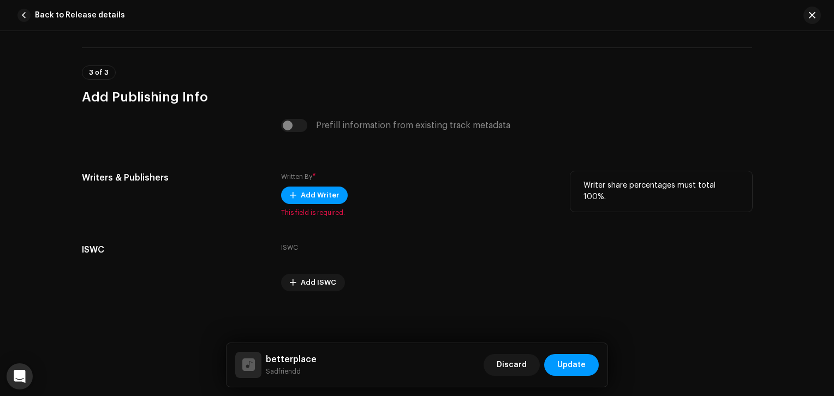
scroll to position [2052, 0]
click at [319, 196] on span "Add Writer" at bounding box center [320, 195] width 38 height 22
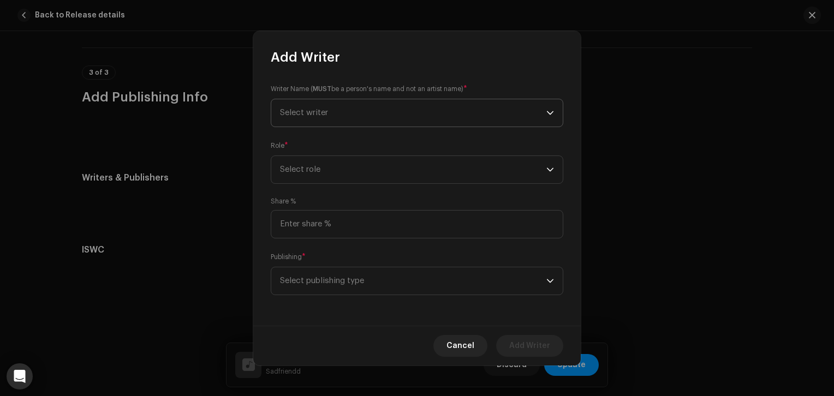
click at [396, 122] on span "Select writer" at bounding box center [413, 112] width 266 height 27
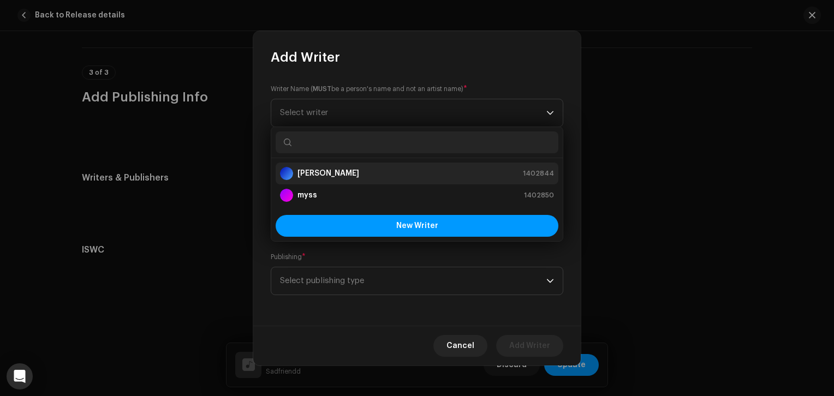
click at [367, 172] on div "aaron brandford 1402844" at bounding box center [417, 173] width 274 height 13
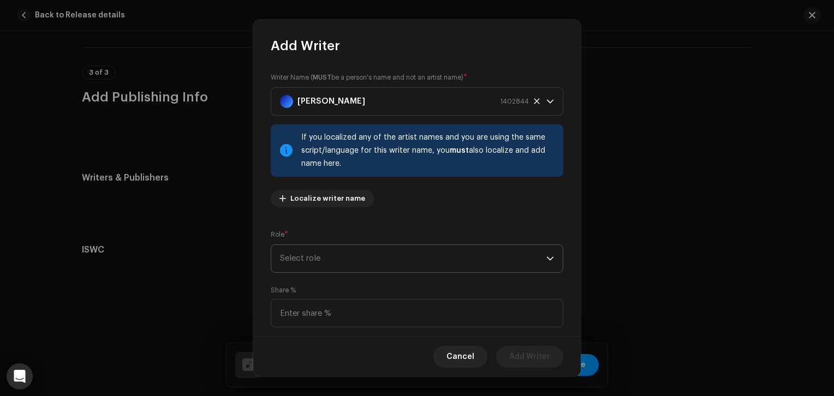
click at [402, 265] on span "Select role" at bounding box center [413, 258] width 266 height 27
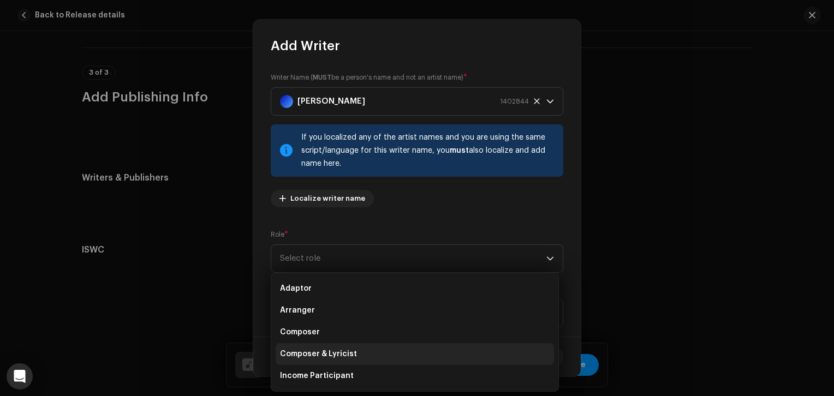
scroll to position [109, 0]
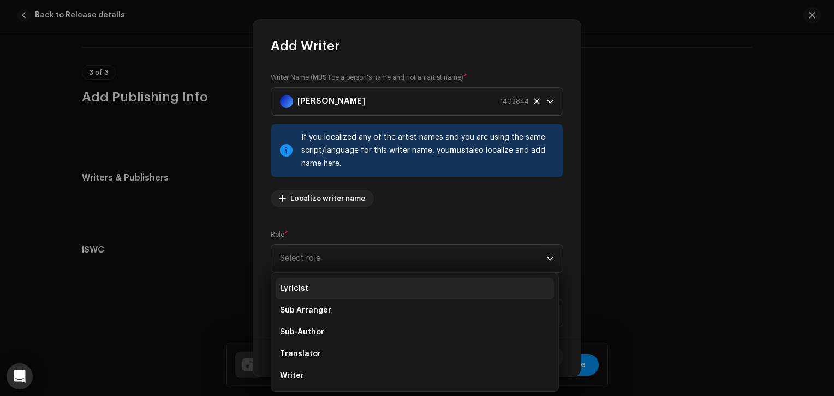
click at [314, 297] on li "Lyricist" at bounding box center [415, 289] width 278 height 22
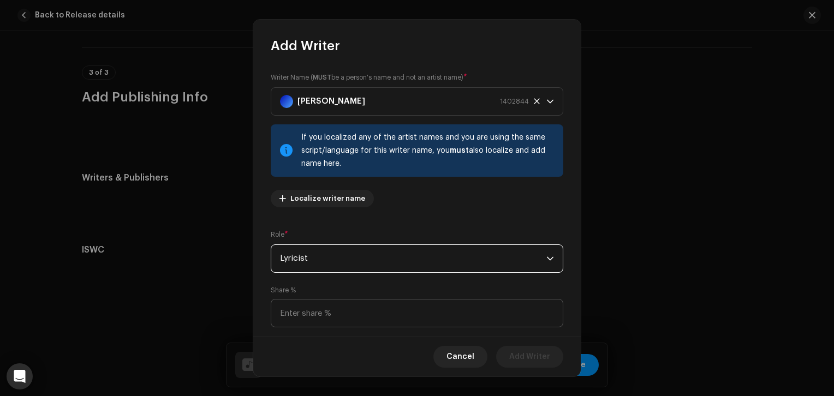
scroll to position [78, 0]
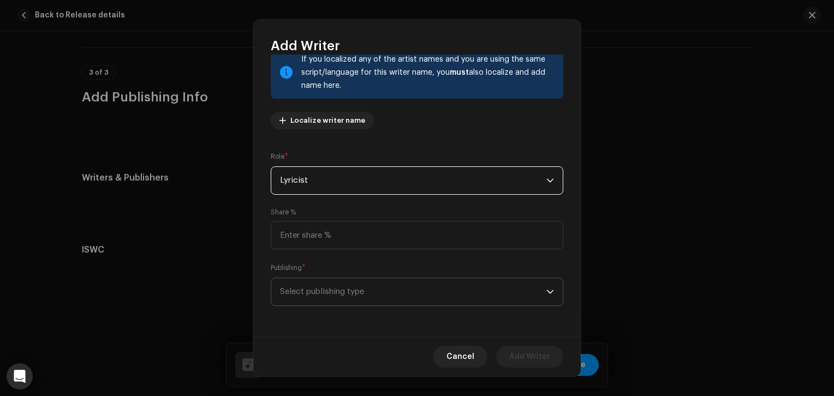
click at [372, 290] on span "Select publishing type" at bounding box center [413, 291] width 266 height 27
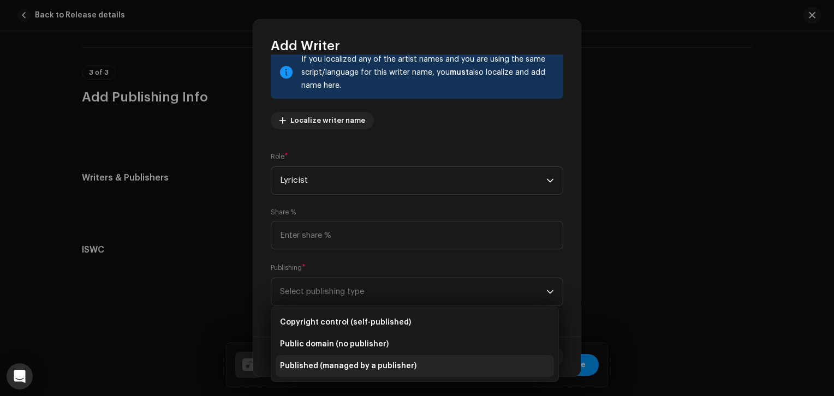
click at [365, 369] on span "Published (managed by a publisher)" at bounding box center [348, 366] width 136 height 11
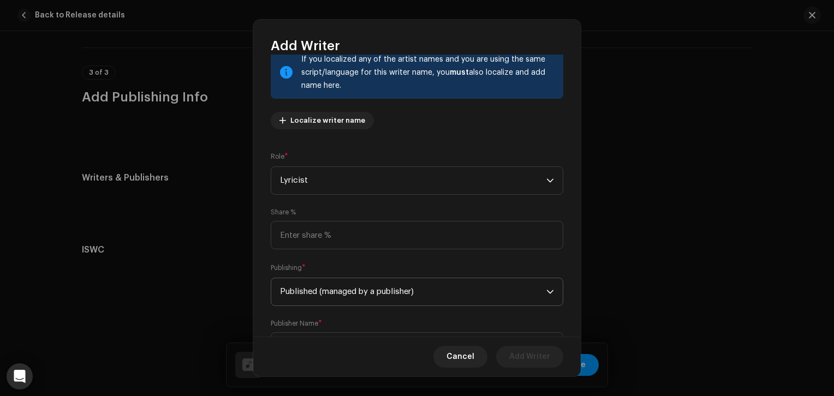
scroll to position [133, 0]
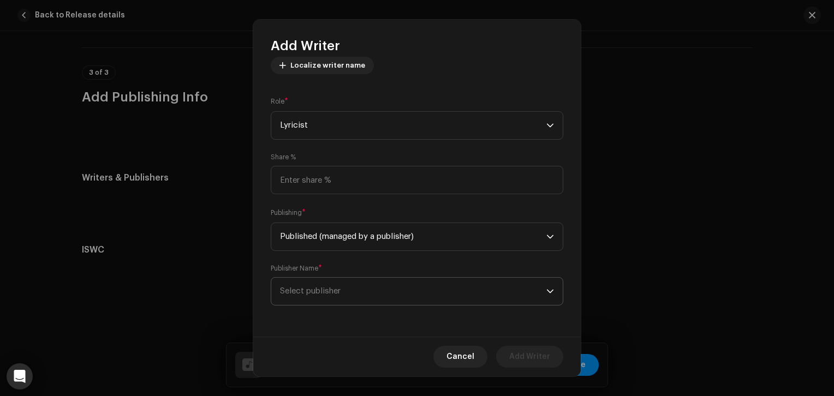
click at [473, 301] on span "Select publisher" at bounding box center [413, 291] width 266 height 27
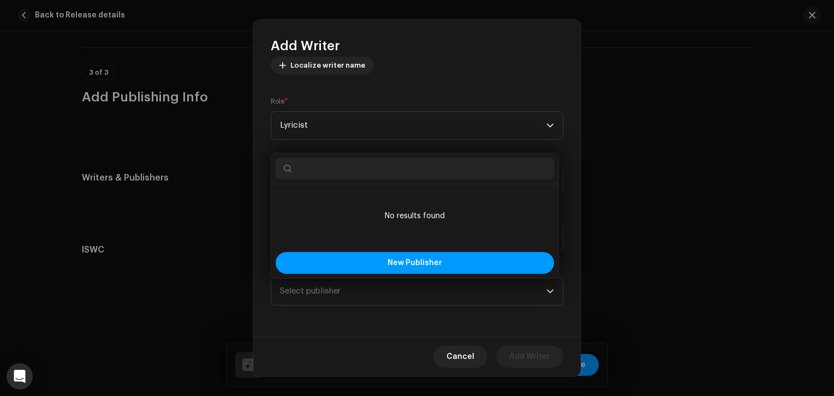
click at [428, 308] on div "Writer Name ( MUST be a person's name and not an artist name) * aaron brandford…" at bounding box center [416, 196] width 327 height 282
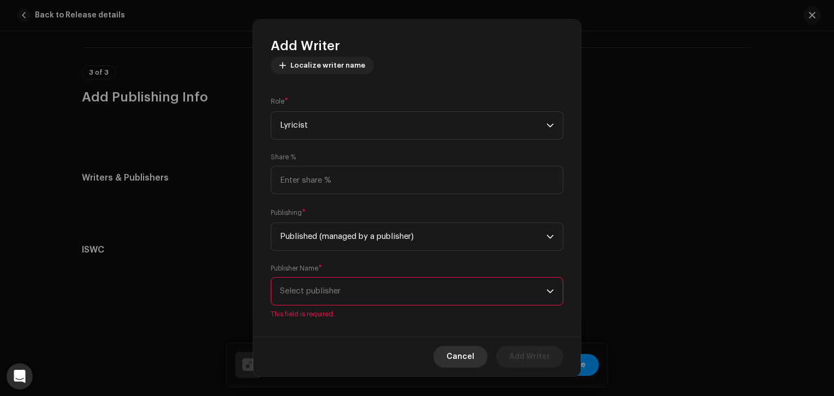
click at [474, 365] on span "Cancel" at bounding box center [460, 357] width 28 height 22
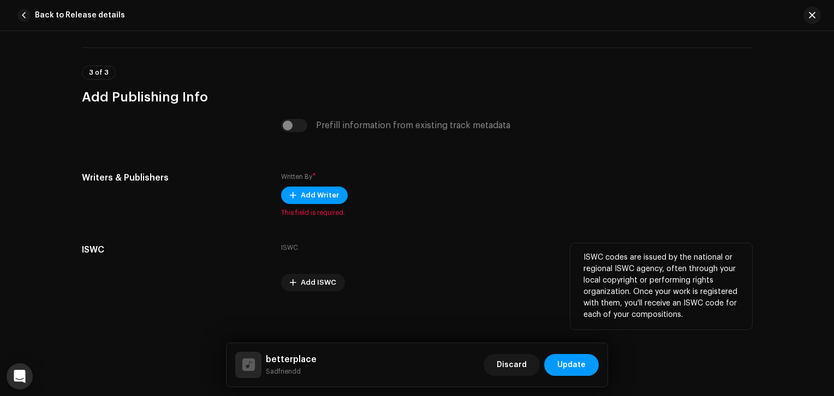
click at [444, 265] on div "ISWC Add ISWC" at bounding box center [417, 267] width 272 height 48
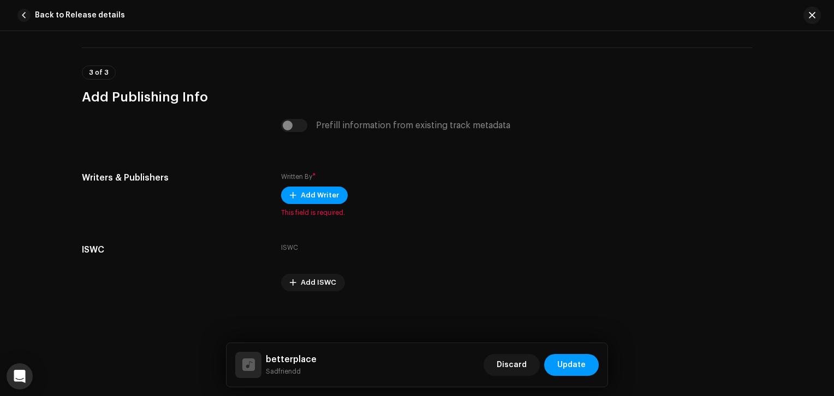
click at [298, 124] on div "Prefill information from existing track metadata" at bounding box center [417, 125] width 272 height 13
click at [294, 124] on div "Prefill information from existing track metadata" at bounding box center [417, 125] width 272 height 13
click at [313, 206] on div "Written By * Add Writer This field is required." at bounding box center [417, 194] width 272 height 46
click at [317, 201] on span "Add Writer" at bounding box center [320, 195] width 38 height 22
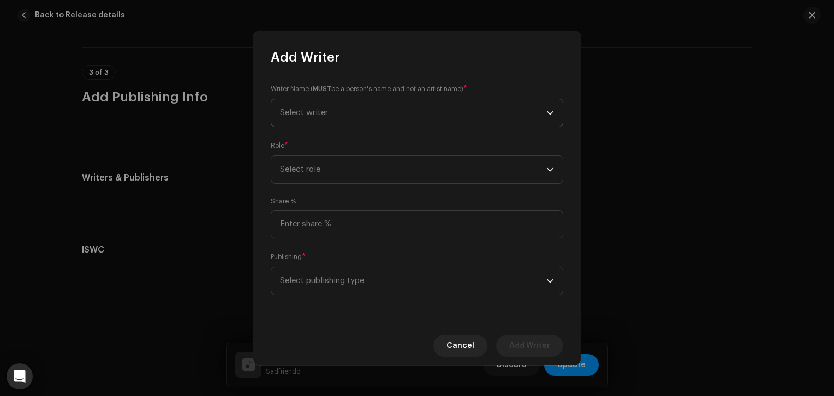
click at [372, 107] on span "Select writer" at bounding box center [413, 112] width 266 height 27
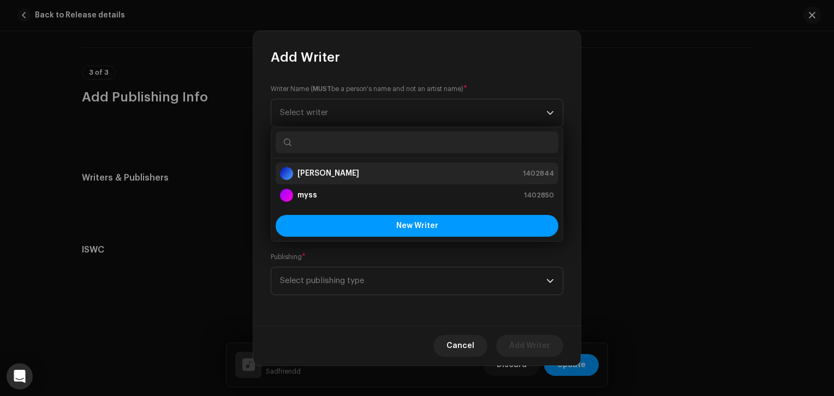
drag, startPoint x: 358, startPoint y: 168, endPoint x: 338, endPoint y: 175, distance: 21.4
click at [338, 175] on div "aaron brandford 1402844" at bounding box center [417, 173] width 274 height 13
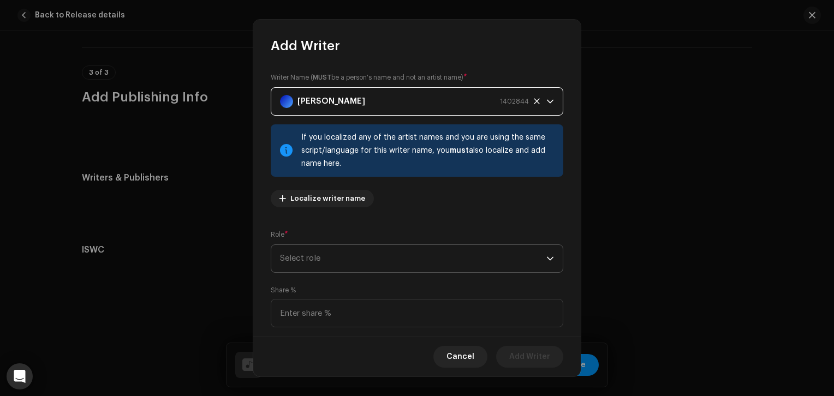
click at [336, 258] on span "Select role" at bounding box center [413, 258] width 266 height 27
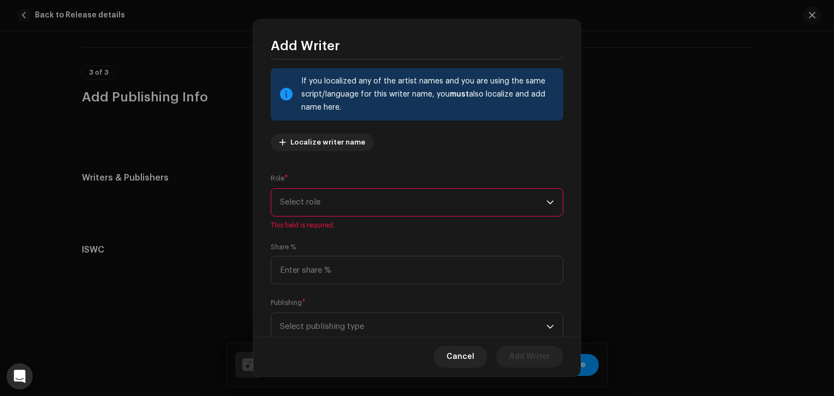
scroll to position [57, 0]
click at [392, 216] on span "Select role" at bounding box center [413, 201] width 266 height 27
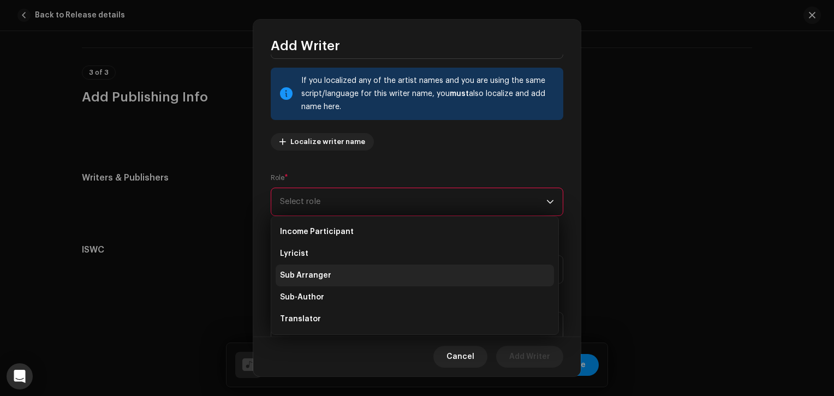
scroll to position [95, 0]
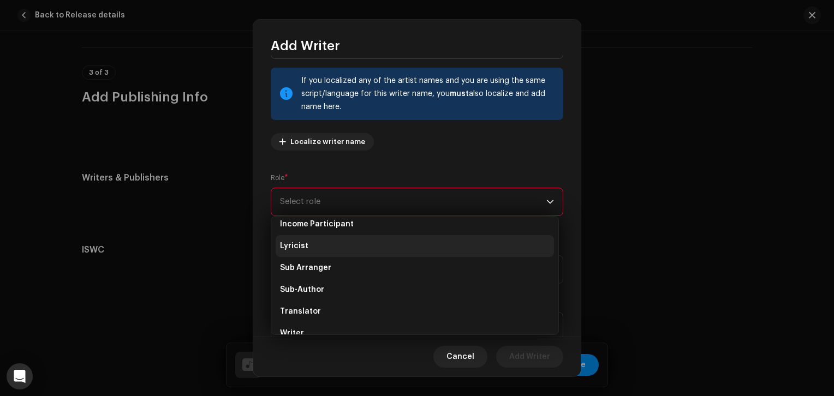
click at [314, 246] on li "Lyricist" at bounding box center [415, 246] width 278 height 22
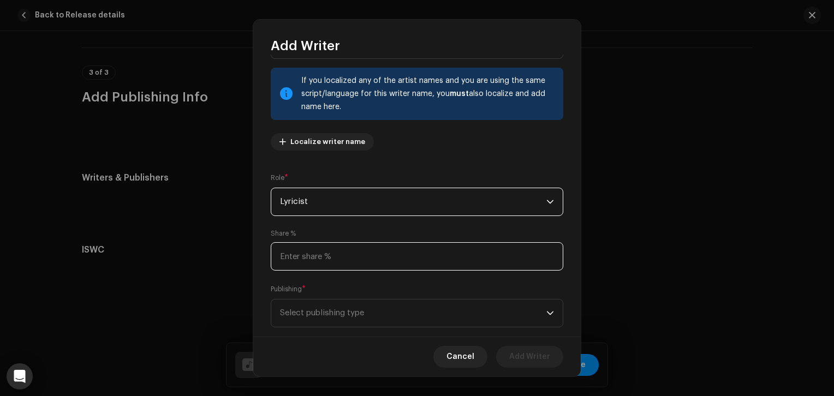
click at [341, 264] on input at bounding box center [417, 256] width 293 height 28
type input "50.00"
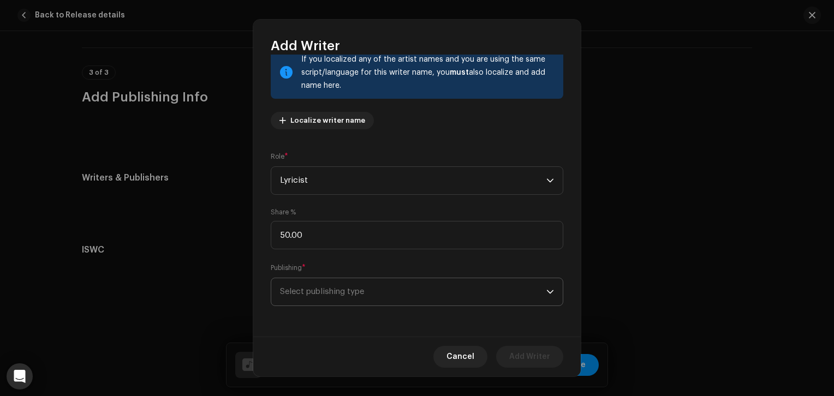
click at [345, 296] on span "Select publishing type" at bounding box center [413, 291] width 266 height 27
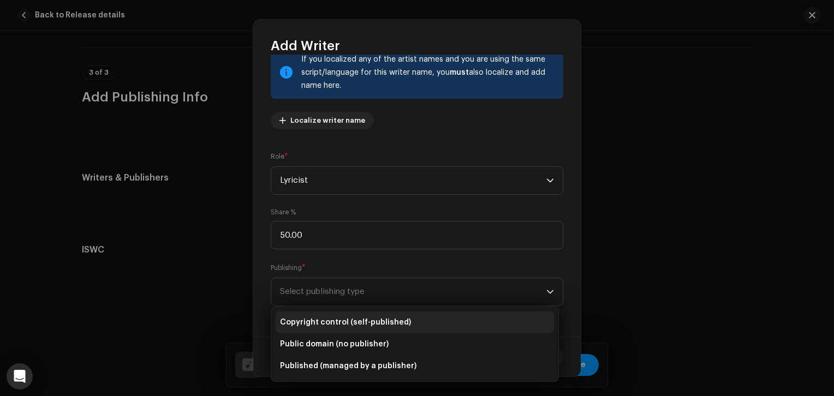
click at [377, 327] on li "Copyright control (self-published)" at bounding box center [415, 323] width 278 height 22
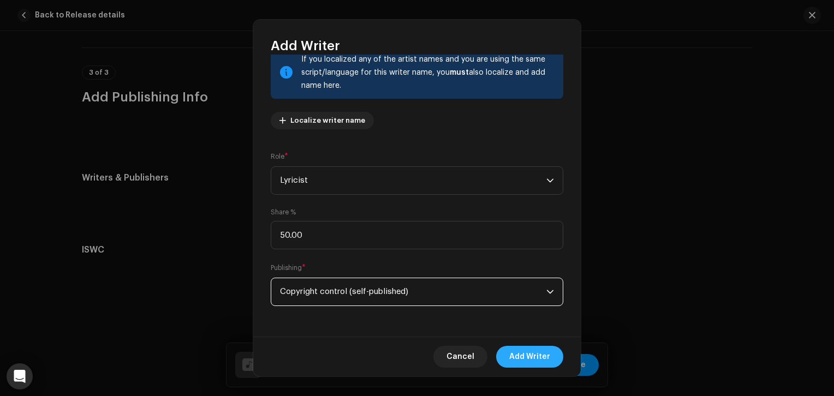
click at [539, 355] on span "Add Writer" at bounding box center [529, 357] width 41 height 22
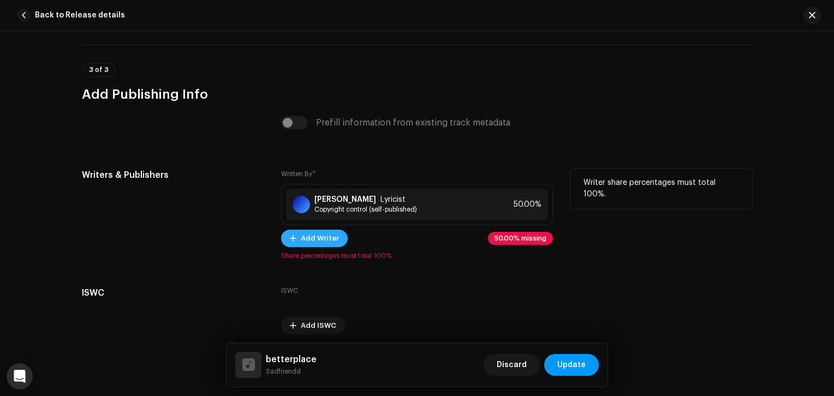
click at [317, 249] on span "Add Writer" at bounding box center [320, 239] width 38 height 22
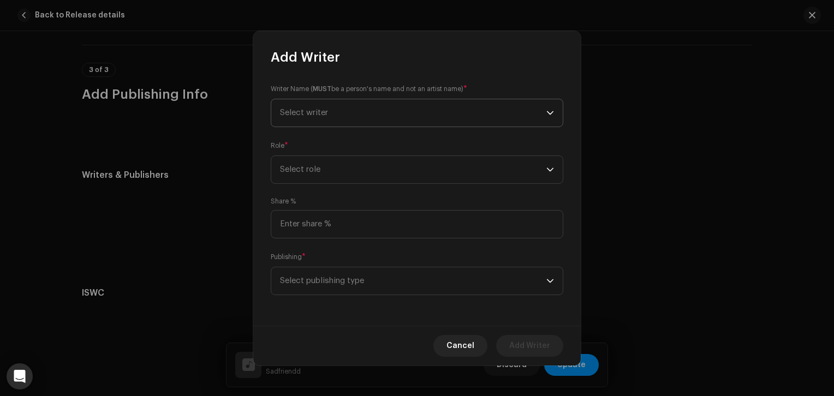
click at [324, 116] on span "Select writer" at bounding box center [304, 113] width 48 height 8
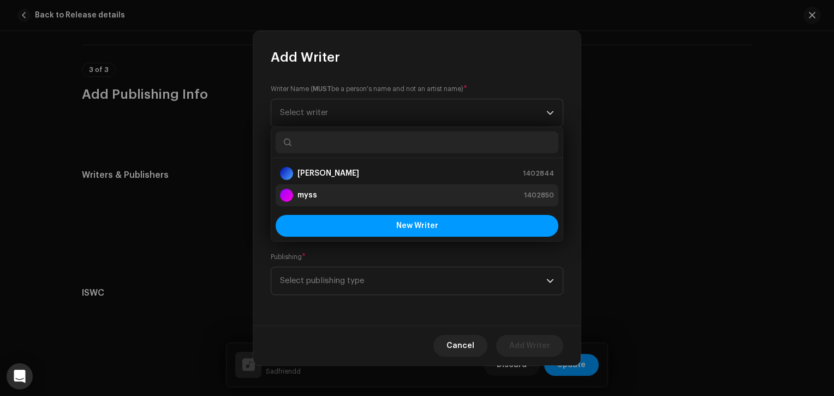
click at [327, 190] on div "myss 1402850" at bounding box center [417, 195] width 274 height 13
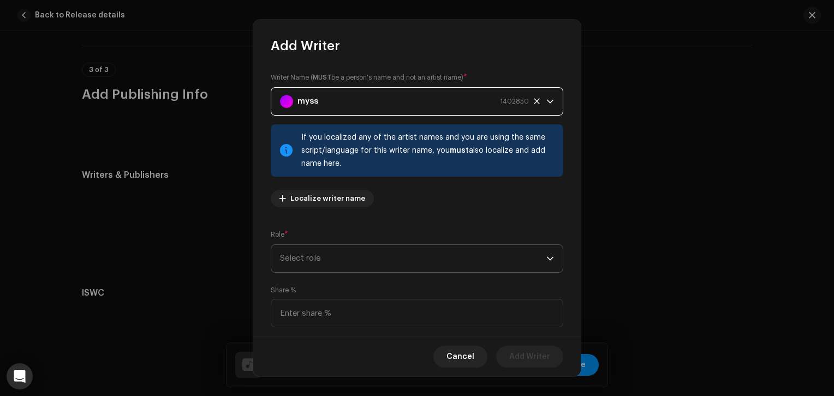
click at [318, 253] on span "Select role" at bounding box center [413, 258] width 266 height 27
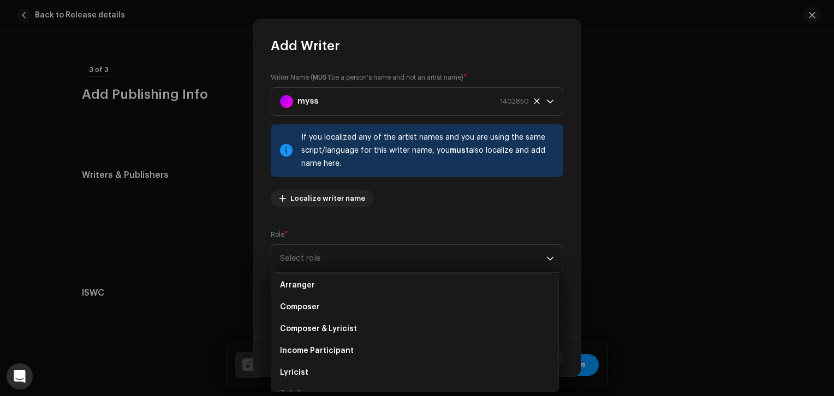
scroll to position [26, 0]
click at [320, 312] on li "Composer" at bounding box center [415, 307] width 278 height 22
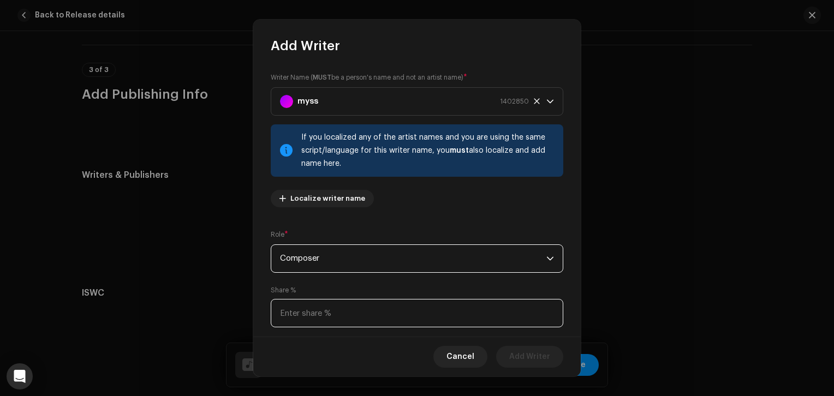
click at [310, 315] on input at bounding box center [417, 313] width 293 height 28
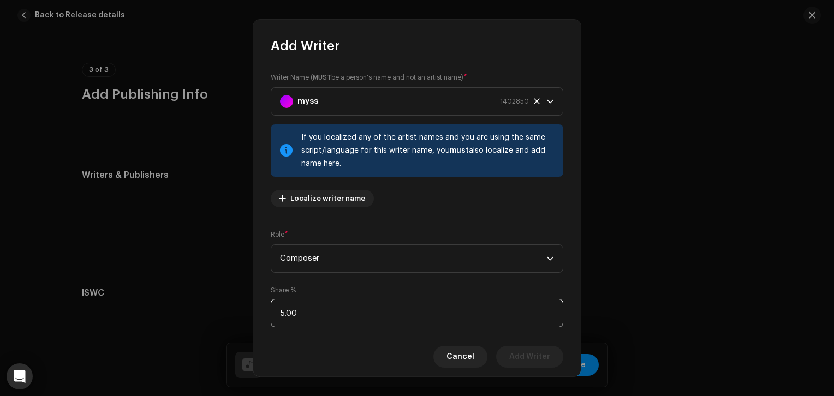
type input "50.00"
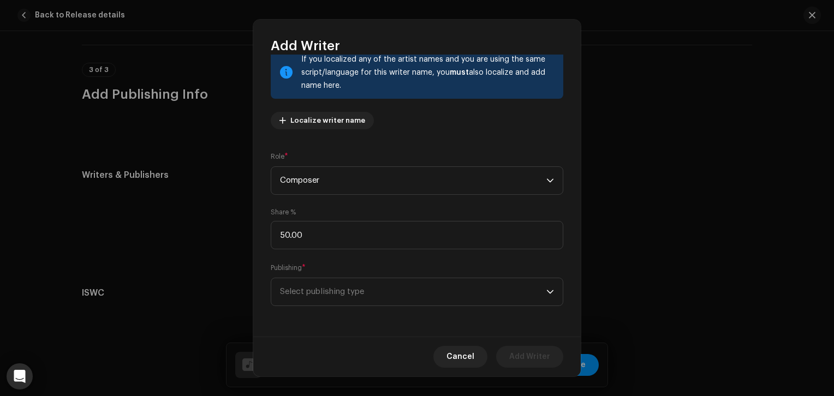
click at [395, 308] on div "Writer Name ( MUST be a person's name and not an artist name) * myss 1402850 If…" at bounding box center [416, 196] width 327 height 282
click at [392, 299] on span "Select publishing type" at bounding box center [413, 291] width 266 height 27
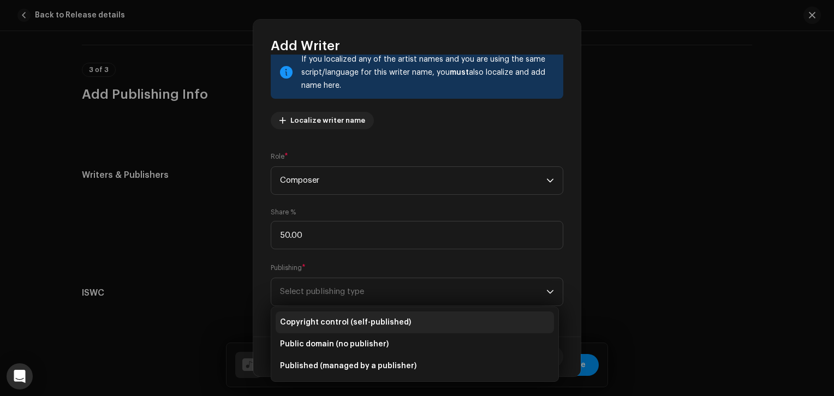
click at [382, 322] on span "Copyright control (self-published)" at bounding box center [345, 322] width 131 height 11
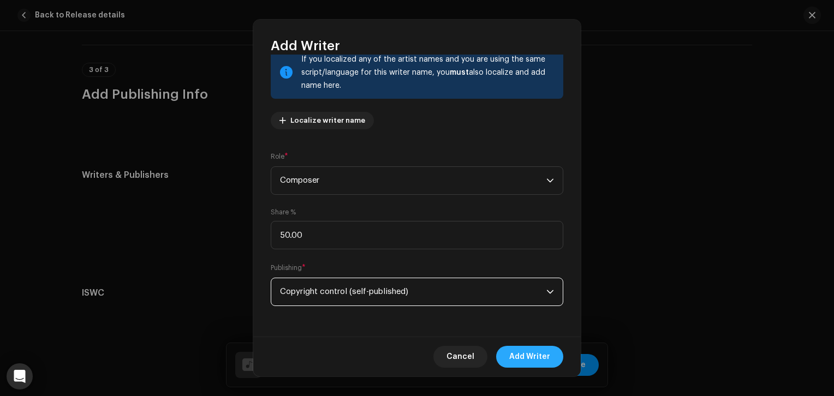
click at [539, 355] on span "Add Writer" at bounding box center [529, 357] width 41 height 22
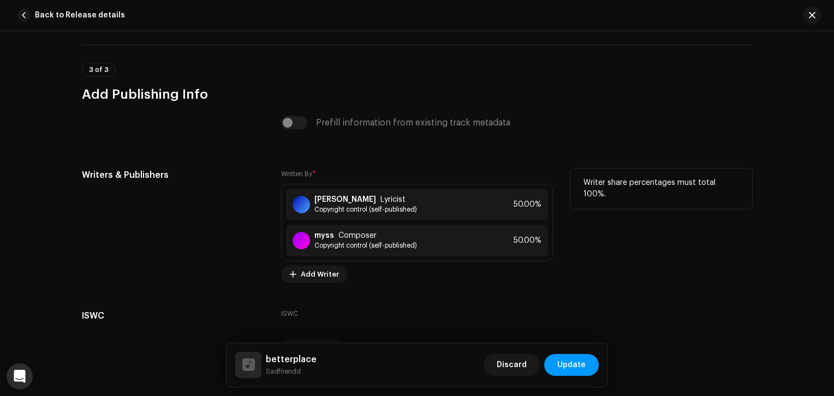
scroll to position [2120, 0]
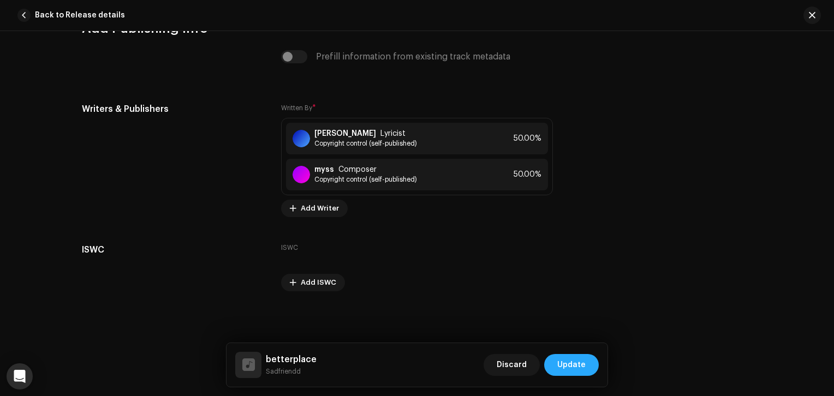
click at [587, 366] on button "Update" at bounding box center [571, 365] width 55 height 22
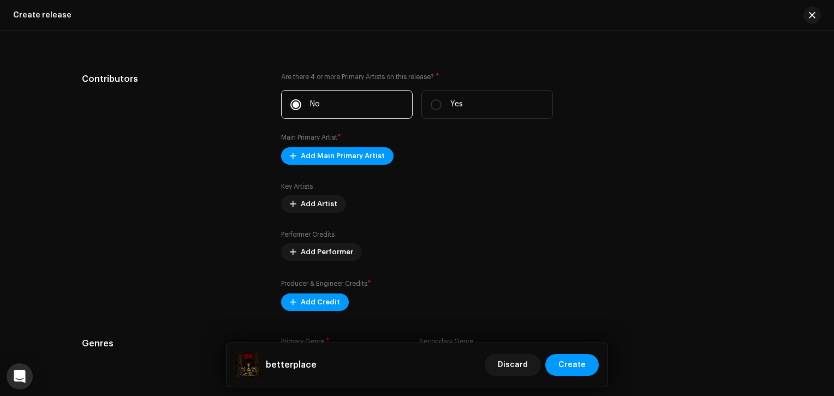
scroll to position [1278, 0]
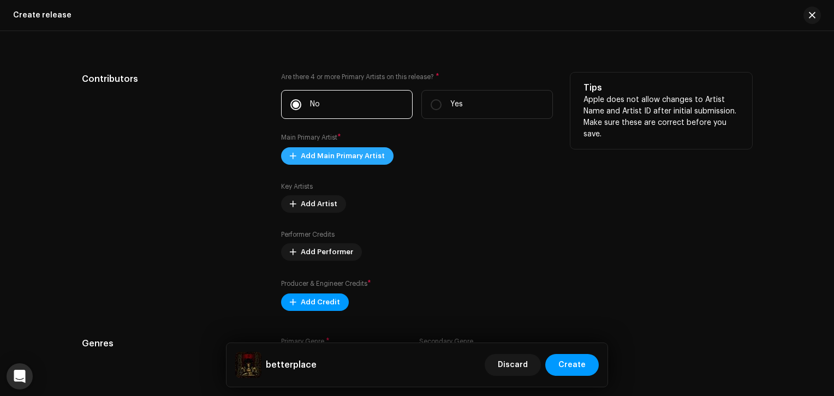
click at [324, 154] on span "Add Main Primary Artist" at bounding box center [343, 156] width 84 height 22
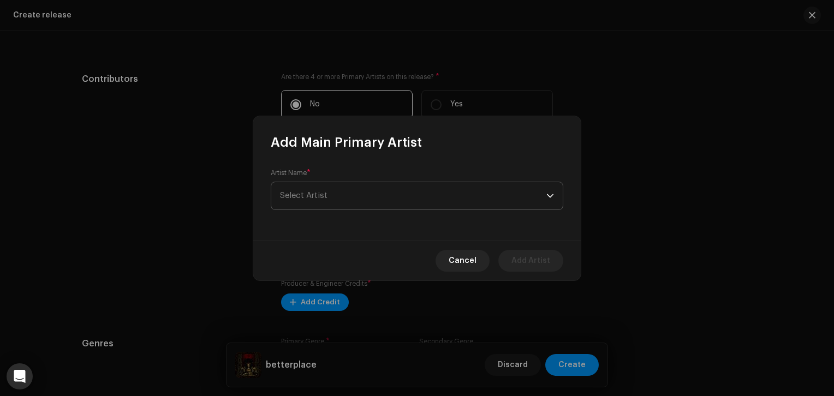
click at [444, 205] on span "Select Artist" at bounding box center [413, 195] width 266 height 27
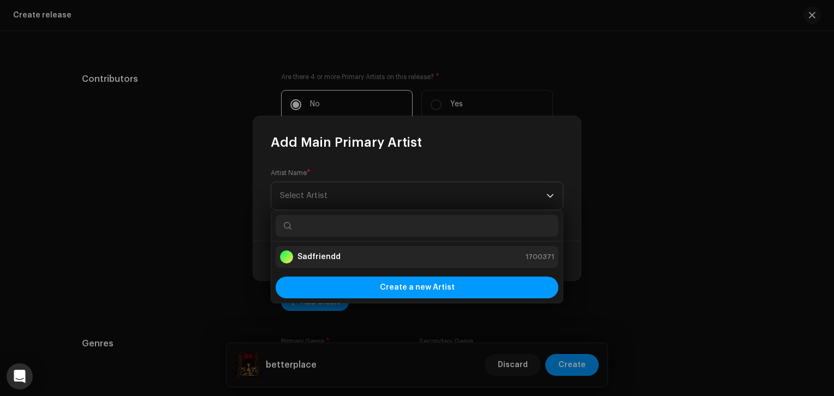
click at [368, 255] on div "Sadfriendd 1700371" at bounding box center [417, 257] width 274 height 13
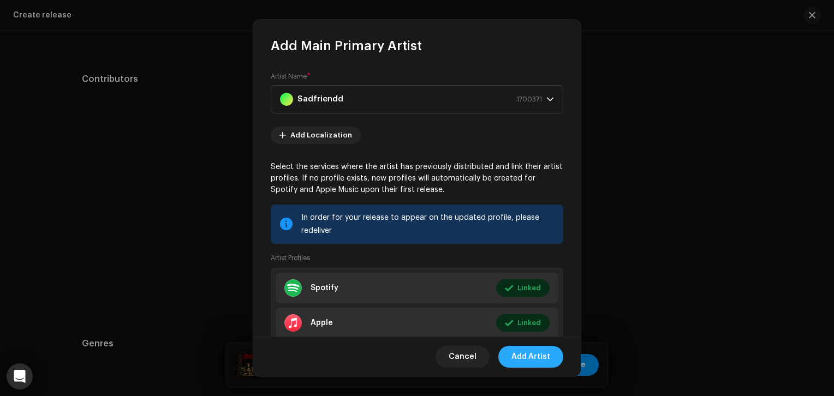
click at [533, 362] on span "Add Artist" at bounding box center [530, 357] width 39 height 22
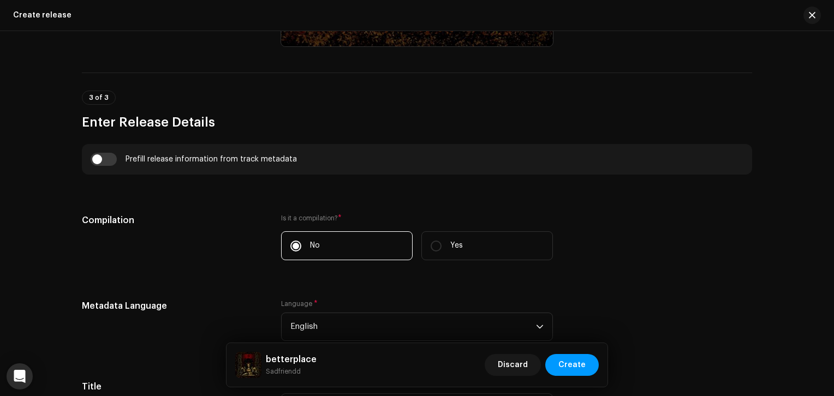
scroll to position [687, 0]
click at [96, 161] on input "checkbox" at bounding box center [104, 158] width 26 height 13
checkbox input "true"
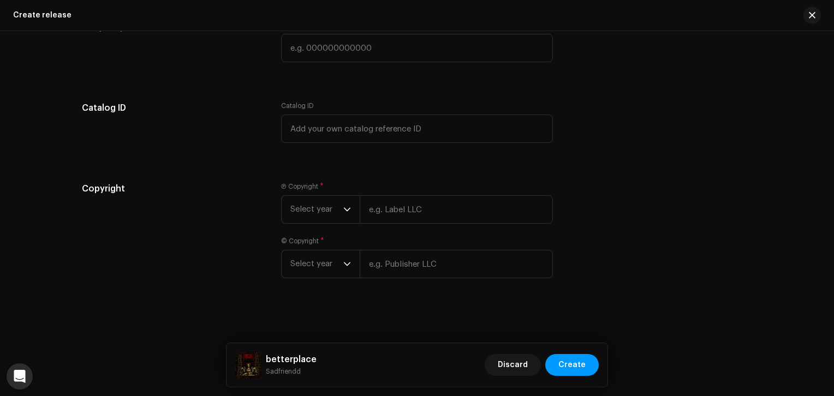
scroll to position [1955, 0]
click at [347, 213] on div "dropdown trigger" at bounding box center [347, 209] width 8 height 27
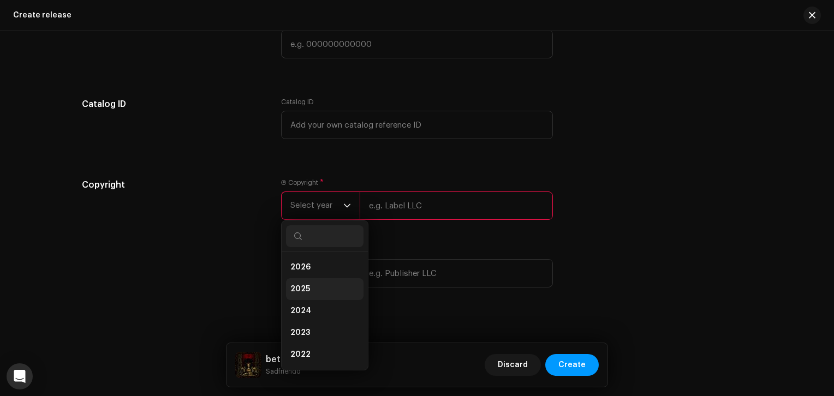
click at [312, 292] on li "2025" at bounding box center [325, 289] width 78 height 22
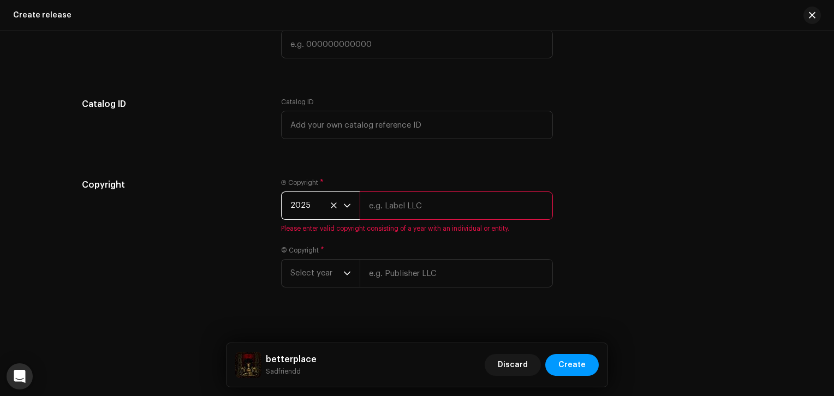
click at [340, 210] on span "2025" at bounding box center [316, 205] width 53 height 27
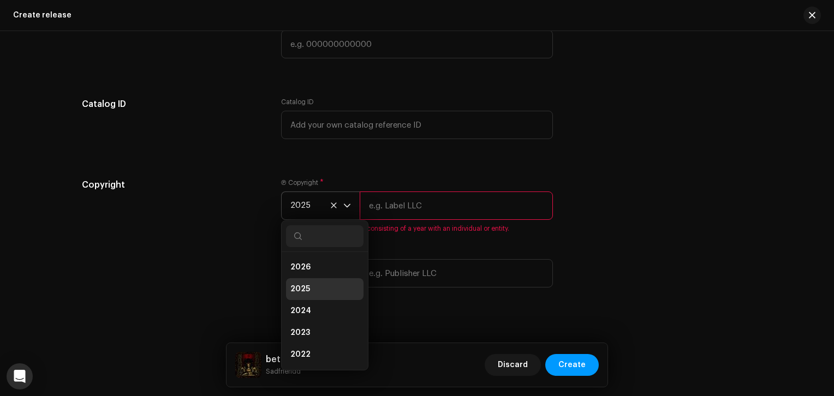
scroll to position [4, 0]
click at [312, 266] on li "2026" at bounding box center [325, 263] width 78 height 22
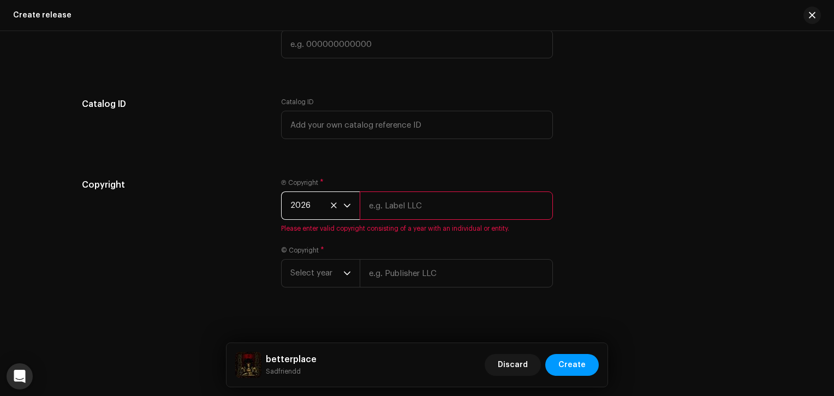
click at [344, 210] on icon "dropdown trigger" at bounding box center [347, 206] width 8 height 8
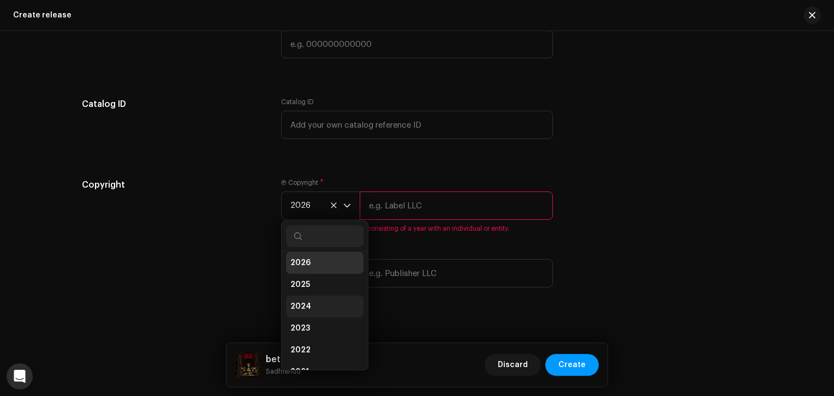
click at [311, 307] on li "2024" at bounding box center [325, 307] width 78 height 22
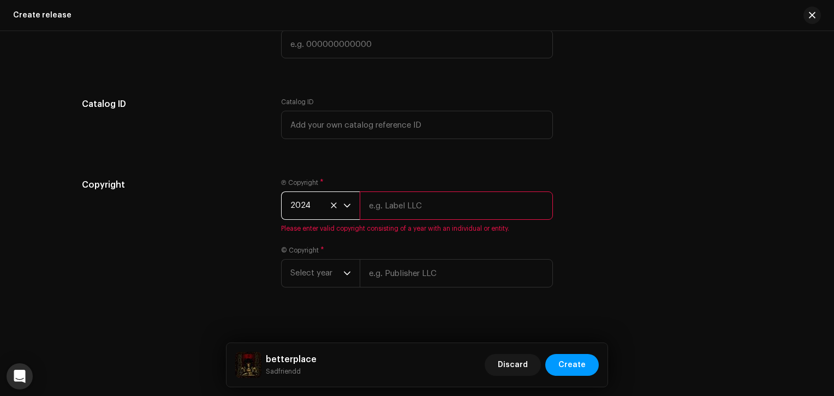
click at [331, 205] on span "2024" at bounding box center [316, 205] width 53 height 27
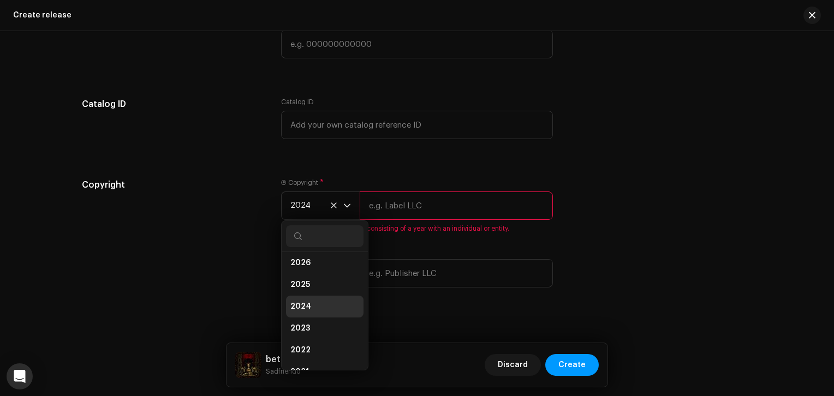
click at [638, 220] on div "Copyright Ⓟ Copyright * 2024 2026 2025 2024 2023 2022 2021 2020 2019 2018 2017 …" at bounding box center [417, 239] width 670 height 122
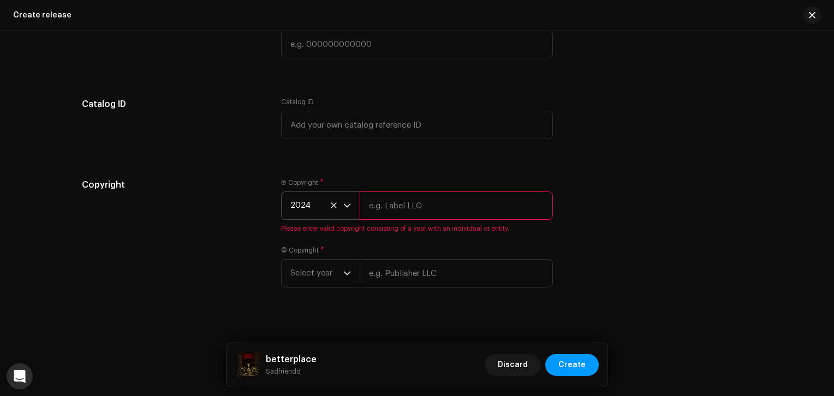
click at [349, 213] on p-select "2024" at bounding box center [320, 206] width 79 height 28
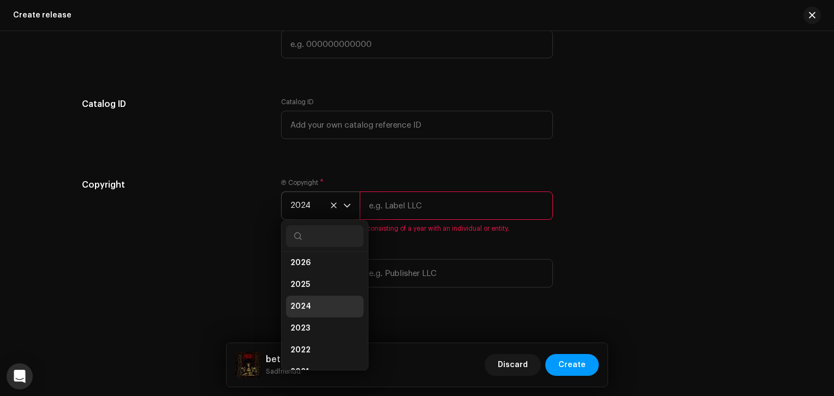
click at [334, 208] on icon at bounding box center [333, 205] width 7 height 7
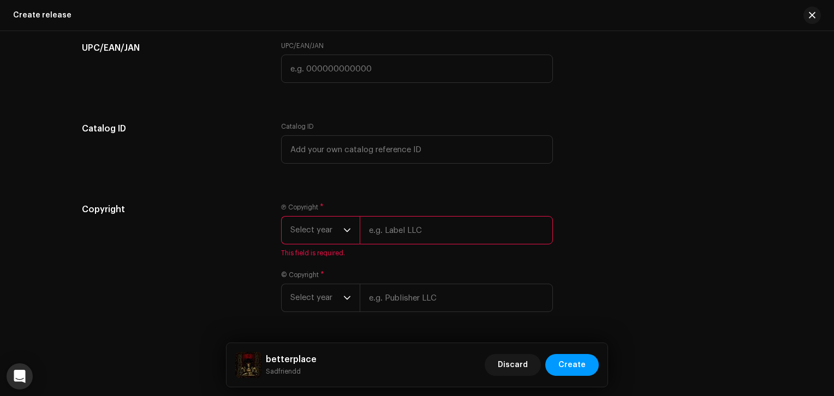
scroll to position [1923, 0]
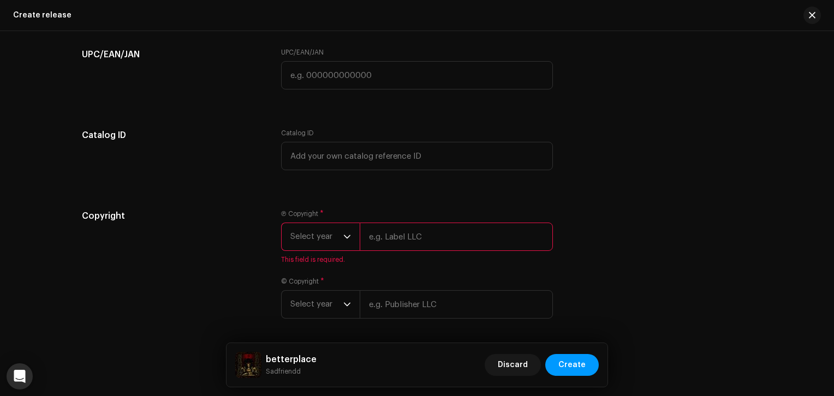
click at [216, 270] on div "Copyright" at bounding box center [173, 271] width 182 height 122
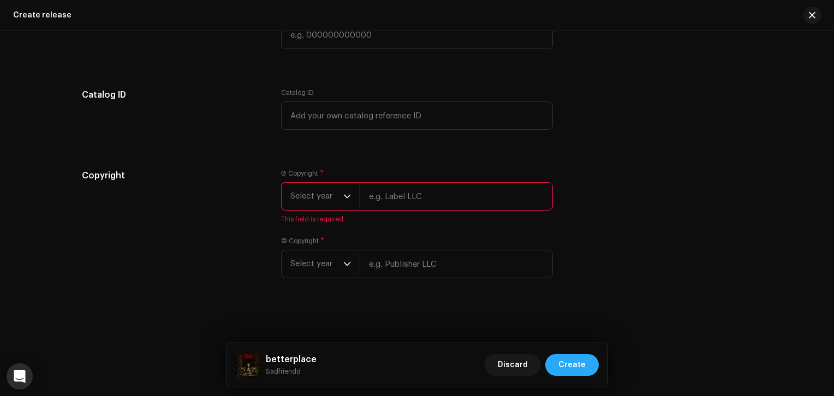
click at [574, 365] on span "Create" at bounding box center [571, 365] width 27 height 22
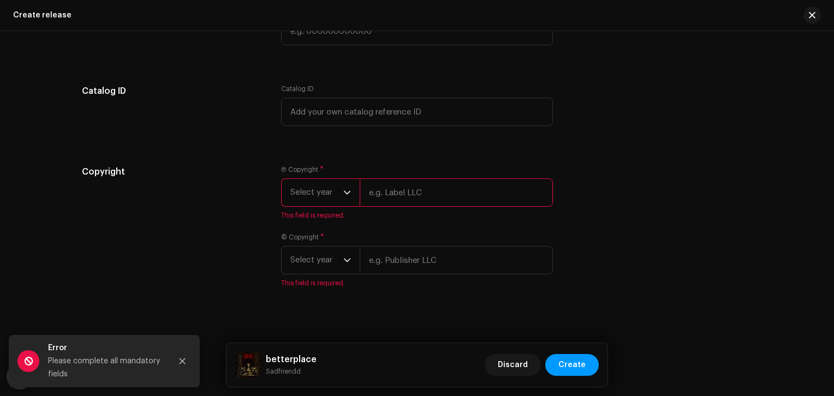
click at [381, 199] on input "text" at bounding box center [456, 192] width 193 height 28
type input "w"
type input "sadfriendd"
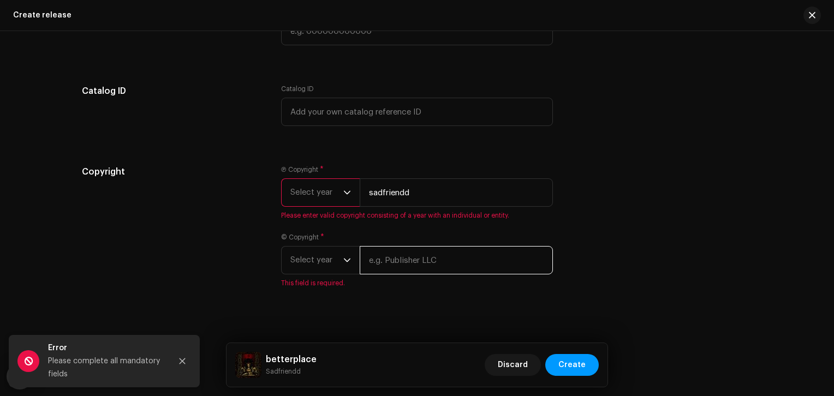
click at [413, 270] on input "text" at bounding box center [456, 260] width 193 height 28
type input "sadfriendd"
click at [352, 201] on p-select "Select year" at bounding box center [320, 192] width 79 height 28
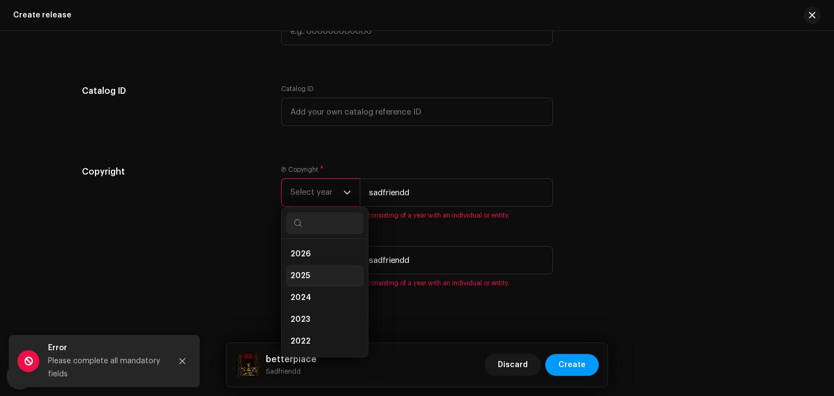
click at [307, 275] on li "2025" at bounding box center [325, 276] width 78 height 22
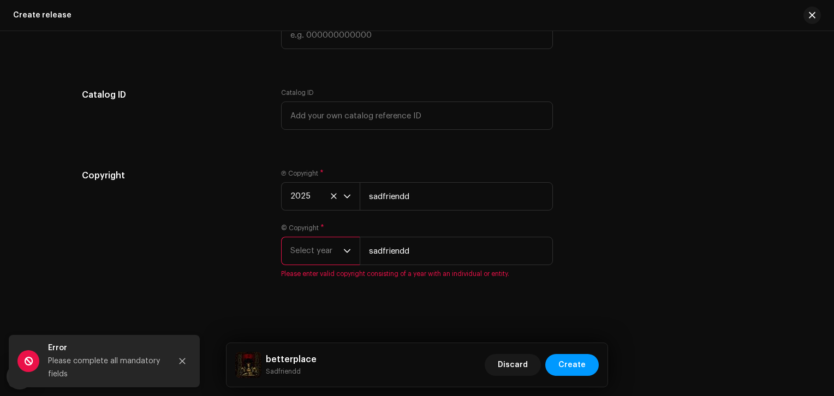
click at [327, 254] on span "Select year" at bounding box center [316, 250] width 53 height 27
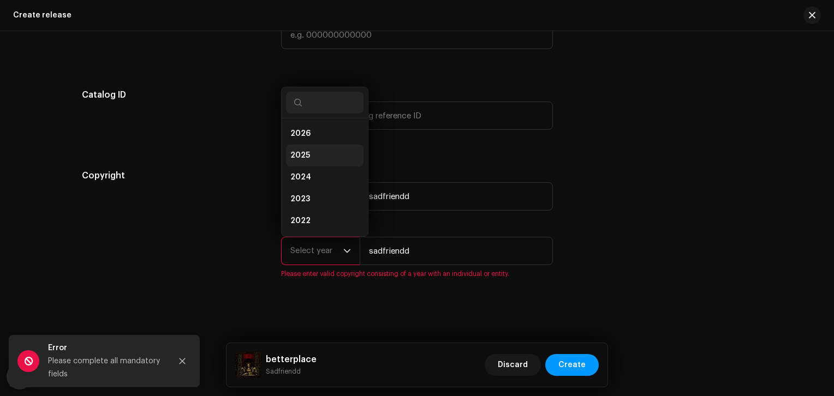
click at [311, 155] on li "2025" at bounding box center [325, 156] width 78 height 22
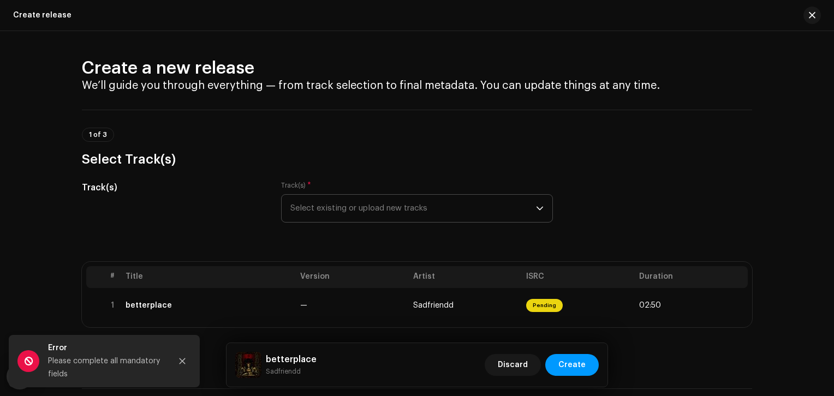
scroll to position [0, 0]
click at [577, 365] on span "Create" at bounding box center [571, 365] width 27 height 22
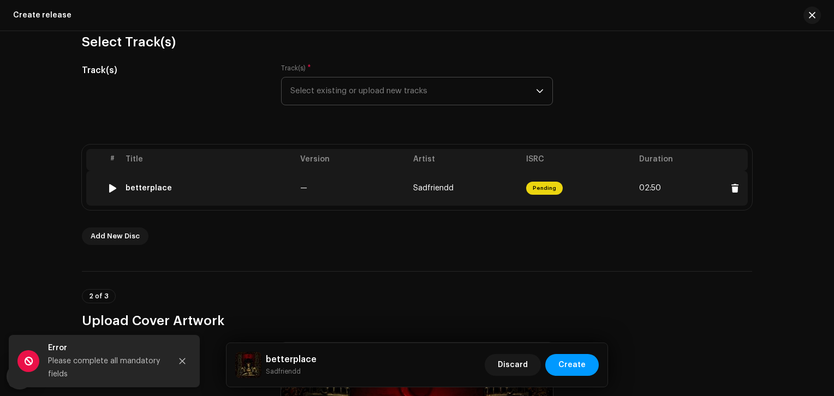
scroll to position [128, 0]
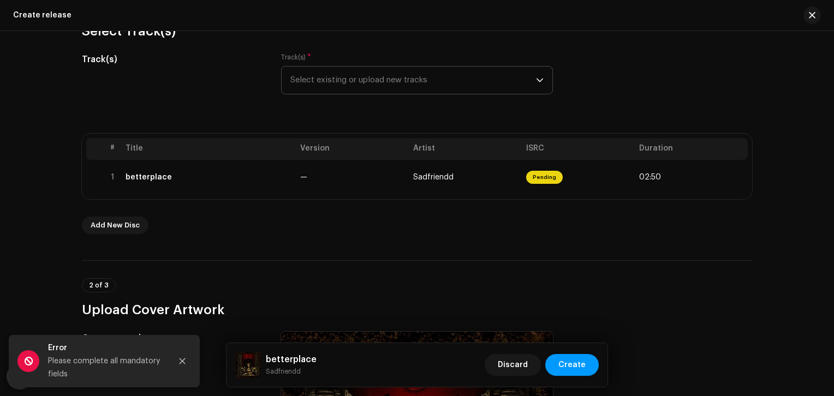
click at [395, 85] on span "Select existing or upload new tracks" at bounding box center [413, 80] width 246 height 27
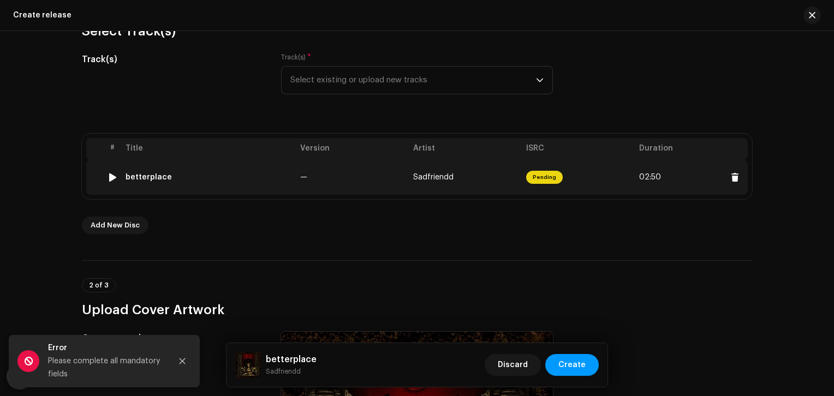
click at [206, 180] on div "betterplace" at bounding box center [209, 177] width 166 height 9
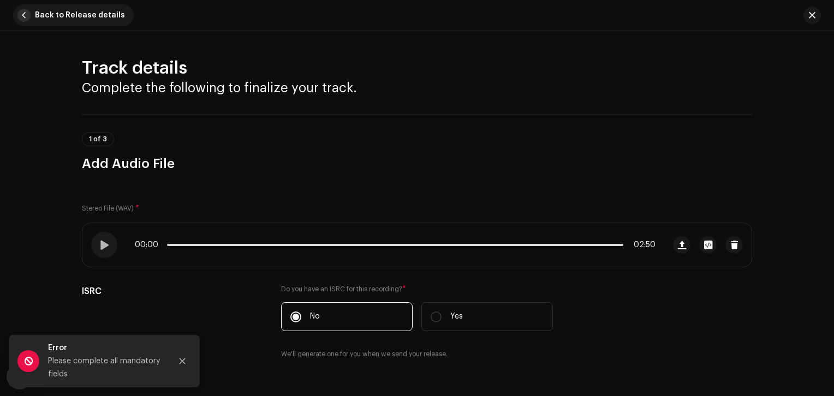
click at [20, 15] on span "button" at bounding box center [23, 15] width 13 height 13
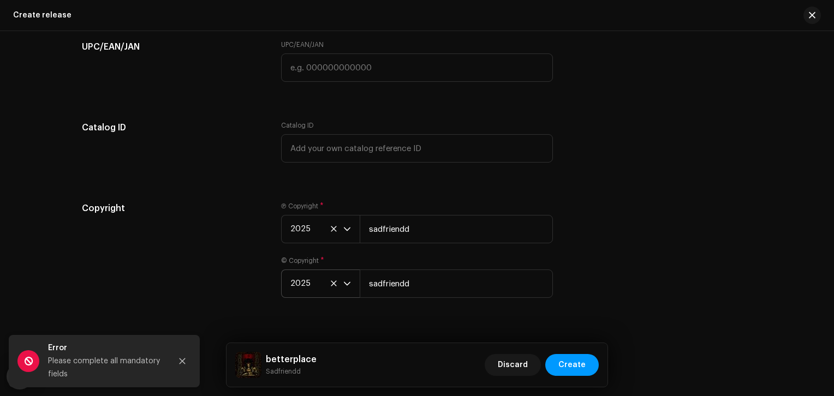
scroll to position [1972, 0]
